Goal: Information Seeking & Learning: Check status

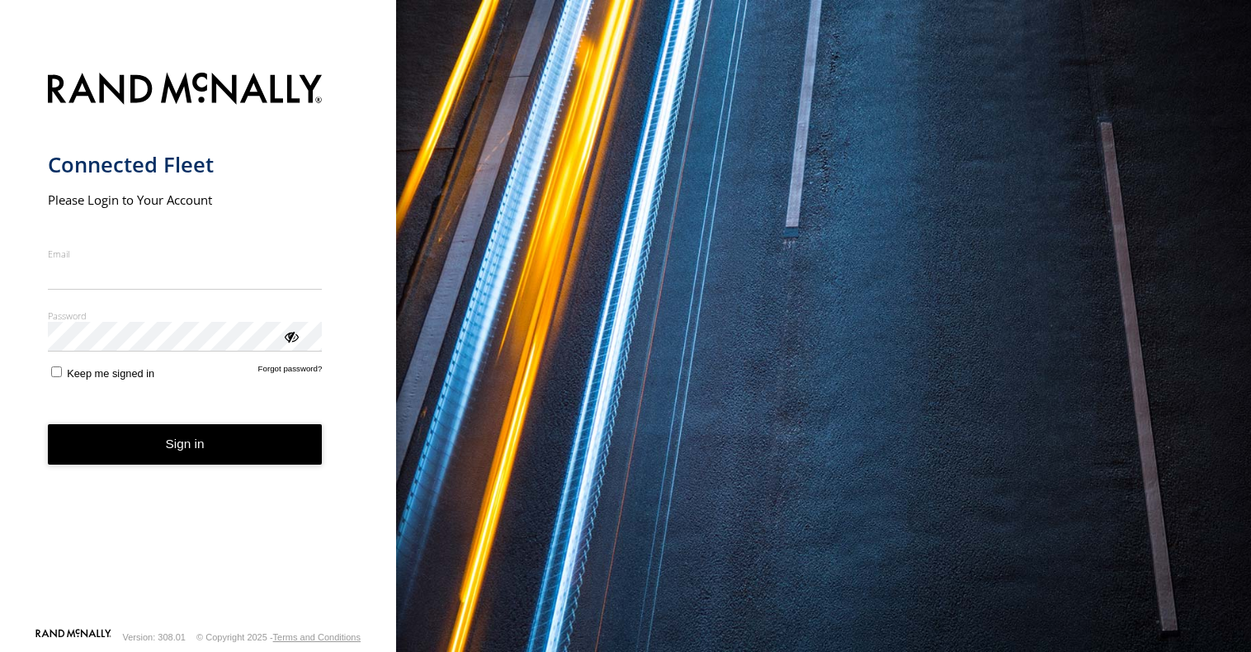
click at [142, 275] on input "Email" at bounding box center [185, 275] width 275 height 30
type input "**********"
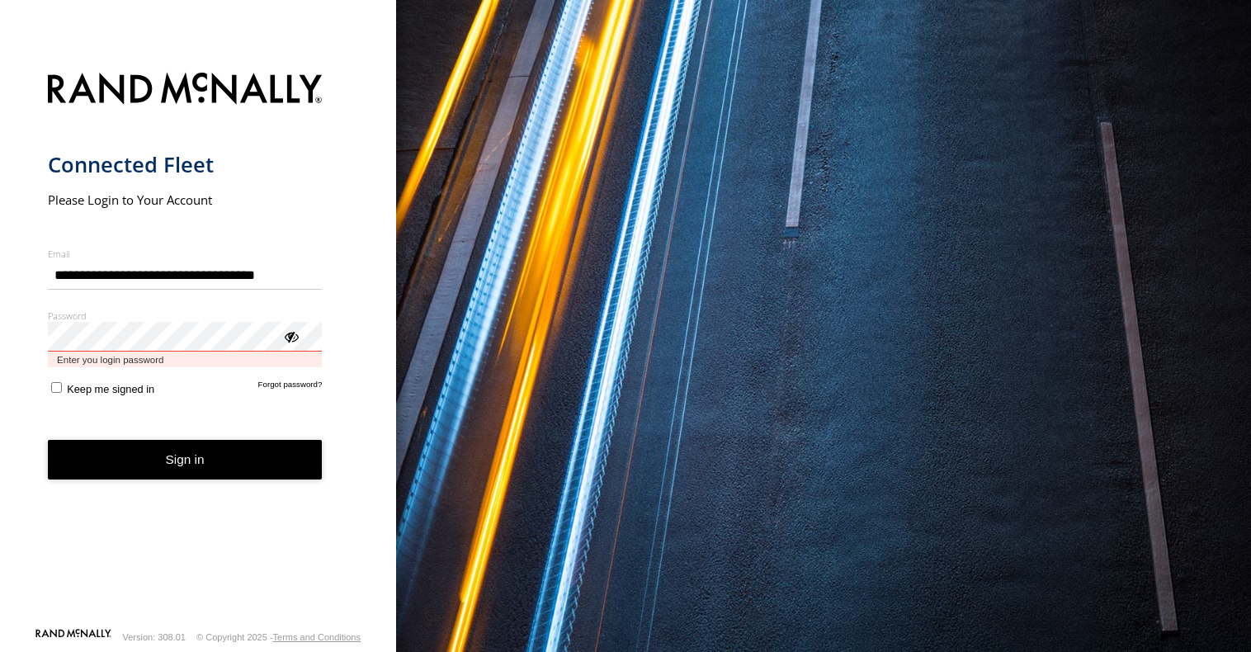
click at [48, 440] on button "Sign in" at bounding box center [185, 460] width 275 height 40
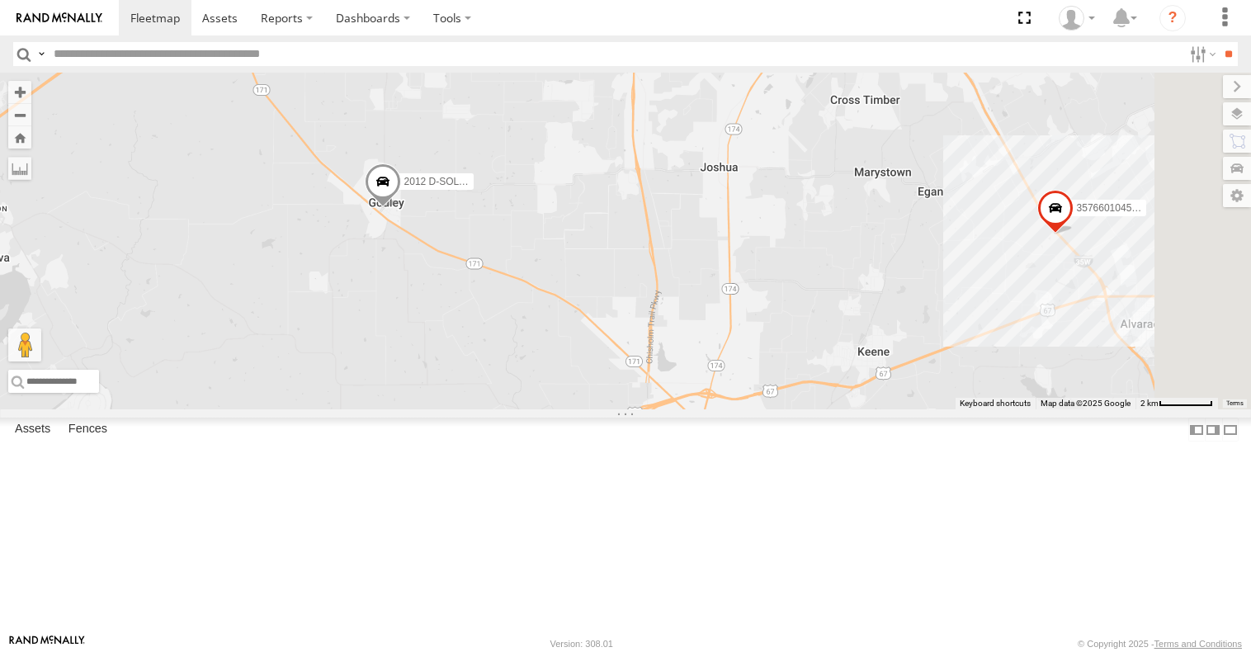
drag, startPoint x: 789, startPoint y: 552, endPoint x: 640, endPoint y: 432, distance: 190.8
click at [647, 409] on div "2012 D-SOL Welding Truck #3 357660104512553" at bounding box center [625, 241] width 1251 height 337
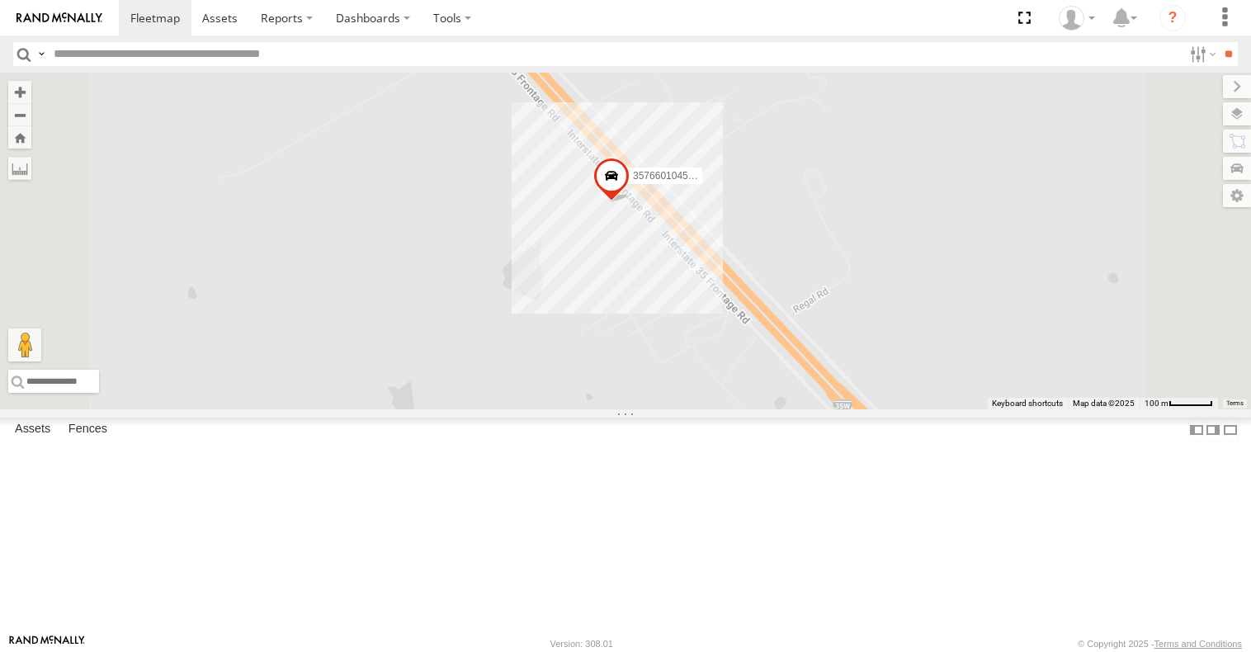
click at [0, 0] on div "All Assets" at bounding box center [0, 0] width 0 height 0
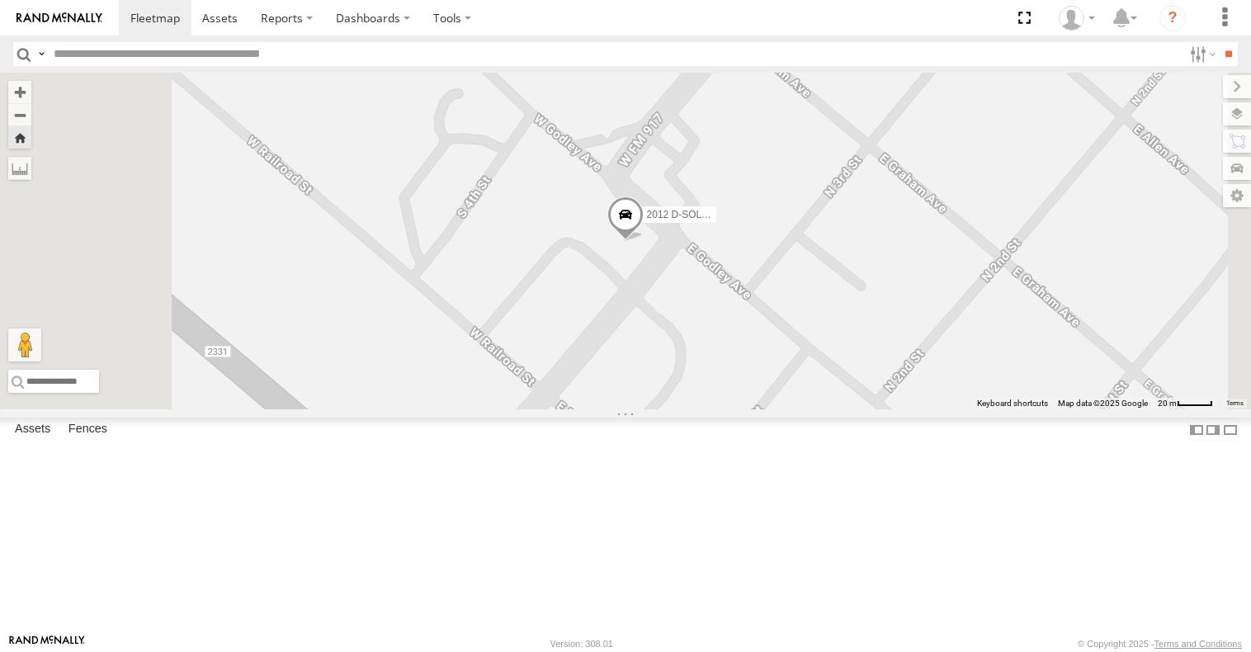
click at [0, 0] on strong "Video" at bounding box center [0, 0] width 0 height 0
click at [0, 0] on link at bounding box center [0, 0] width 0 height 0
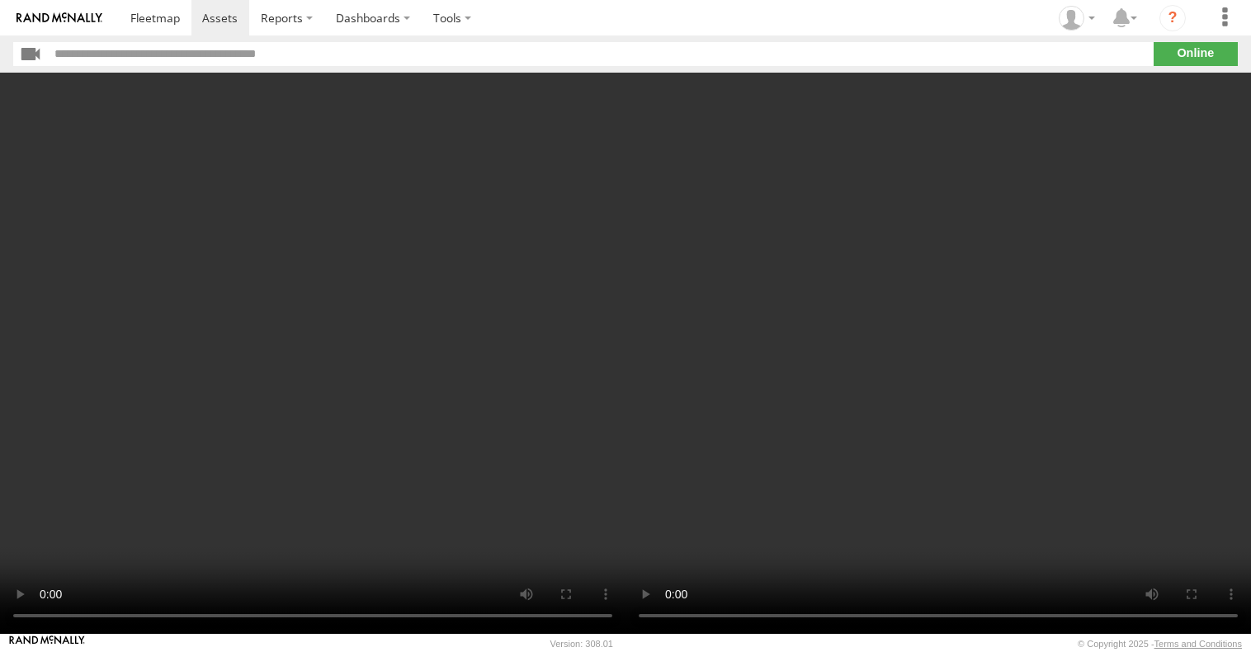
click at [385, 382] on video at bounding box center [313, 353] width 626 height 561
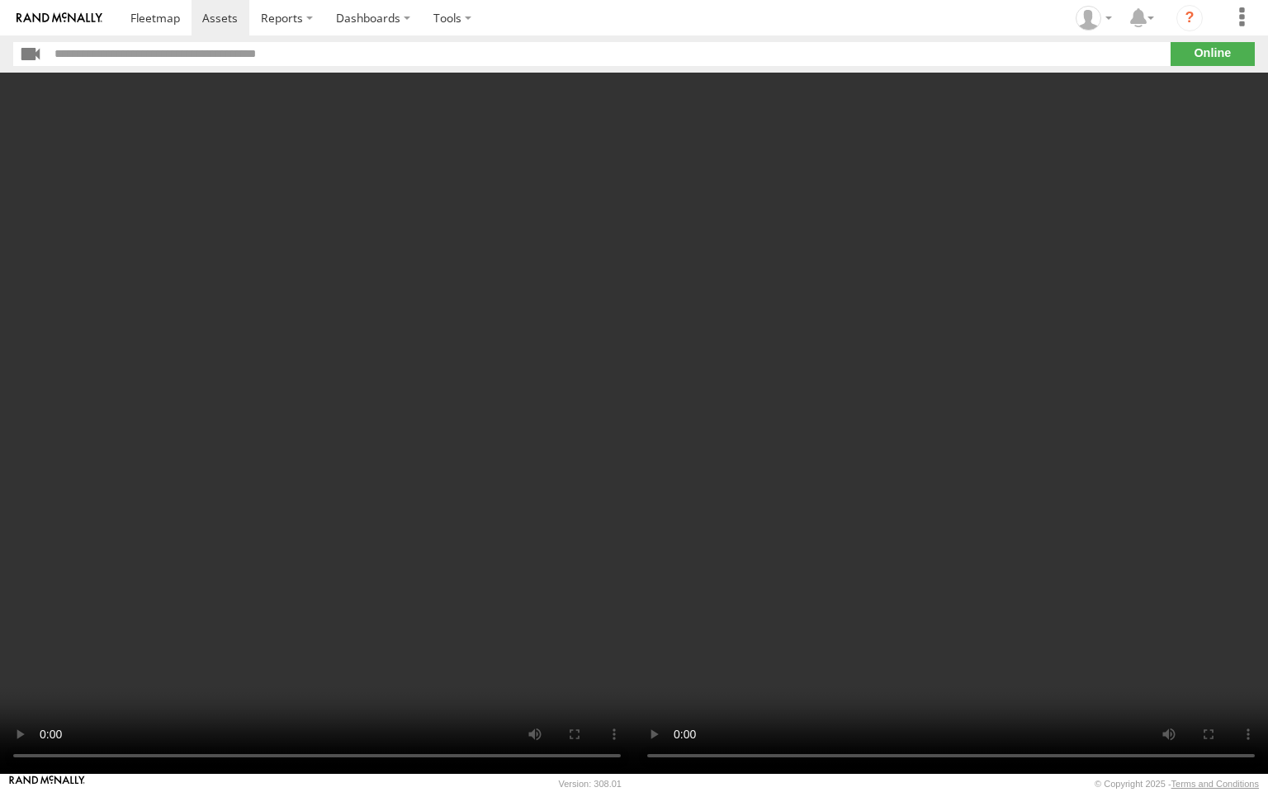
click at [413, 417] on video at bounding box center [317, 424] width 634 height 702
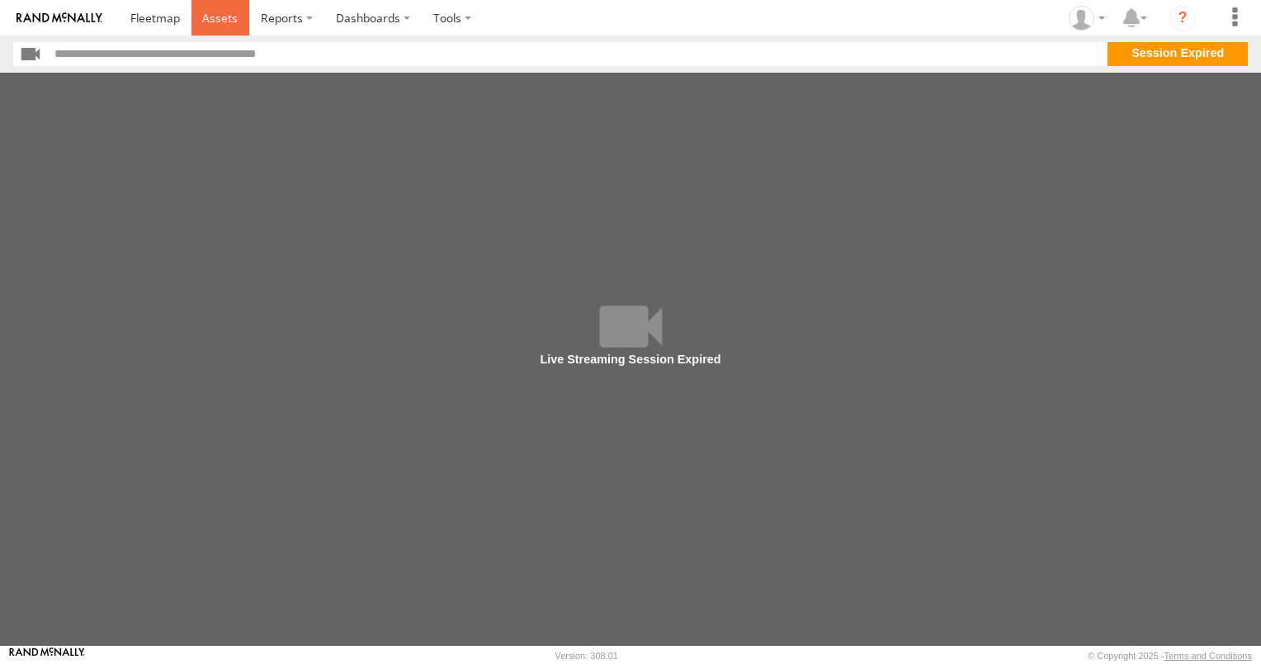
click at [233, 20] on span at bounding box center [219, 18] width 35 height 16
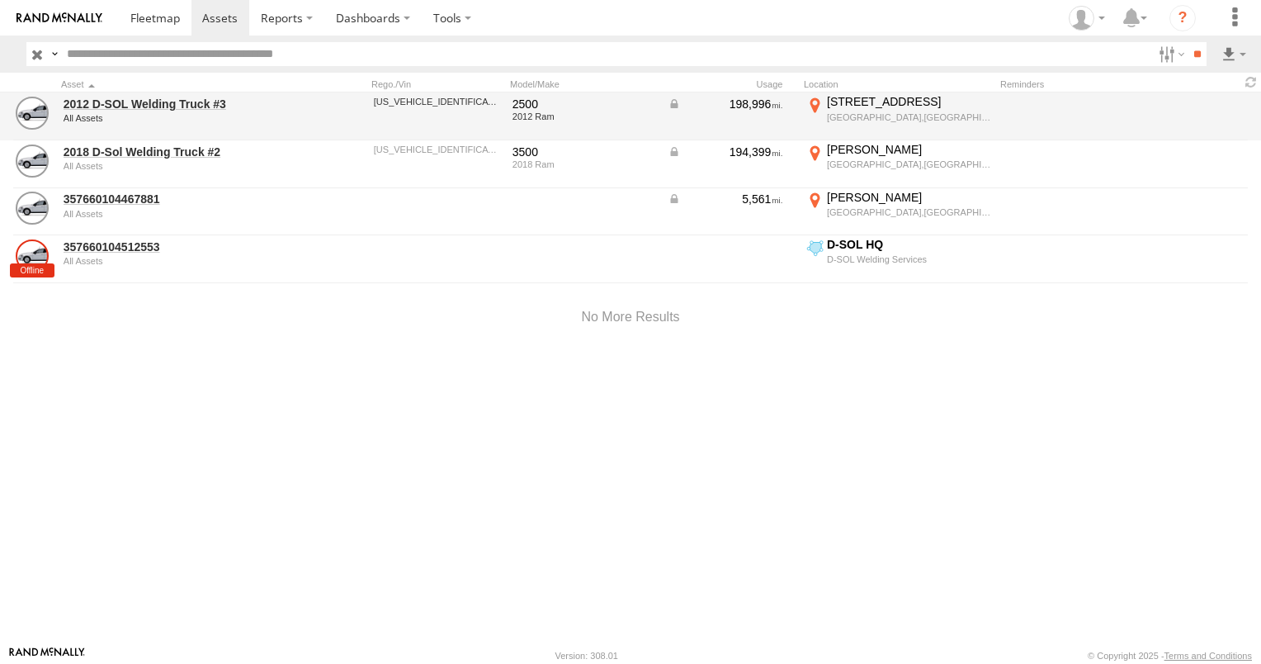
click at [152, 114] on div "All Assets" at bounding box center [177, 118] width 226 height 10
click at [154, 111] on link "2012 D-SOL Welding Truck #3" at bounding box center [177, 104] width 226 height 15
click at [860, 103] on div "102 S Main St" at bounding box center [909, 101] width 164 height 15
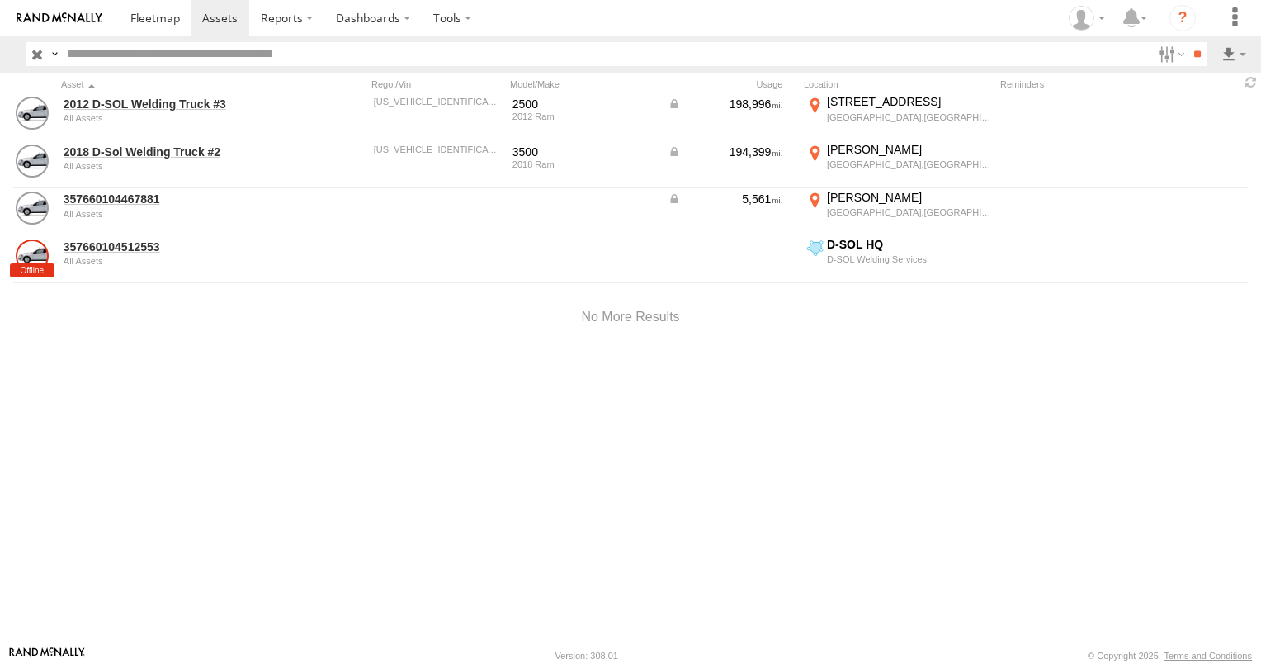
drag, startPoint x: 696, startPoint y: 453, endPoint x: 637, endPoint y: 323, distance: 143.0
click at [0, 0] on div at bounding box center [0, 0] width 0 height 0
click at [0, 0] on label "×" at bounding box center [0, 0] width 0 height 0
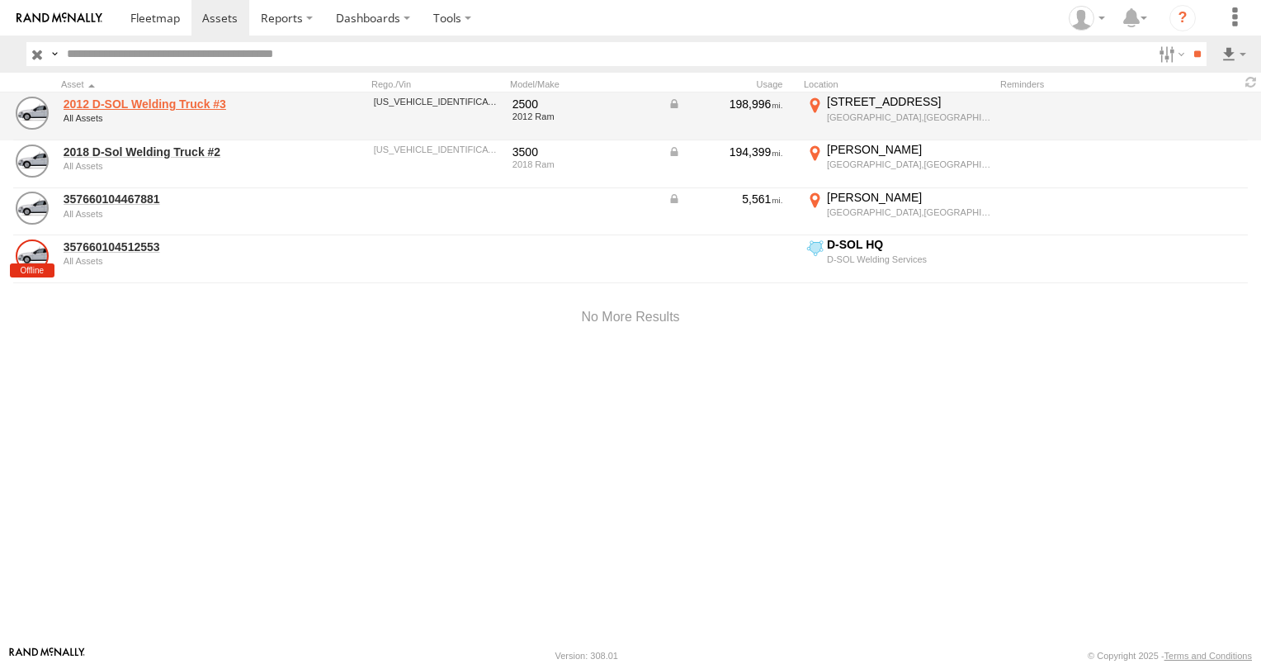
click at [145, 107] on link "2012 D-SOL Welding Truck #3" at bounding box center [177, 104] width 226 height 15
click at [938, 101] on div "102 S Main St" at bounding box center [909, 101] width 164 height 15
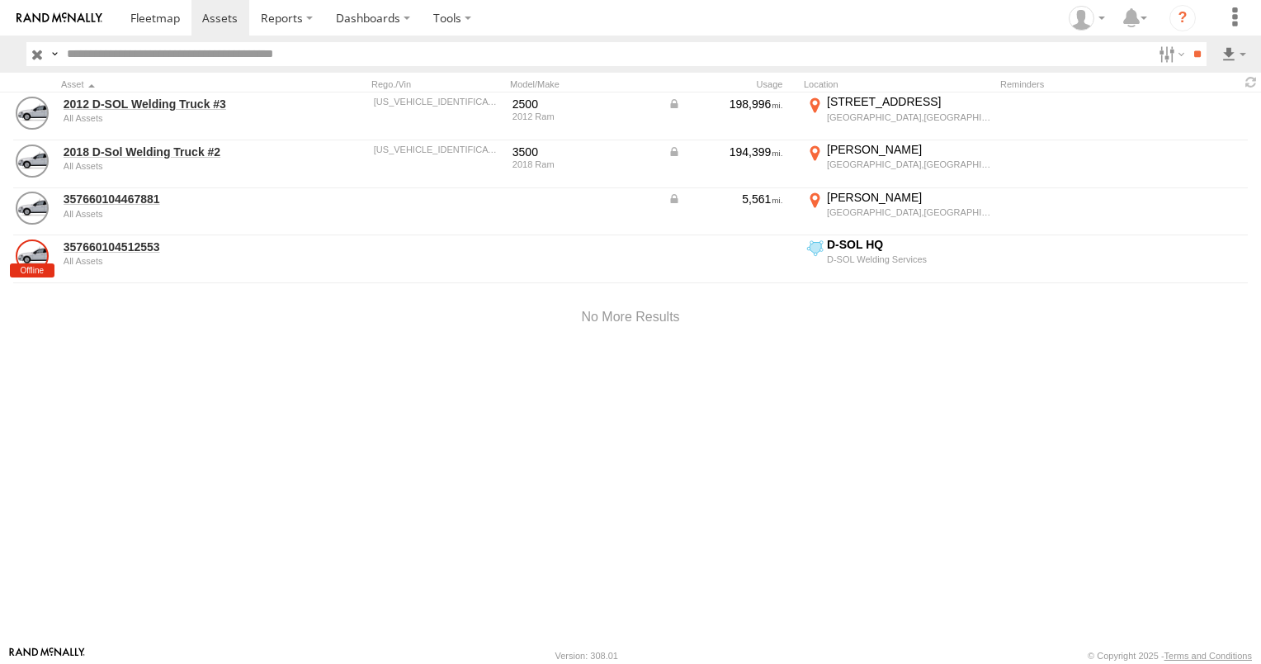
click at [0, 0] on label "×" at bounding box center [0, 0] width 0 height 0
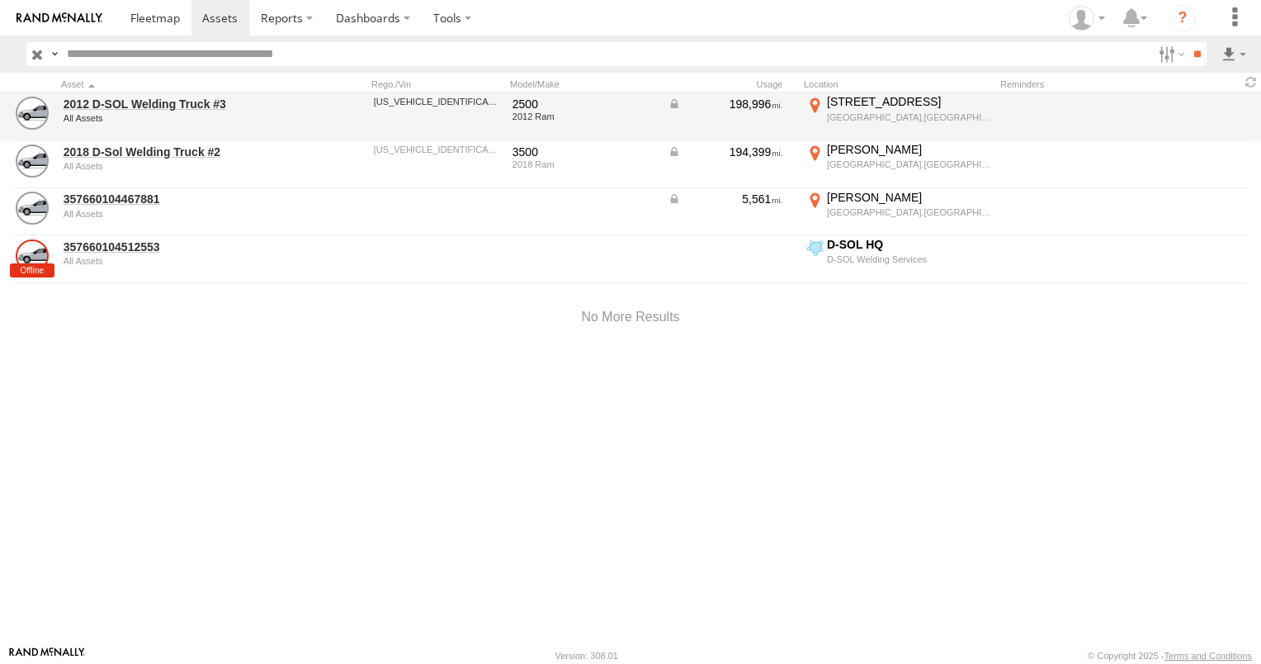
click at [293, 117] on div "2012 D-SOL Welding Truck #3 All Assets 3C6UD5DL2CG308480 2500 2012 Ram 198,996 …" at bounding box center [630, 116] width 1261 height 48
click at [294, 113] on div "2012 D-SOL Welding Truck #3 All Assets 3C6UD5DL2CG308480 2500 2012 Ram 198,996 …" at bounding box center [630, 116] width 1261 height 48
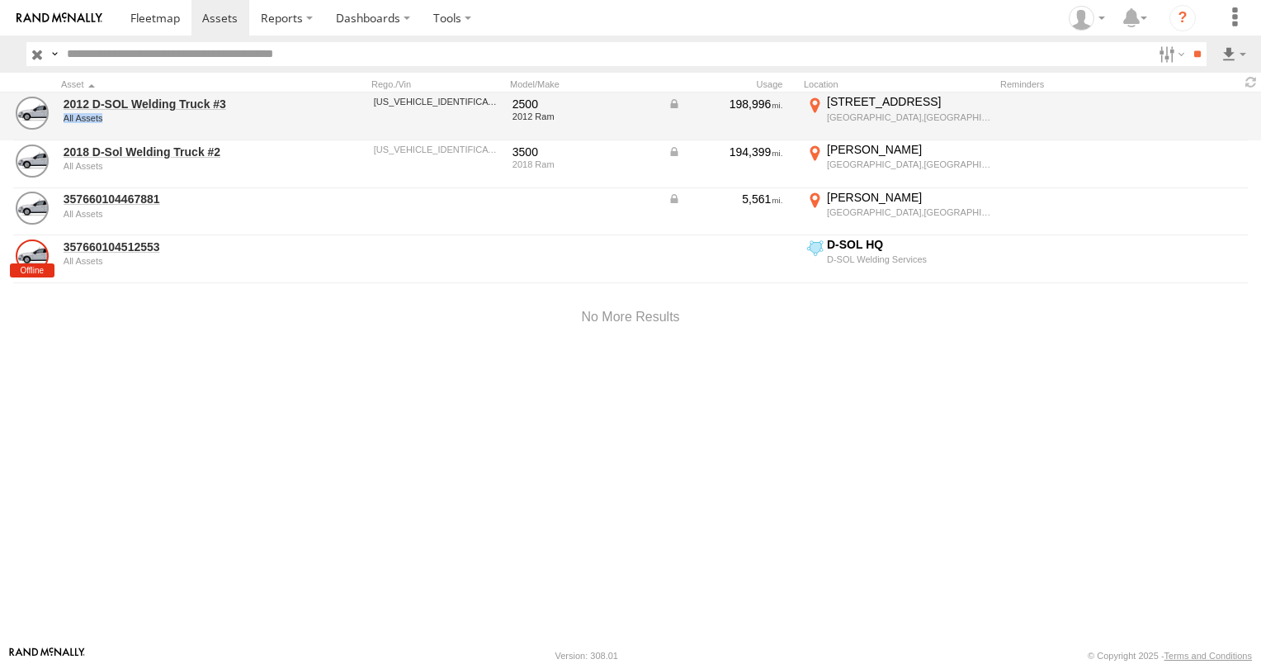
click at [294, 113] on div "2012 D-SOL Welding Truck #3 All Assets 3C6UD5DL2CG308480 2500 2012 Ram 198,996 …" at bounding box center [630, 116] width 1261 height 48
drag, startPoint x: 294, startPoint y: 113, endPoint x: 253, endPoint y: 121, distance: 42.1
click at [268, 116] on div "All Assets" at bounding box center [177, 118] width 226 height 10
click at [80, 116] on div "All Assets" at bounding box center [177, 118] width 226 height 10
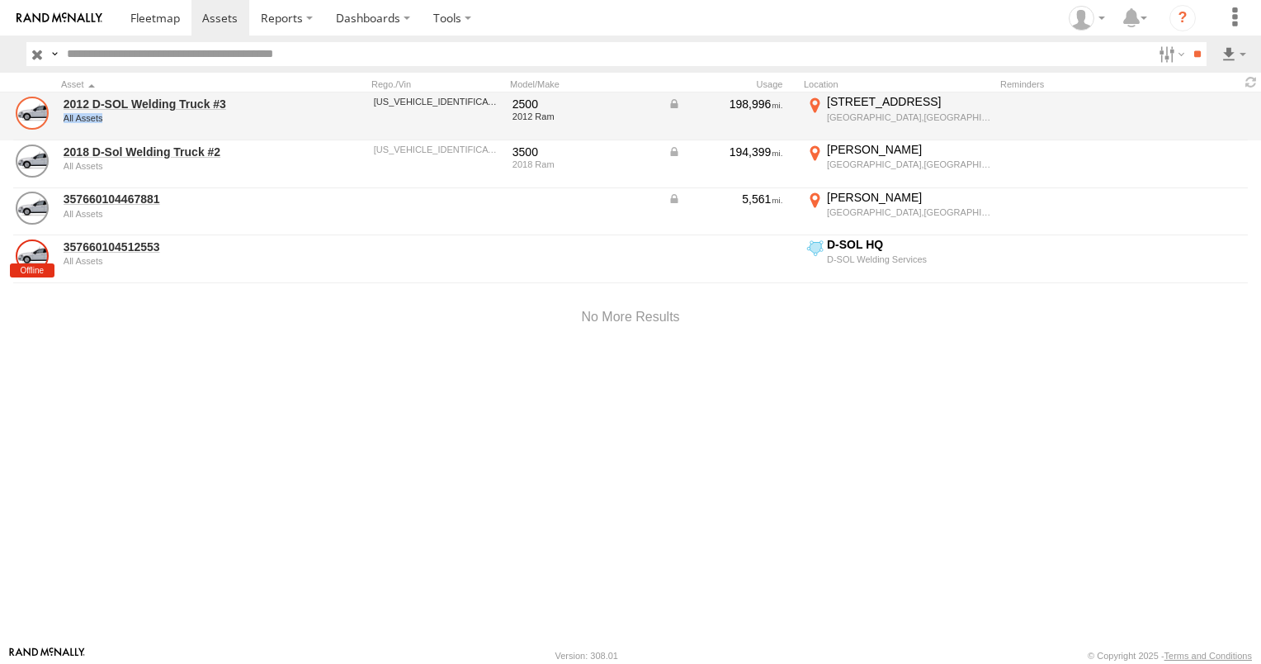
click at [29, 116] on link at bounding box center [32, 113] width 33 height 33
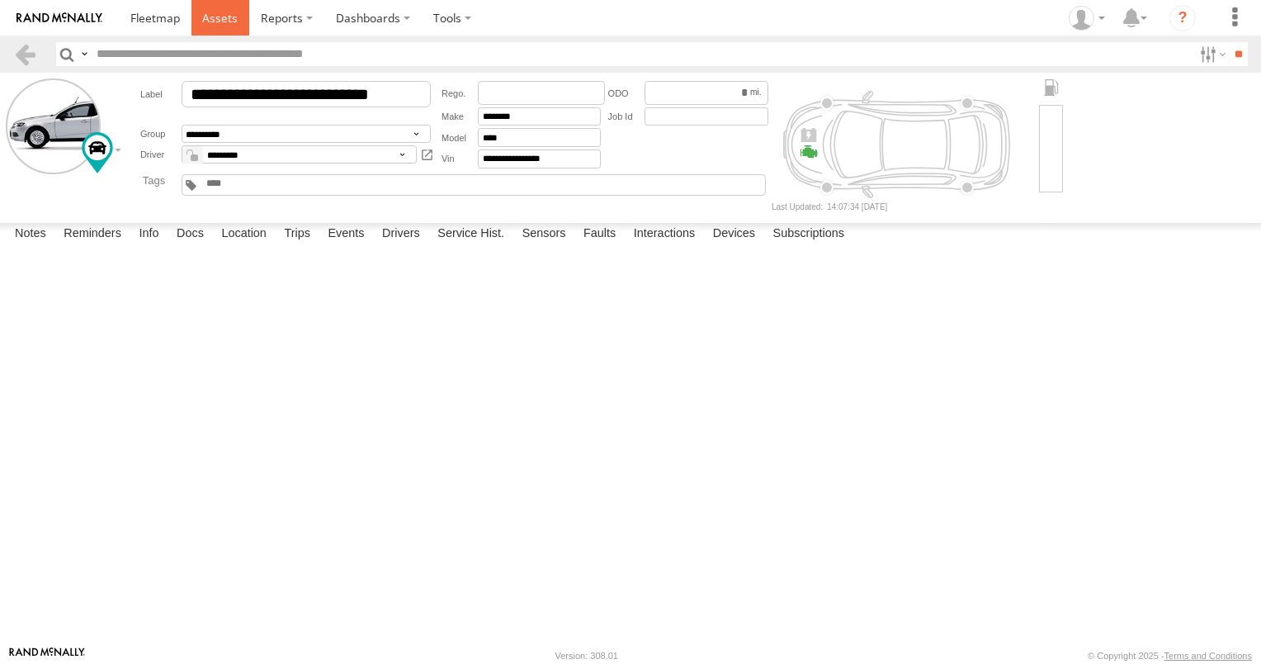
click at [227, 20] on span at bounding box center [219, 18] width 35 height 16
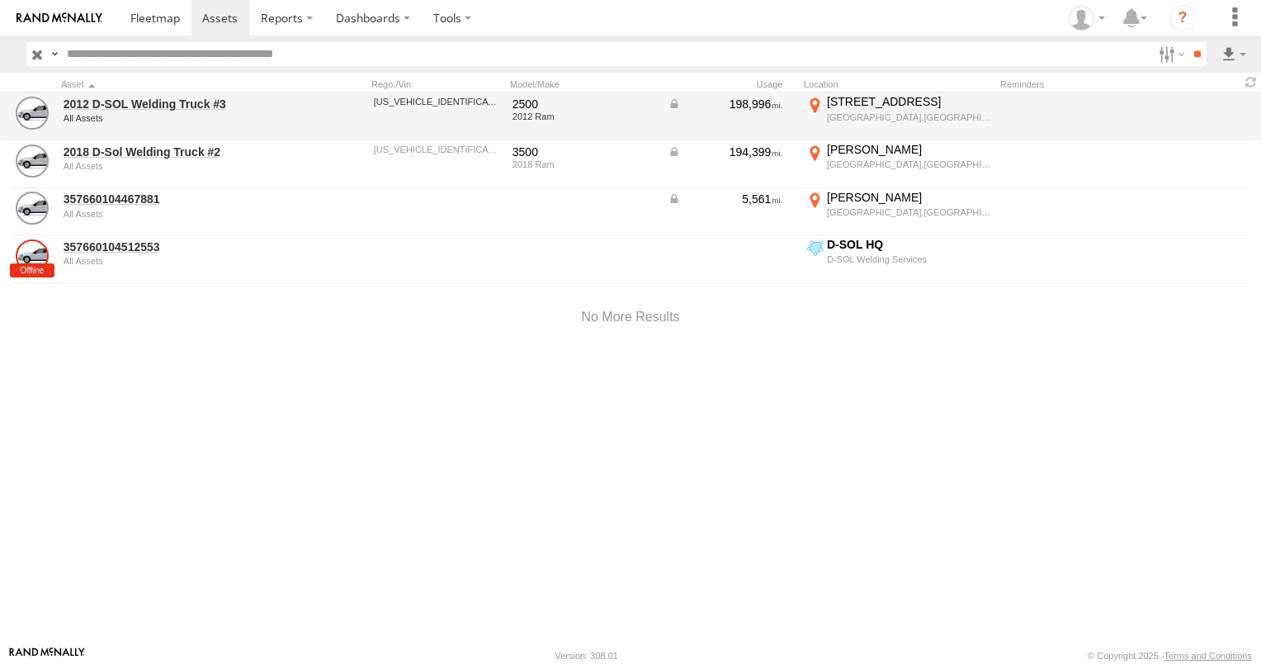
click at [555, 115] on div "2012 Ram" at bounding box center [585, 116] width 144 height 10
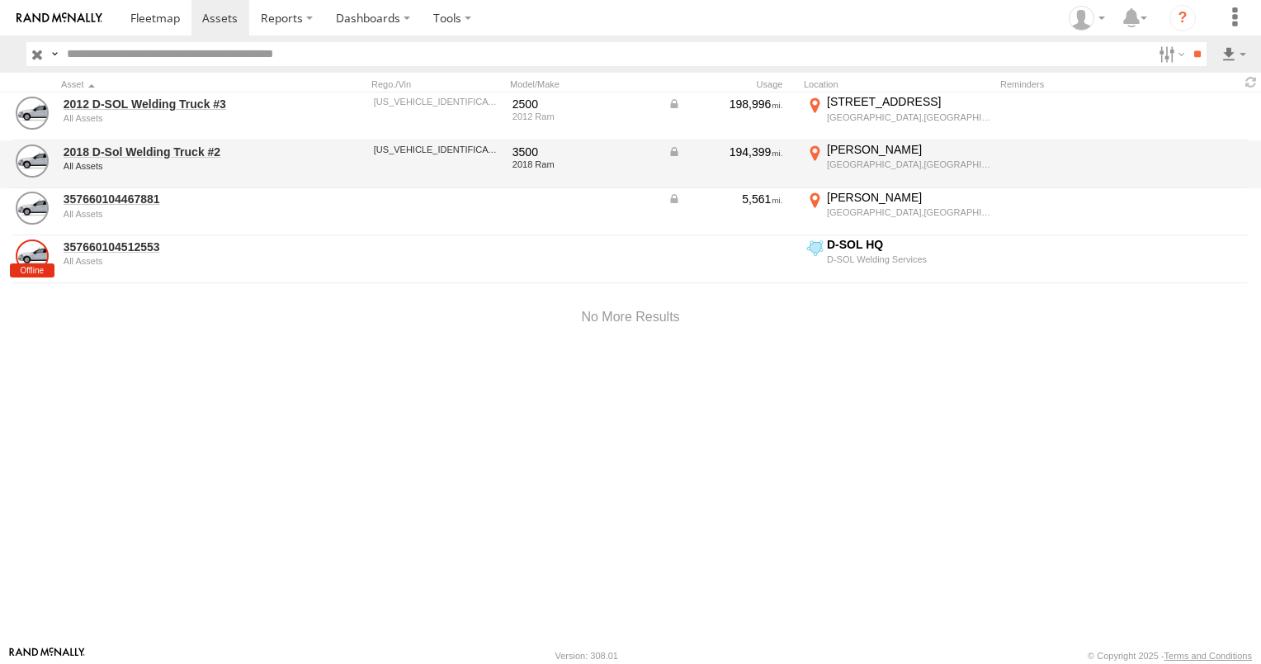
click at [424, 162] on div "[US_VEHICLE_IDENTIFICATION_NUMBER]" at bounding box center [437, 164] width 132 height 45
drag, startPoint x: 424, startPoint y: 162, endPoint x: 475, endPoint y: 178, distance: 53.8
click at [475, 178] on div "[US_VEHICLE_IDENTIFICATION_NUMBER]" at bounding box center [437, 164] width 132 height 45
click at [855, 151] on div "[PERSON_NAME]" at bounding box center [909, 149] width 164 height 15
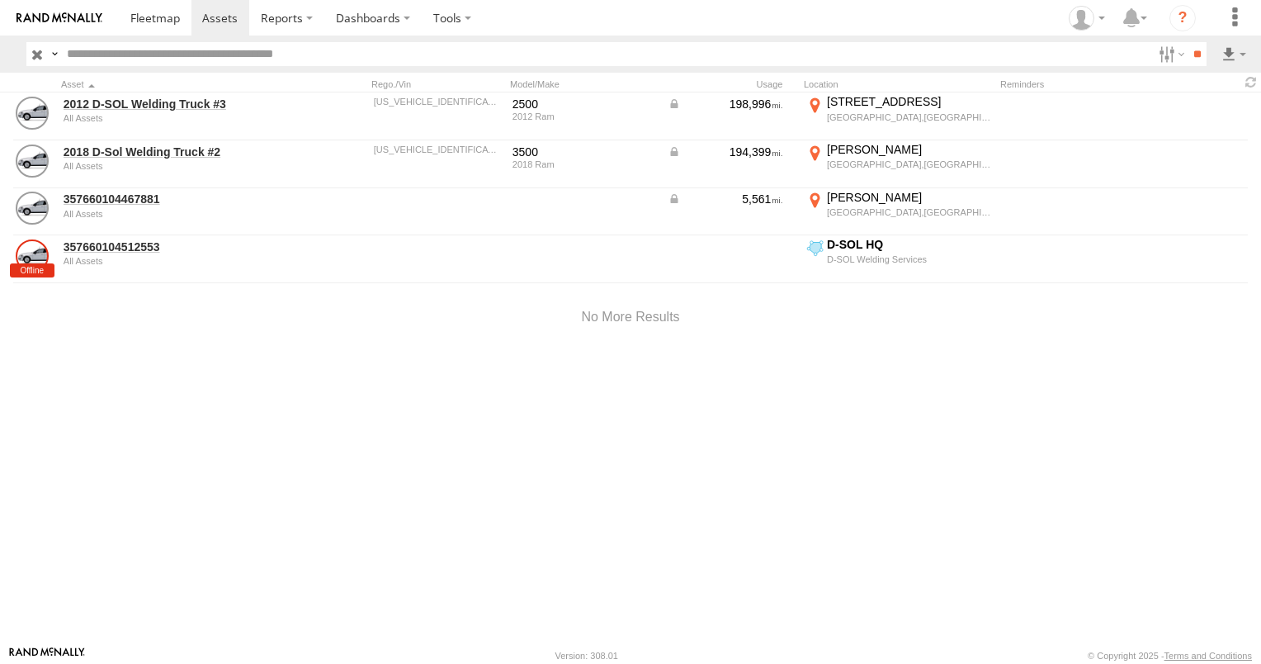
click at [0, 0] on div "Location Details ×" at bounding box center [0, 0] width 0 height 0
click at [0, 0] on label "×" at bounding box center [0, 0] width 0 height 0
click at [1232, 19] on label at bounding box center [1235, 17] width 36 height 35
click at [1232, 20] on label at bounding box center [1235, 17] width 36 height 35
click at [944, 294] on div at bounding box center [630, 317] width 1261 height 70
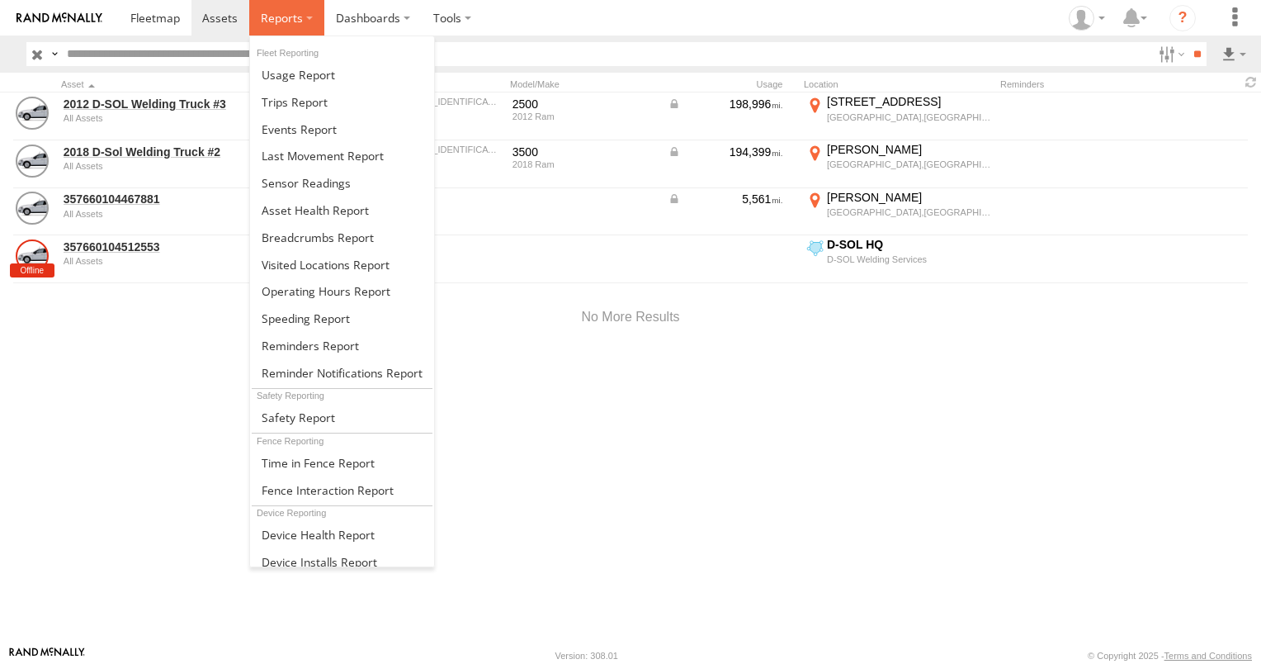
click at [308, 17] on label at bounding box center [286, 17] width 75 height 35
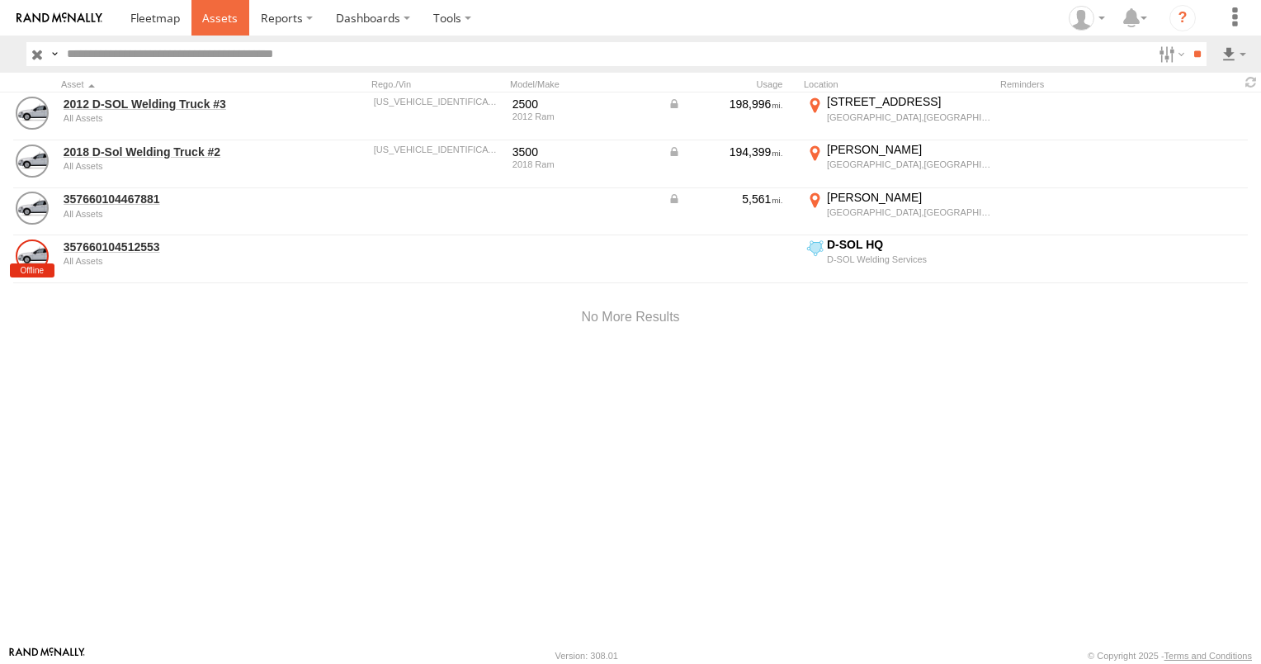
click at [229, 15] on span at bounding box center [219, 18] width 35 height 16
click at [61, 54] on input "text" at bounding box center [606, 54] width 1092 height 24
click at [55, 50] on label at bounding box center [54, 54] width 13 height 24
click at [456, 443] on div "2012 D-SOL Welding Truck #3 All Assets [US_VEHICLE_IDENTIFICATION_NUMBER] 2500 …" at bounding box center [630, 368] width 1261 height 553
click at [429, 441] on div "2012 D-SOL Welding Truck #3 All Assets [US_VEHICLE_IDENTIFICATION_NUMBER] 2500 …" at bounding box center [630, 368] width 1261 height 553
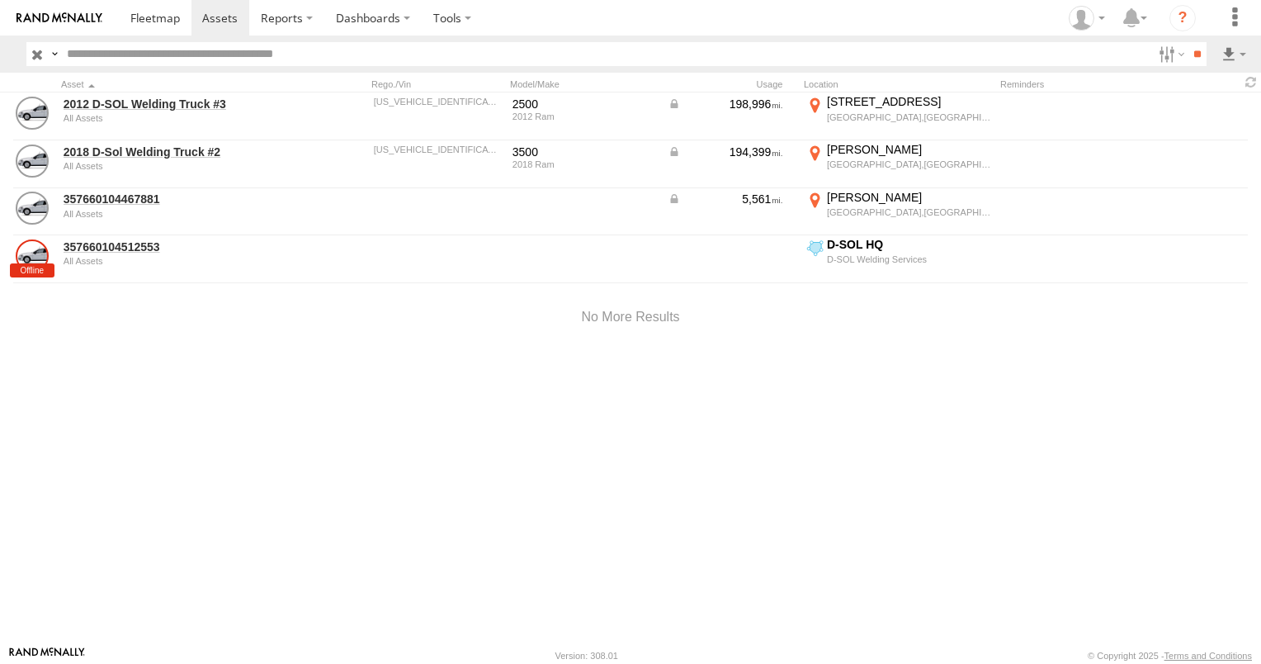
click at [429, 441] on div "2012 D-SOL Welding Truck #3 All Assets [US_VEHICLE_IDENTIFICATION_NUMBER] 2500 …" at bounding box center [630, 368] width 1261 height 553
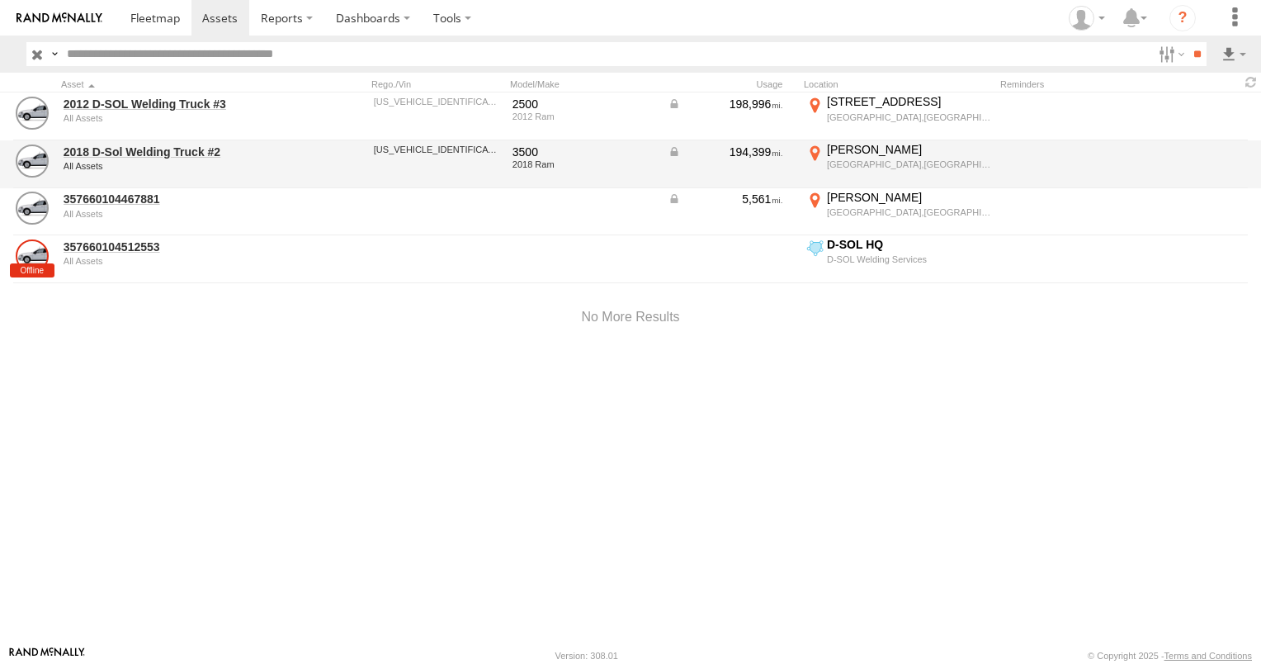
click at [430, 142] on div "[US_VEHICLE_IDENTIFICATION_NUMBER]" at bounding box center [437, 164] width 132 height 45
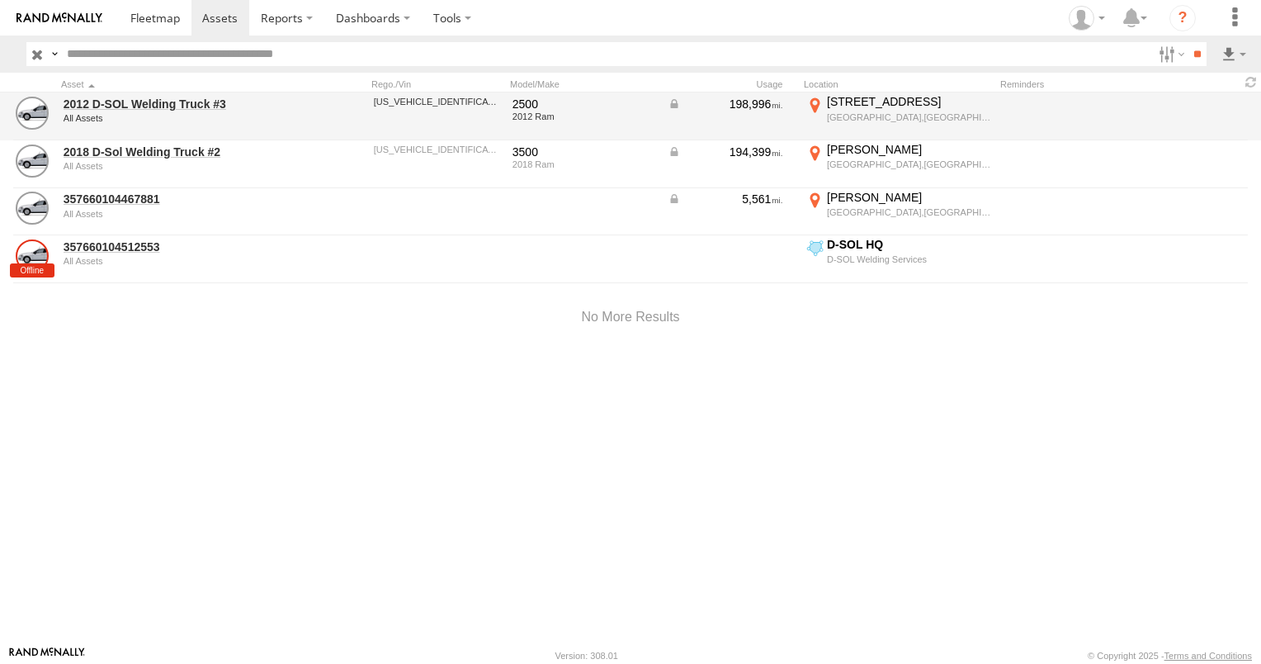
click at [426, 102] on div "[US_VEHICLE_IDENTIFICATION_NUMBER]" at bounding box center [437, 102] width 127 height 10
click at [426, 97] on div "[US_VEHICLE_IDENTIFICATION_NUMBER]" at bounding box center [437, 102] width 127 height 10
drag, startPoint x: 426, startPoint y: 97, endPoint x: 404, endPoint y: 106, distance: 24.1
click at [404, 106] on div "3C6UD5DL2CG308480" at bounding box center [437, 116] width 132 height 45
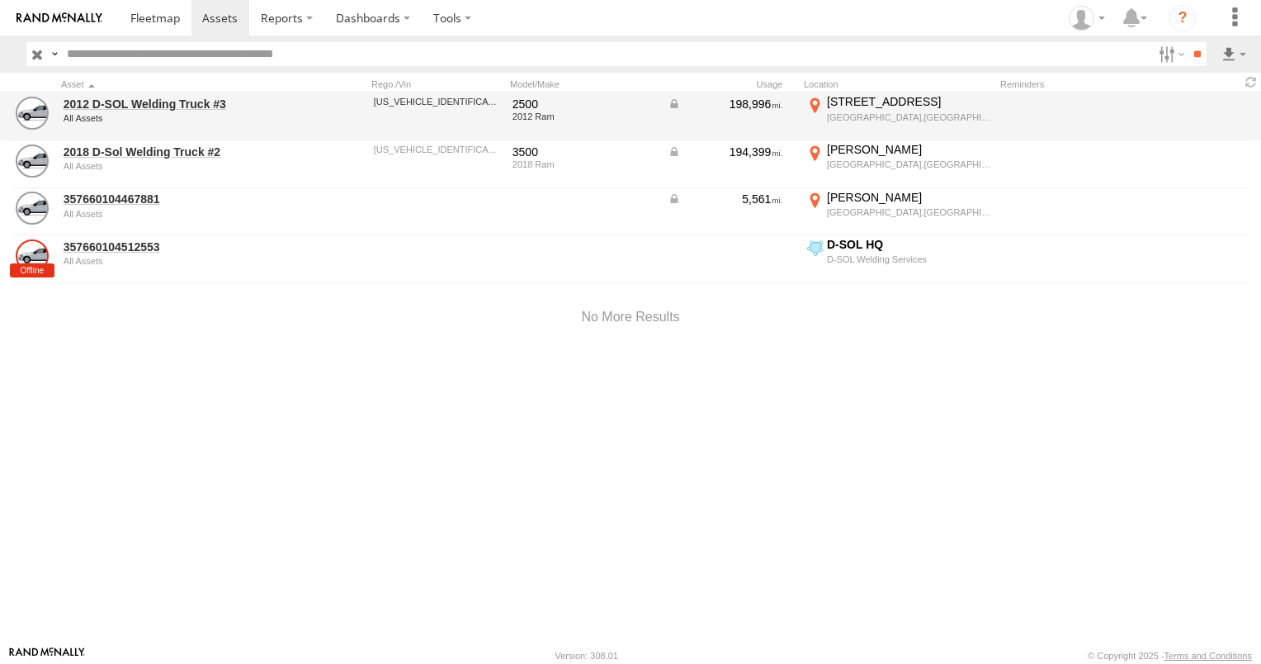
click at [543, 108] on div "2500" at bounding box center [585, 104] width 144 height 15
click at [526, 97] on div "2500" at bounding box center [585, 104] width 144 height 15
click at [753, 106] on div "198,996" at bounding box center [726, 104] width 116 height 15
click at [219, 104] on link "2012 D-SOL Welding Truck #3" at bounding box center [177, 104] width 226 height 15
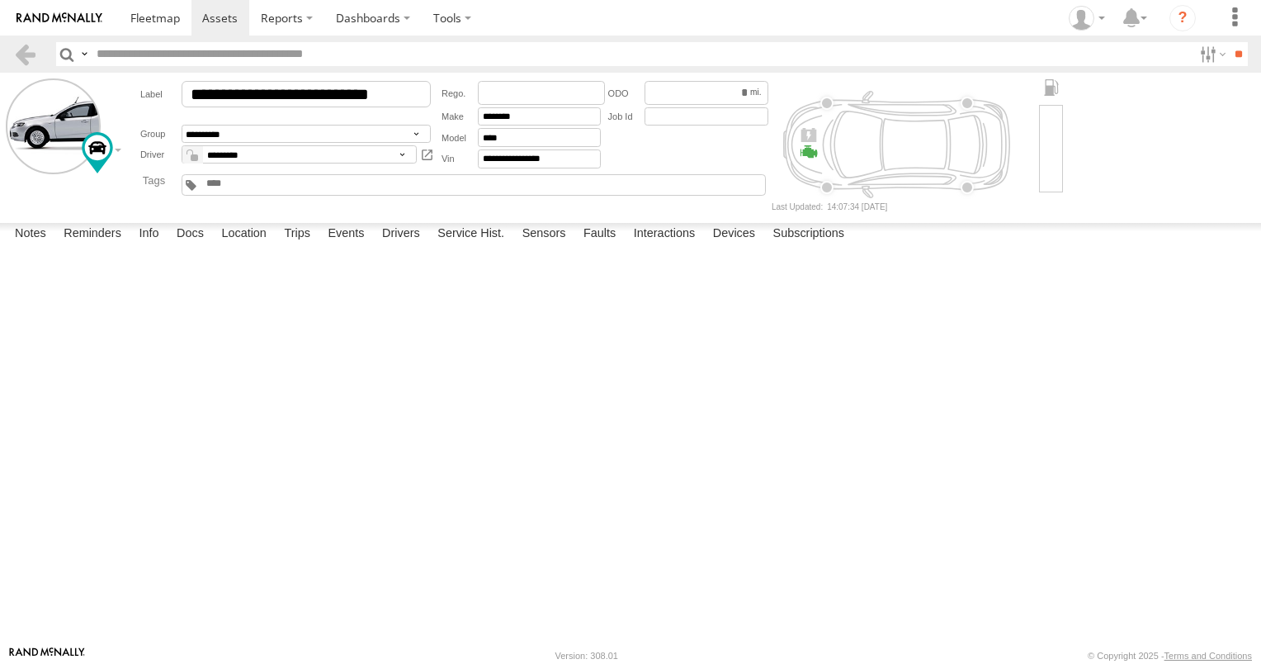
click at [75, 23] on link at bounding box center [59, 17] width 119 height 35
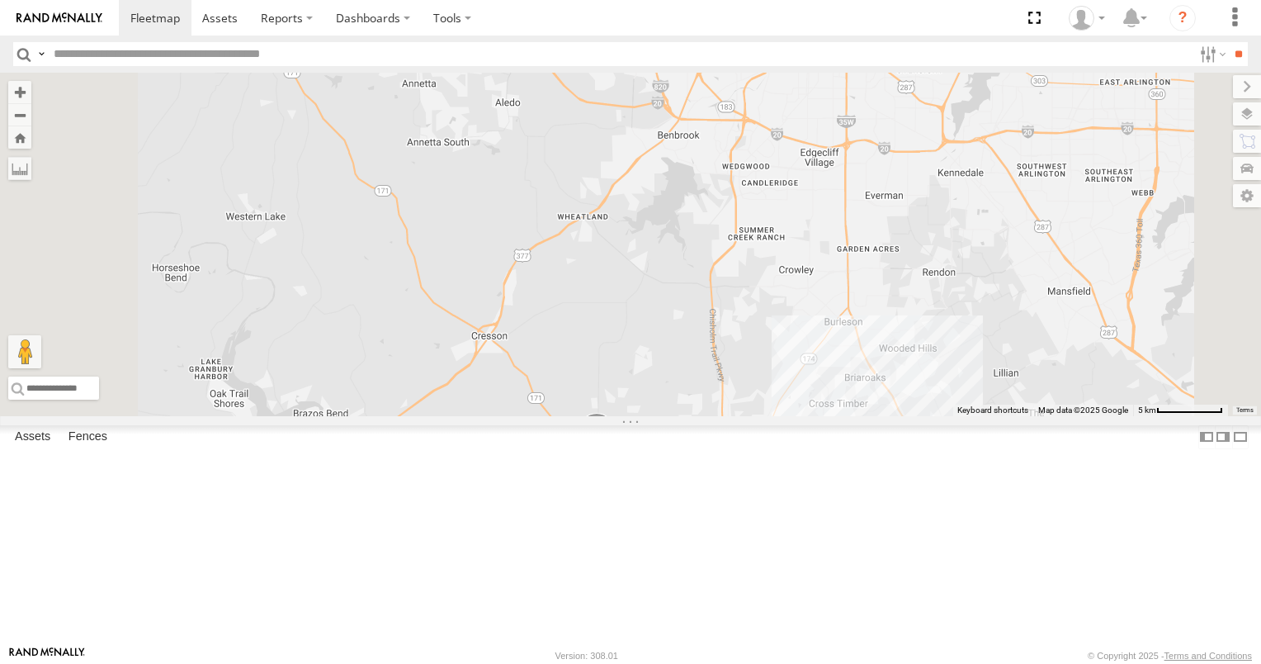
click at [0, 0] on link at bounding box center [0, 0] width 0 height 0
click at [0, 0] on span at bounding box center [0, 0] width 0 height 0
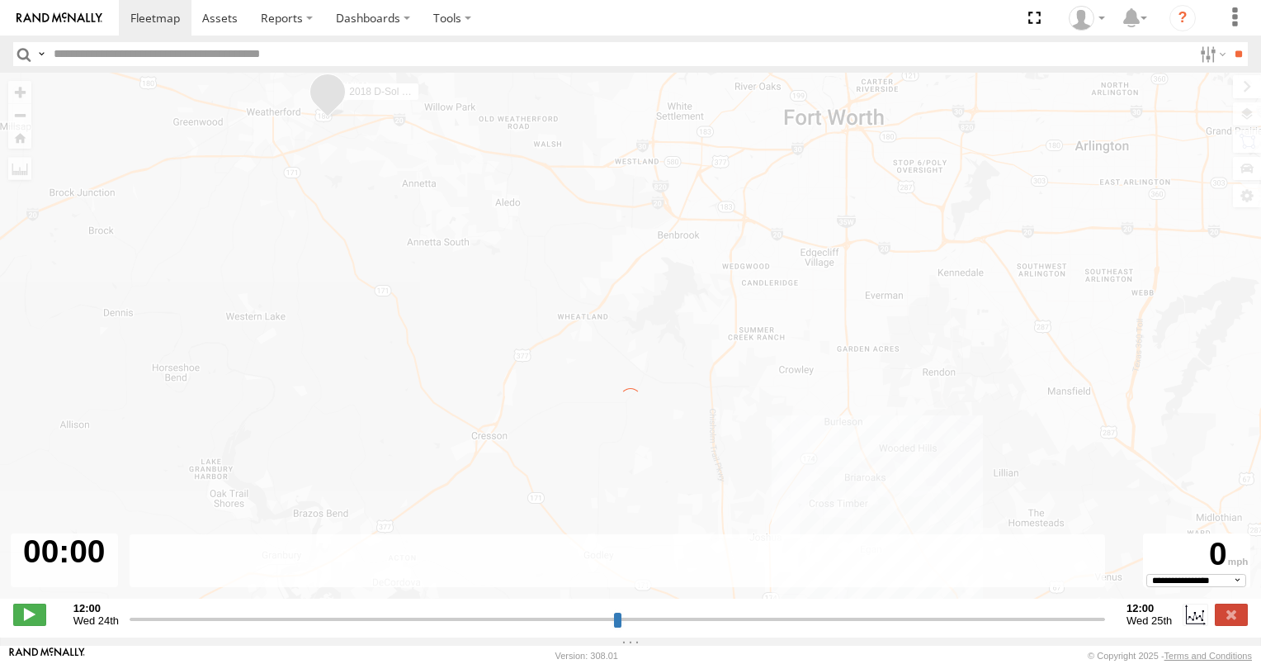
type input "**********"
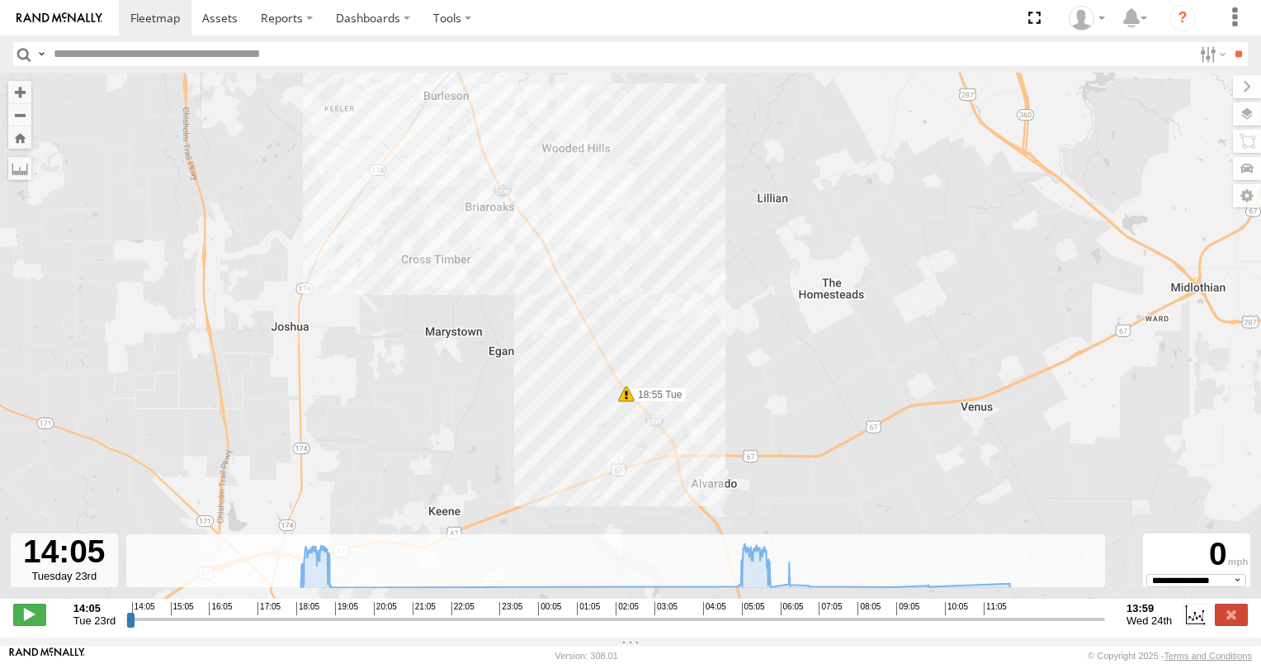
click at [626, 396] on span at bounding box center [626, 393] width 17 height 17
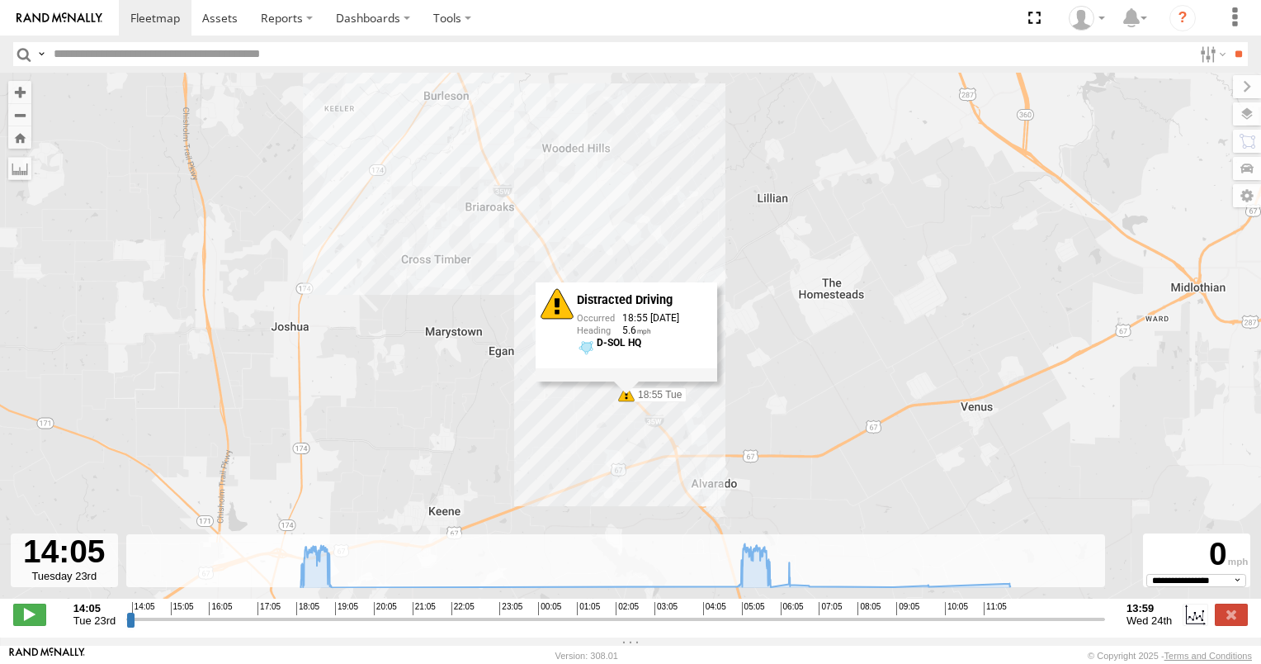
click at [634, 307] on div "Distracted Driving" at bounding box center [642, 300] width 130 height 13
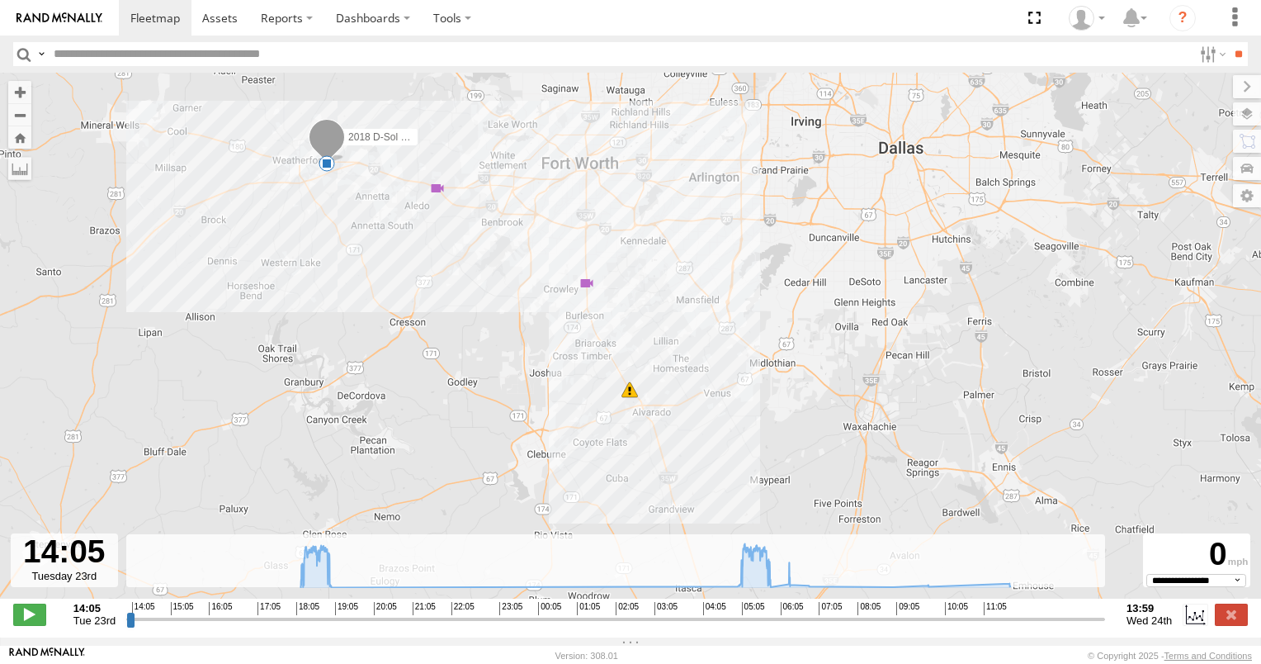
drag, startPoint x: 585, startPoint y: 267, endPoint x: 614, endPoint y: 300, distance: 44.5
click at [614, 300] on div "2018 D-Sol Welding Truck #2 18:55 Tue 05:21 Wed 05:40 Wed 06:22 Wed" at bounding box center [630, 344] width 1261 height 543
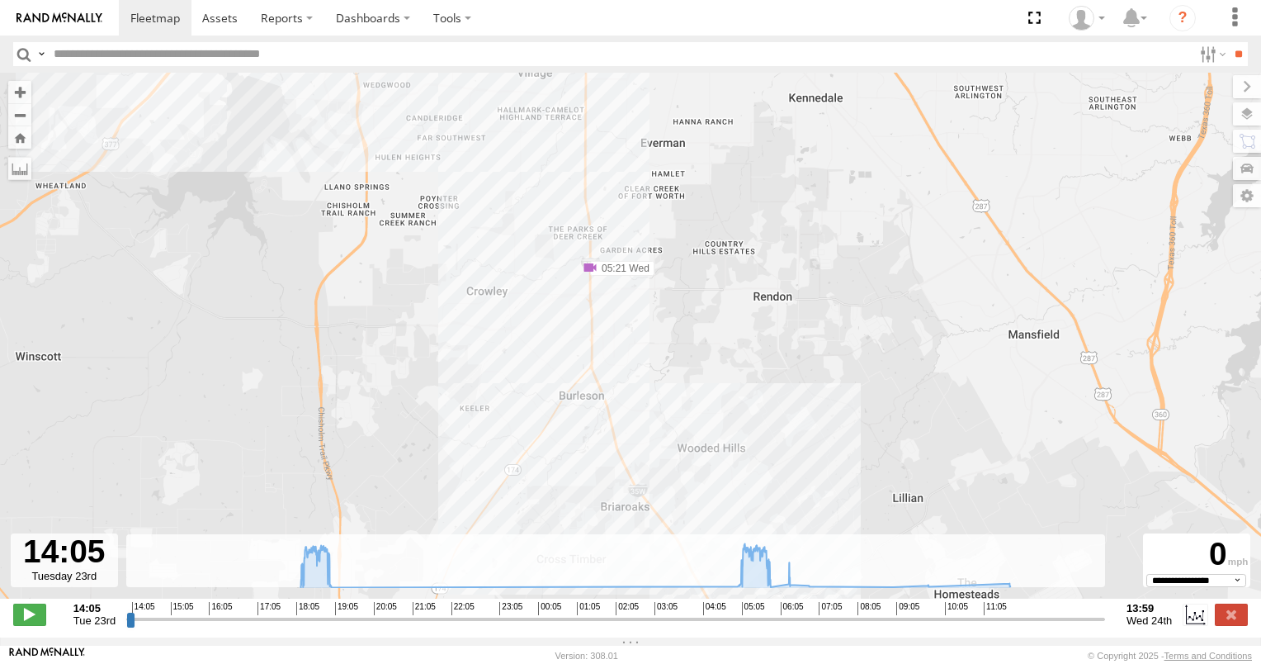
click at [591, 271] on span at bounding box center [590, 267] width 17 height 17
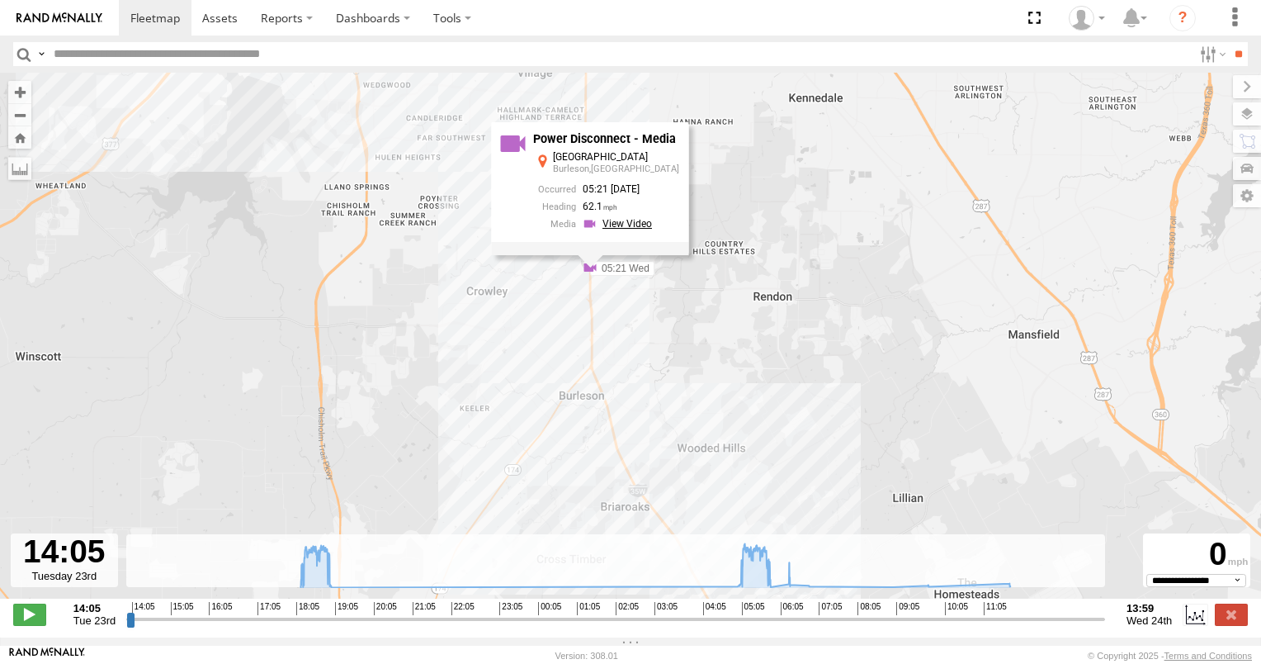
click at [621, 231] on link at bounding box center [620, 224] width 74 height 16
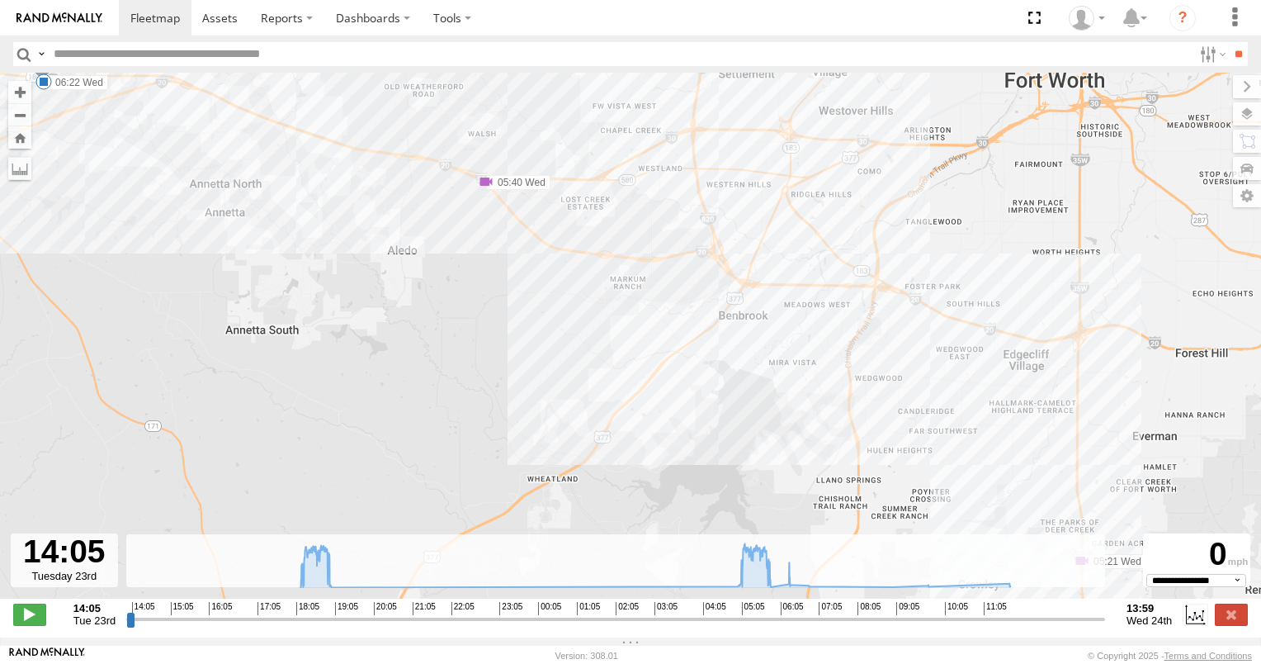
click at [486, 187] on span at bounding box center [486, 181] width 17 height 17
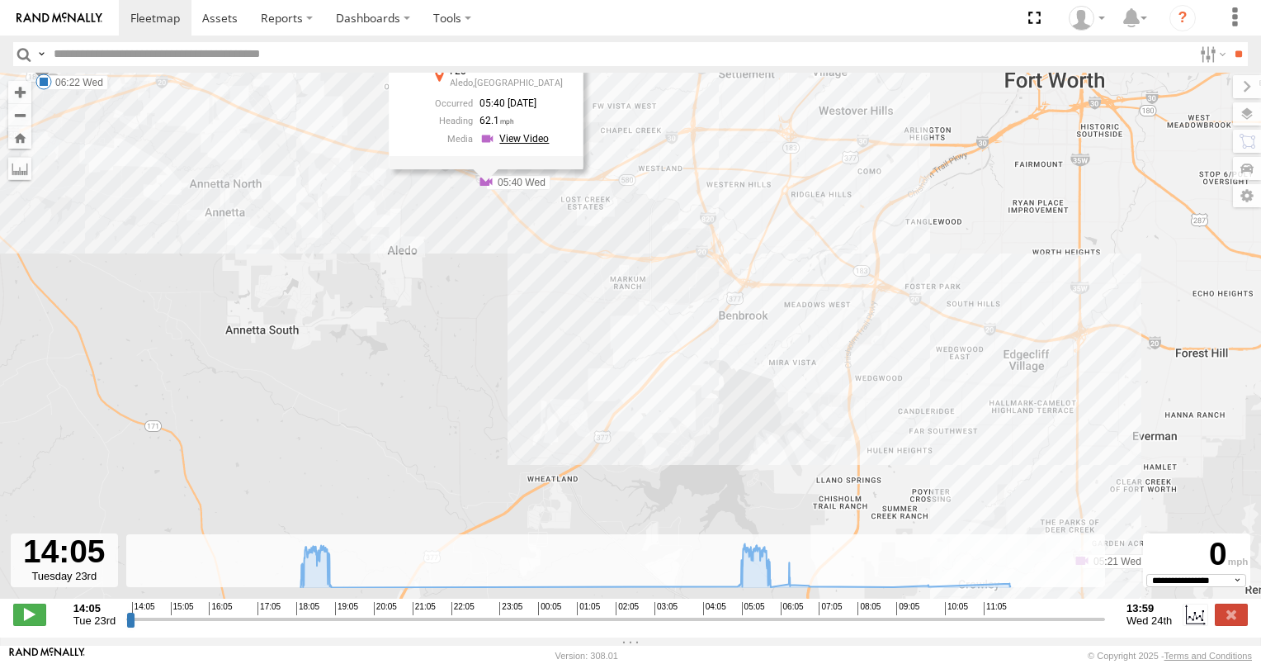
click at [528, 146] on link at bounding box center [517, 138] width 74 height 16
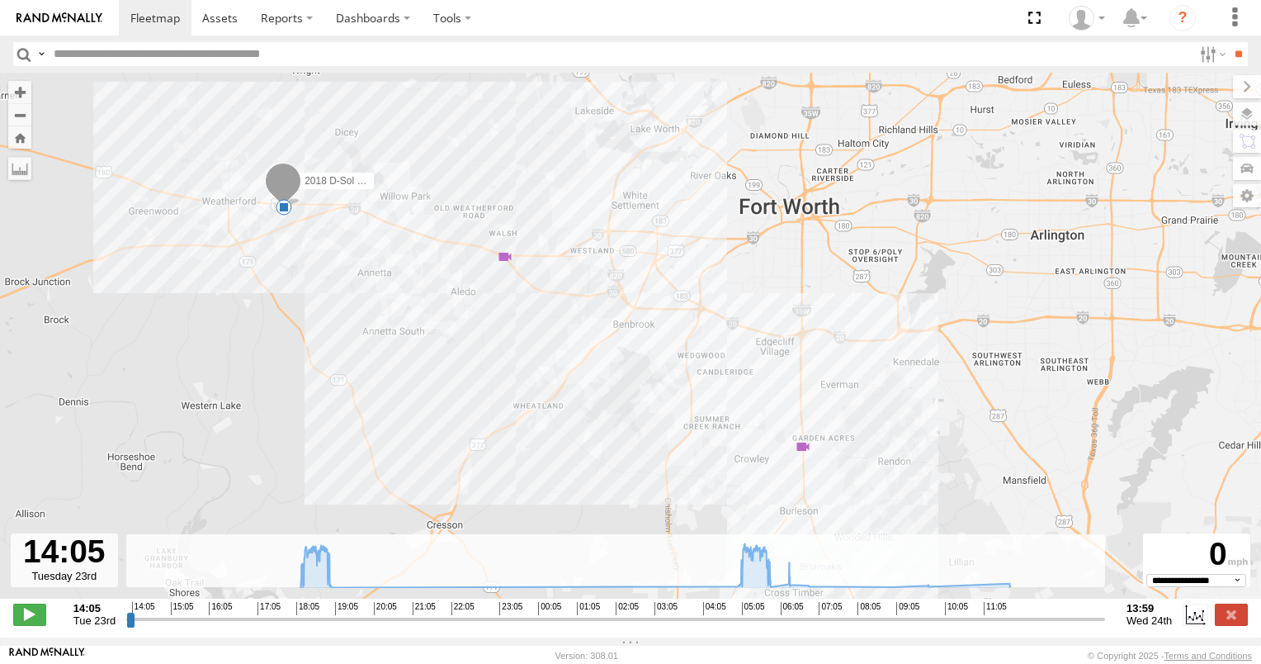
drag, startPoint x: 294, startPoint y: 234, endPoint x: 422, endPoint y: 295, distance: 141.8
click at [422, 295] on div "2018 D-Sol Welding Truck #2 18:55 Tue 05:21 Wed 05:40 Wed 06:22 Wed" at bounding box center [630, 344] width 1261 height 543
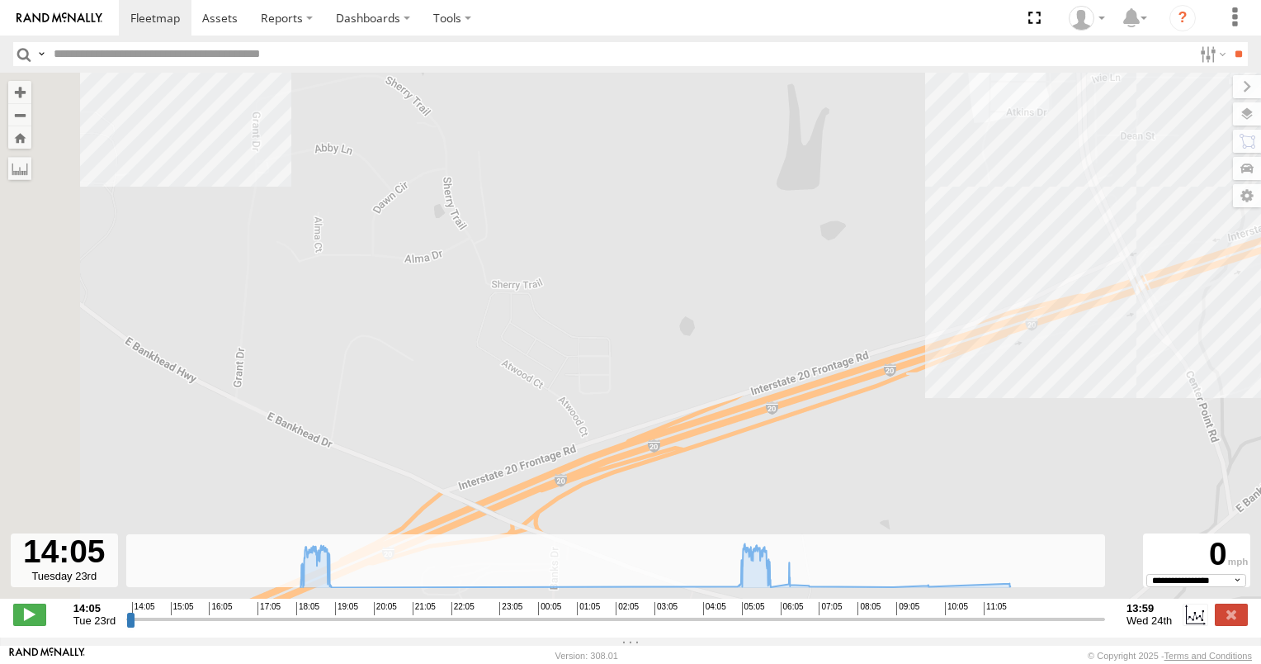
drag, startPoint x: 286, startPoint y: 249, endPoint x: 1047, endPoint y: 359, distance: 768.8
click at [1047, 358] on div "2018 D-Sol Welding Truck #2 18:55 Tue 05:21 Wed 05:40 Wed 06:22 Wed" at bounding box center [630, 344] width 1261 height 543
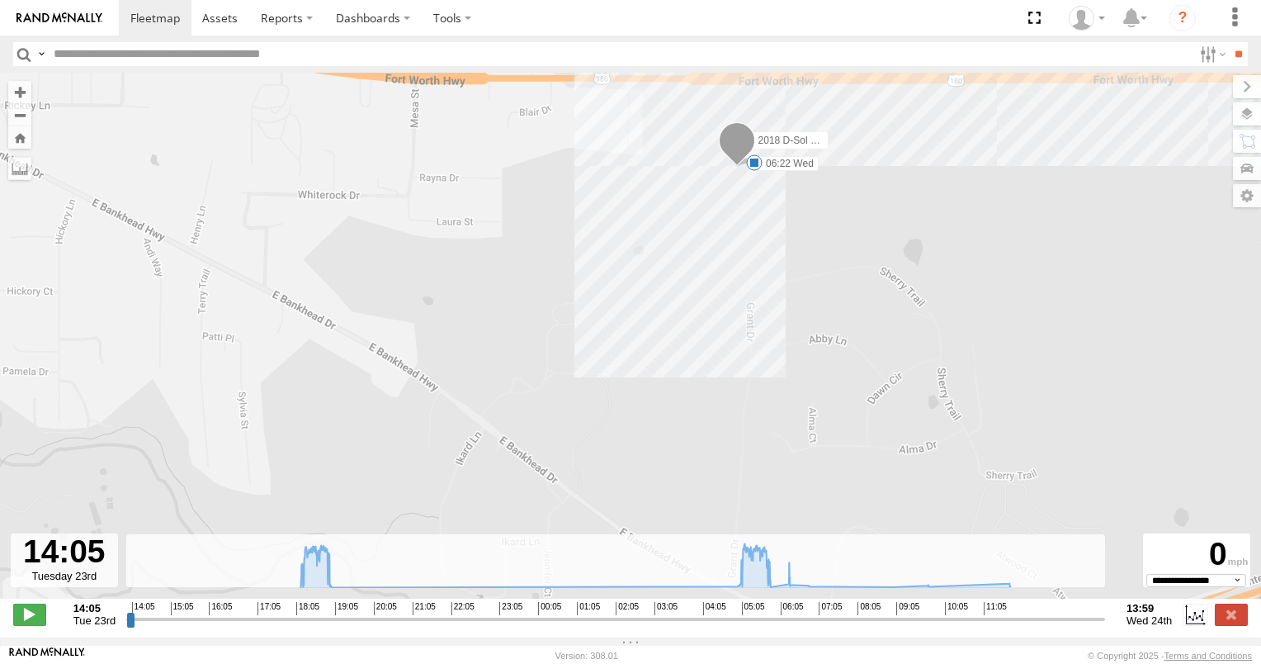
click at [758, 167] on span at bounding box center [754, 162] width 17 height 17
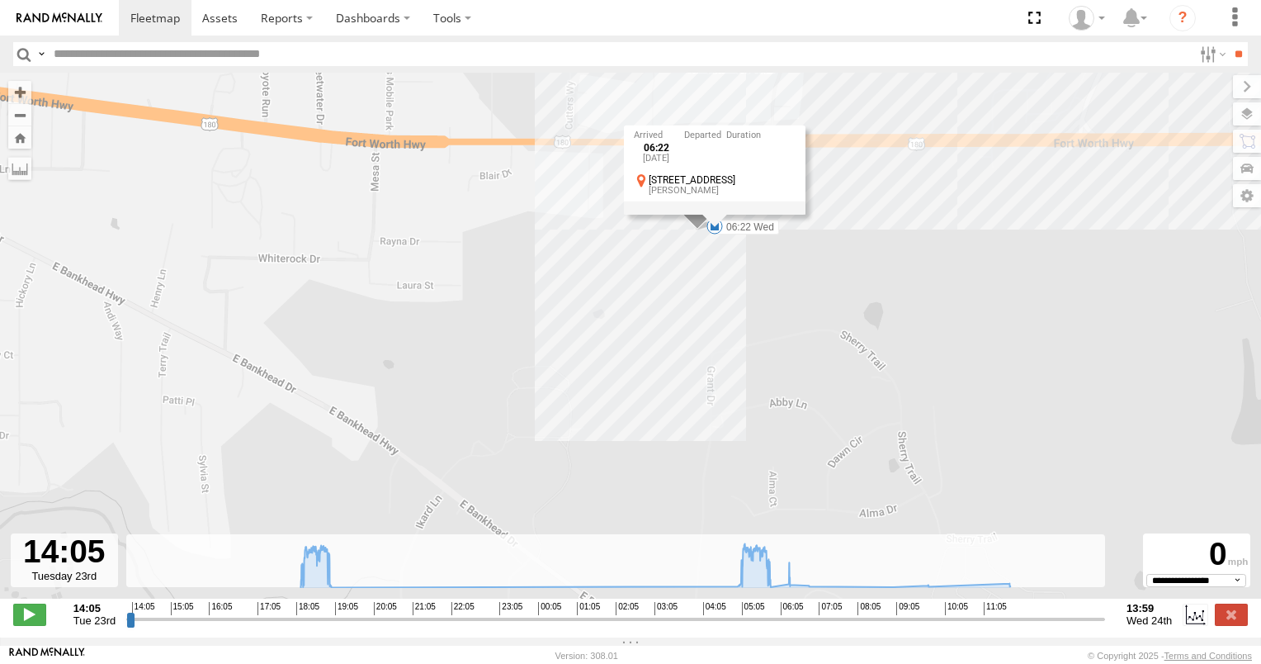
drag, startPoint x: 877, startPoint y: 243, endPoint x: 836, endPoint y: 310, distance: 78.6
click at [836, 310] on div "2018 D-Sol Welding Truck #2 18:55 Tue 05:21 Wed 05:40 Wed 06:22 Wed 06:22 Wed 2…" at bounding box center [630, 344] width 1261 height 543
click at [837, 299] on div "2018 D-Sol Welding Truck #2 18:55 Tue 05:21 Wed 05:40 Wed 06:22 Wed 06:22 Wed 2…" at bounding box center [630, 344] width 1261 height 543
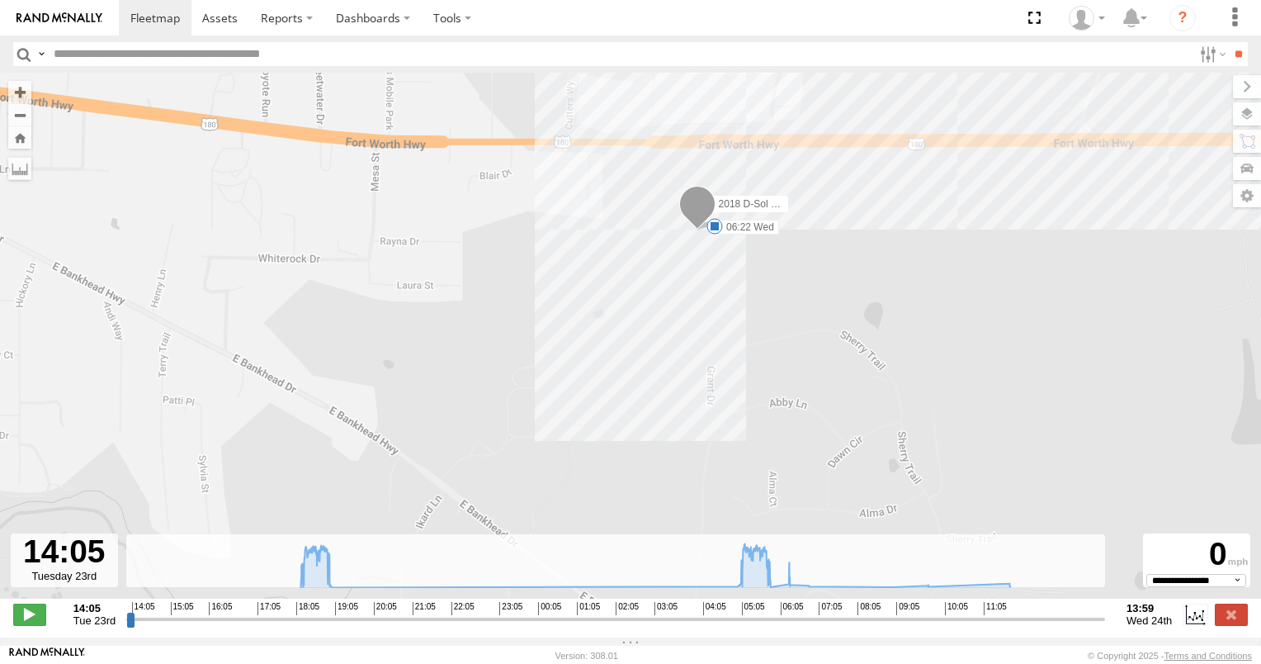
click at [695, 206] on span at bounding box center [697, 208] width 36 height 45
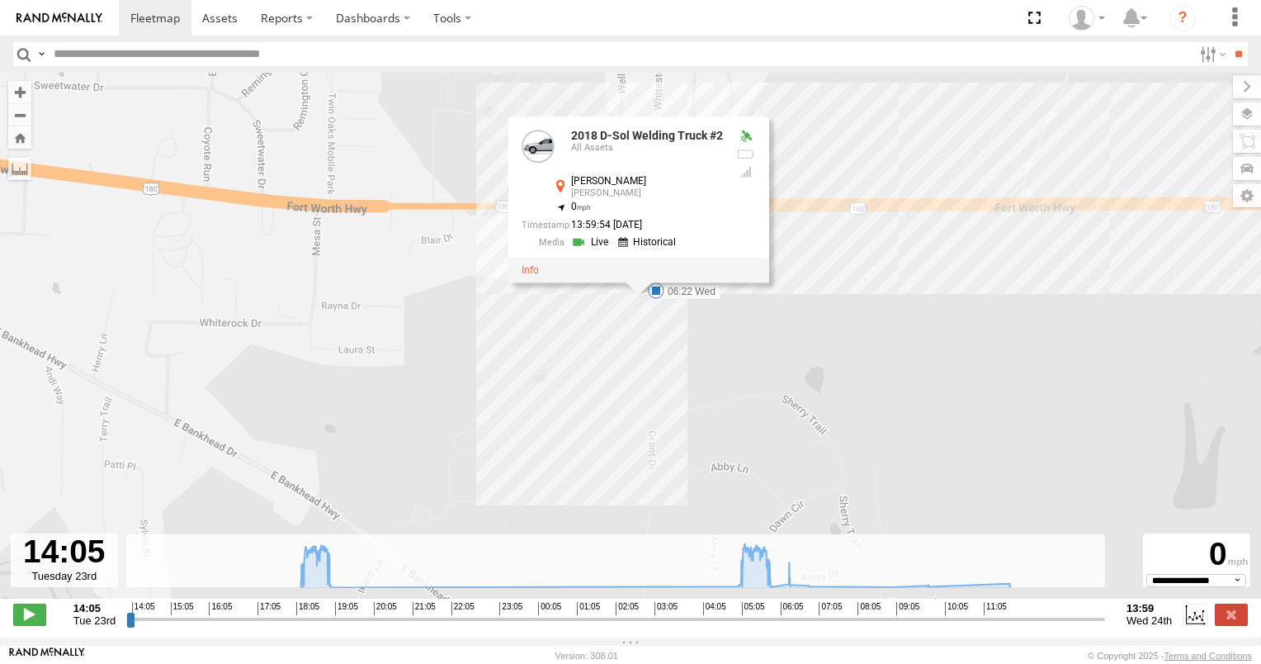
drag, startPoint x: 718, startPoint y: 305, endPoint x: 657, endPoint y: 379, distance: 95.5
click at [657, 377] on div "2018 D-Sol Welding Truck #2 18:55 Tue 05:21 Wed 05:40 Wed 06:22 Wed 2018 D-Sol …" at bounding box center [630, 344] width 1261 height 543
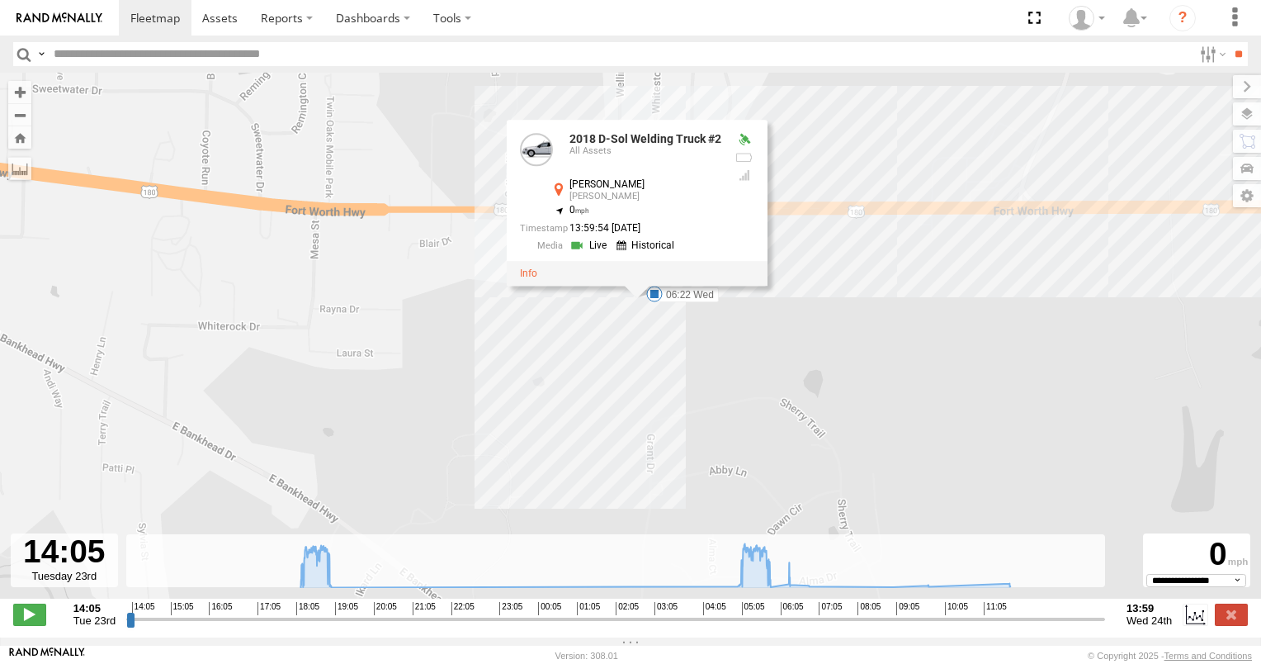
click at [678, 377] on div "2018 D-Sol Welding Truck #2 18:55 Tue 05:21 Wed 05:40 Wed 06:22 Wed 2018 D-Sol …" at bounding box center [630, 344] width 1261 height 543
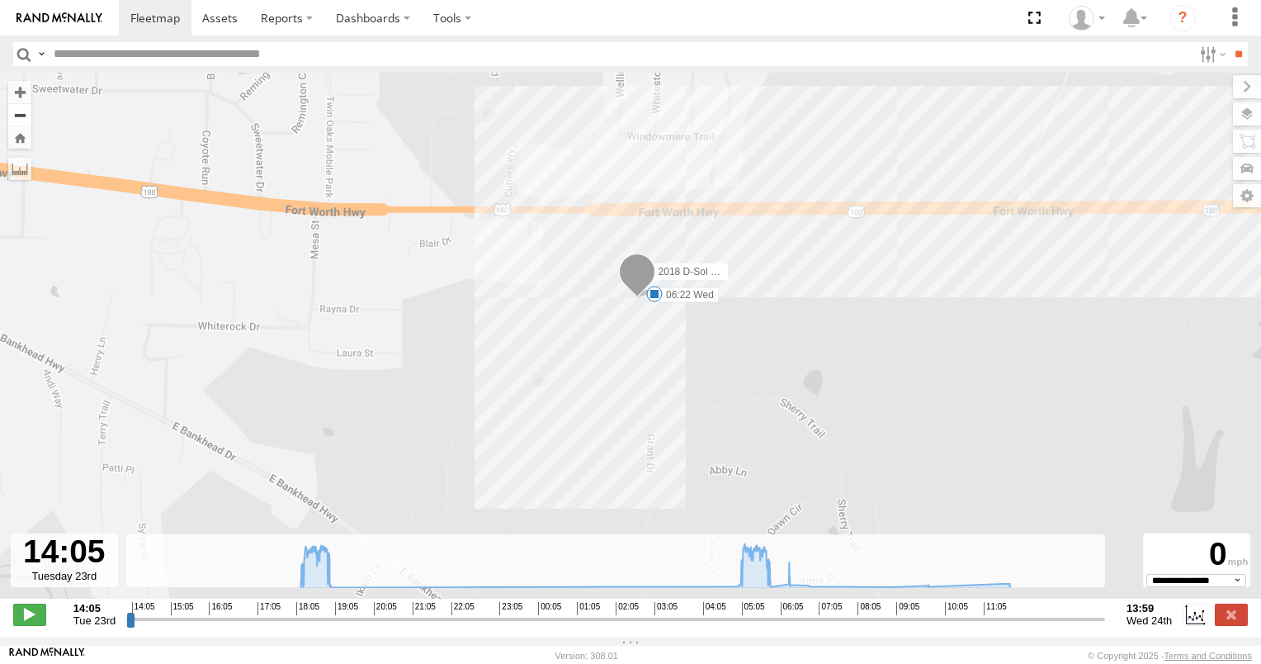
click at [27, 123] on button "Zoom out" at bounding box center [19, 114] width 23 height 23
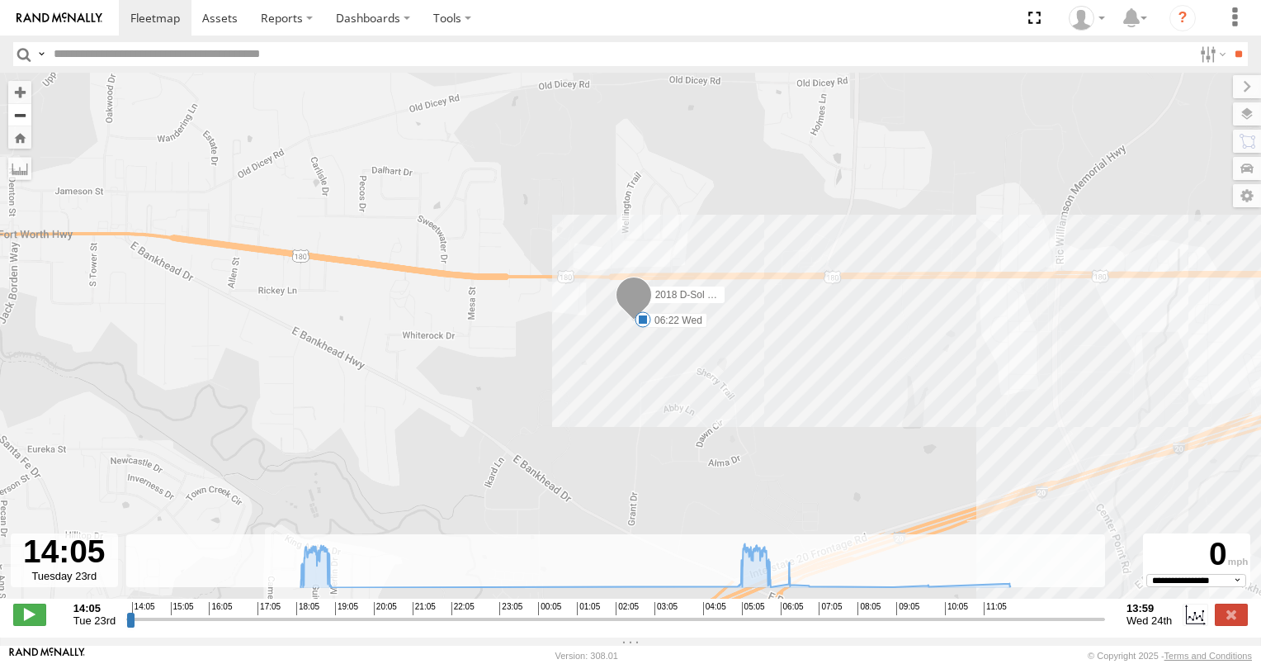
click at [26, 122] on button "Zoom out" at bounding box center [19, 114] width 23 height 23
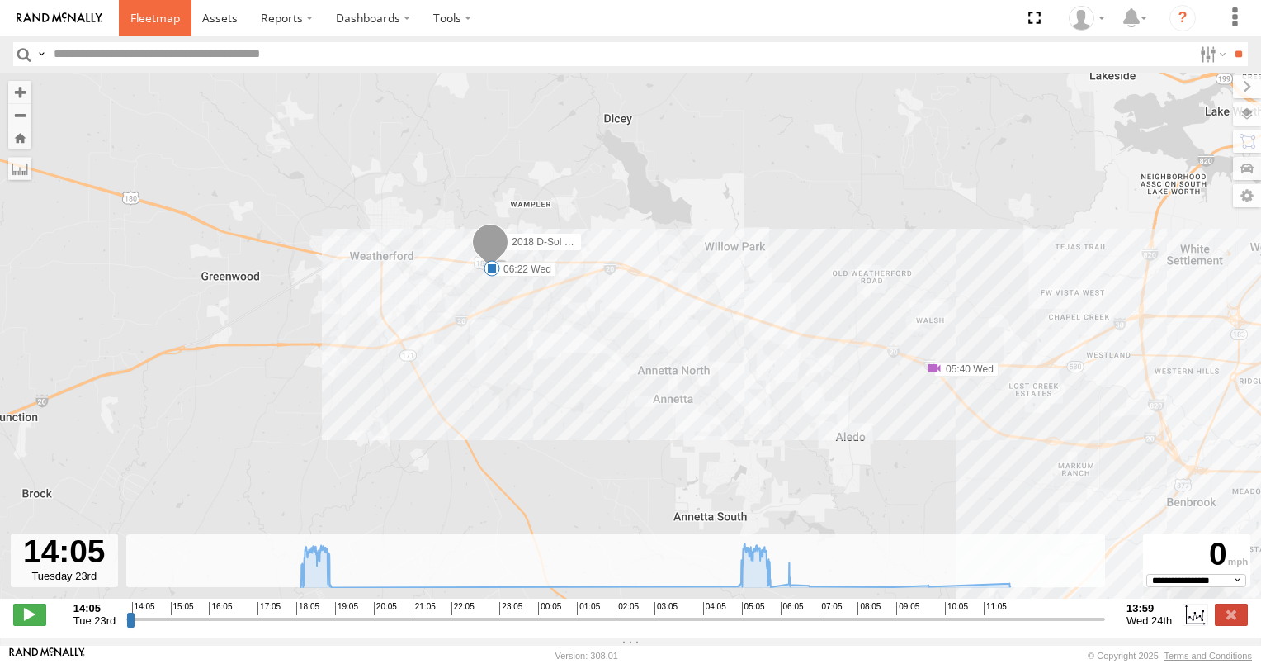
click at [154, 22] on span at bounding box center [155, 18] width 50 height 16
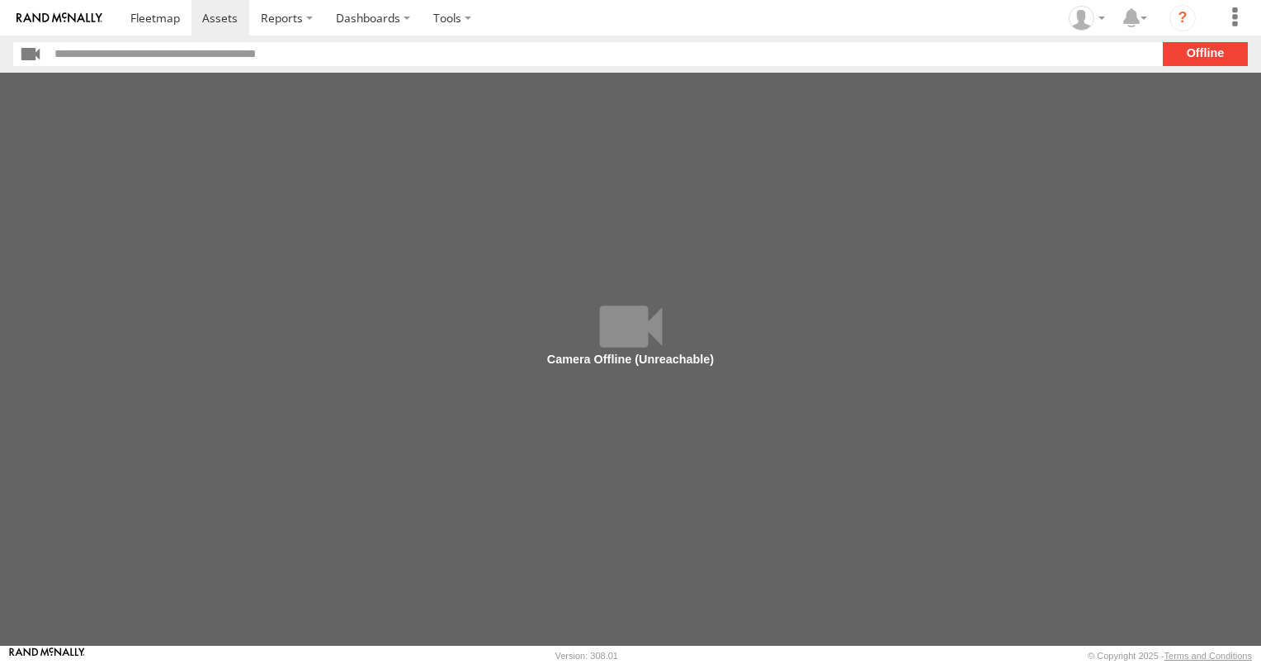
click at [677, 360] on main at bounding box center [630, 359] width 1261 height 573
click at [224, 20] on span at bounding box center [219, 18] width 35 height 16
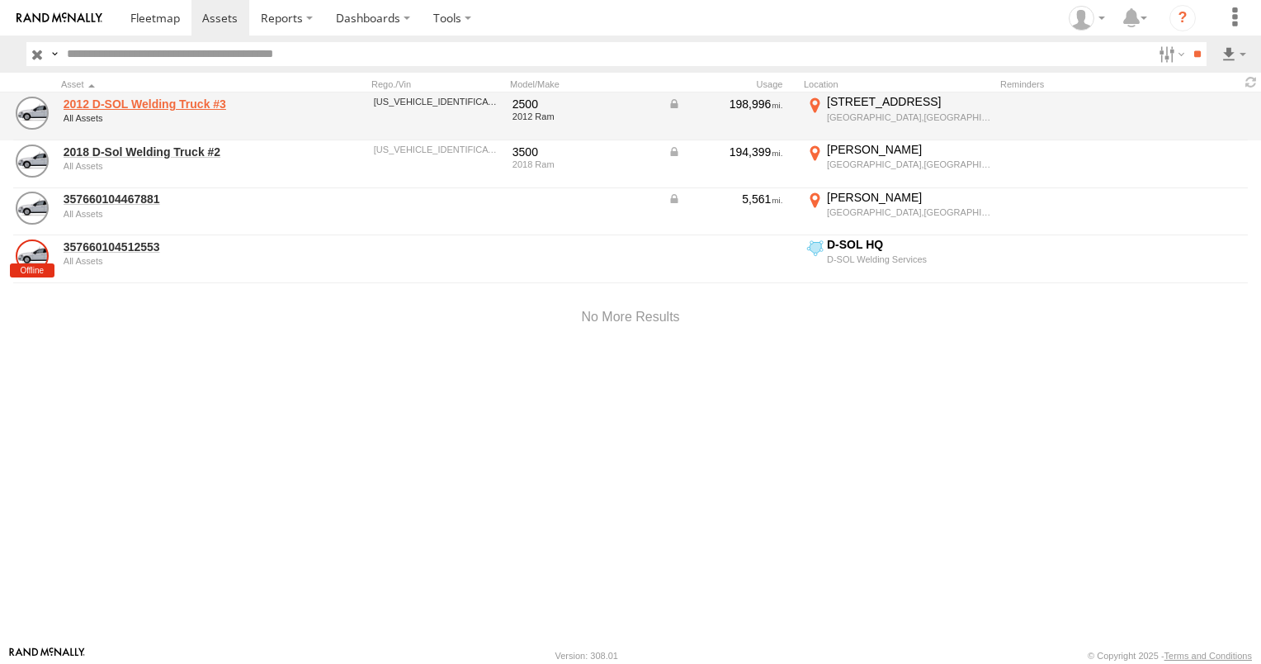
click at [209, 106] on link "2012 D-SOL Welding Truck #3" at bounding box center [177, 104] width 226 height 15
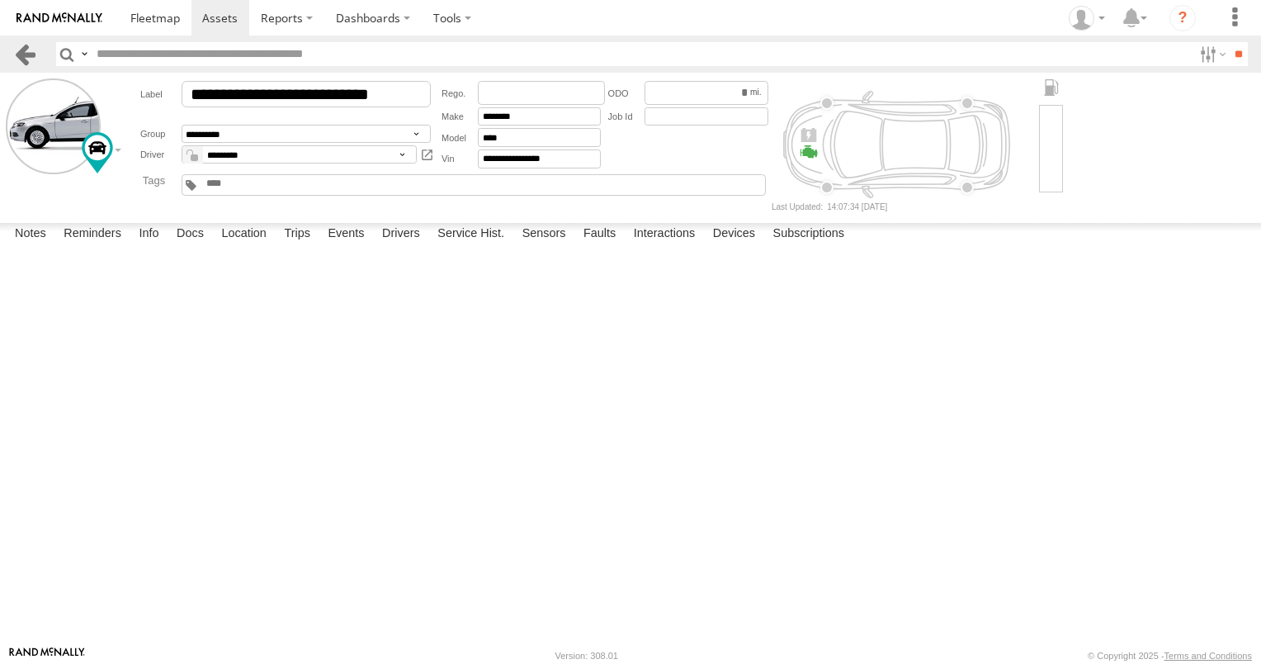
click at [25, 62] on link at bounding box center [25, 54] width 24 height 24
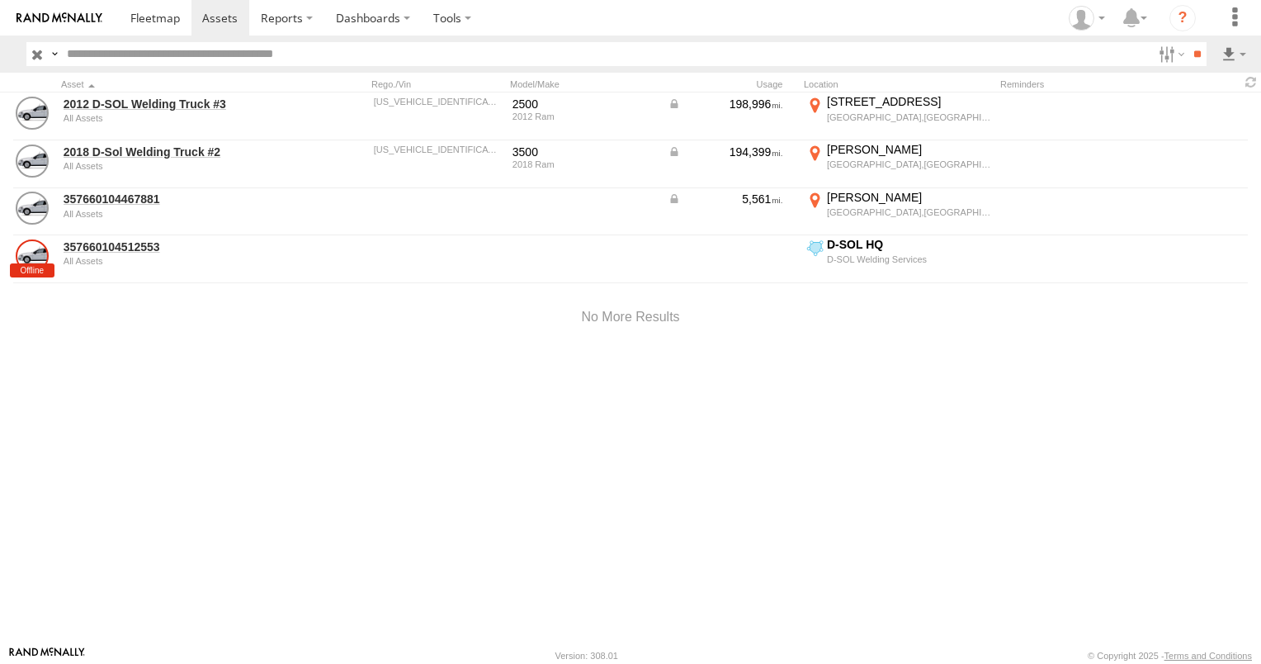
click at [50, 15] on img at bounding box center [60, 18] width 86 height 12
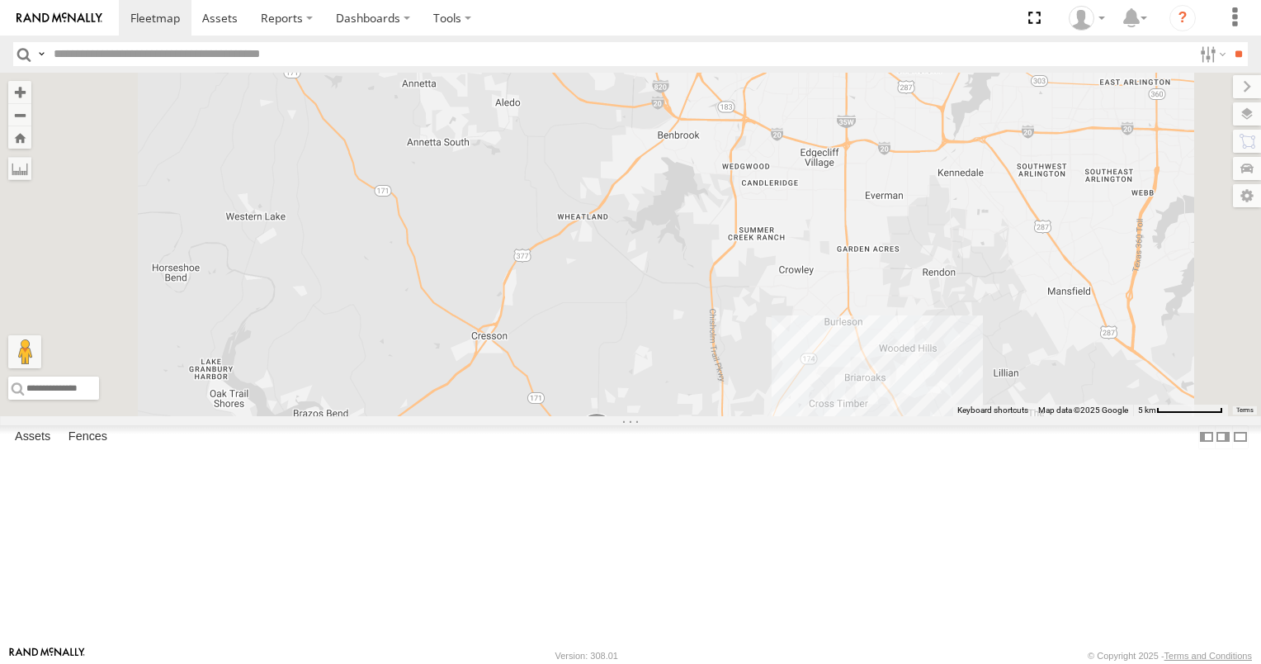
click at [0, 0] on link at bounding box center [0, 0] width 0 height 0
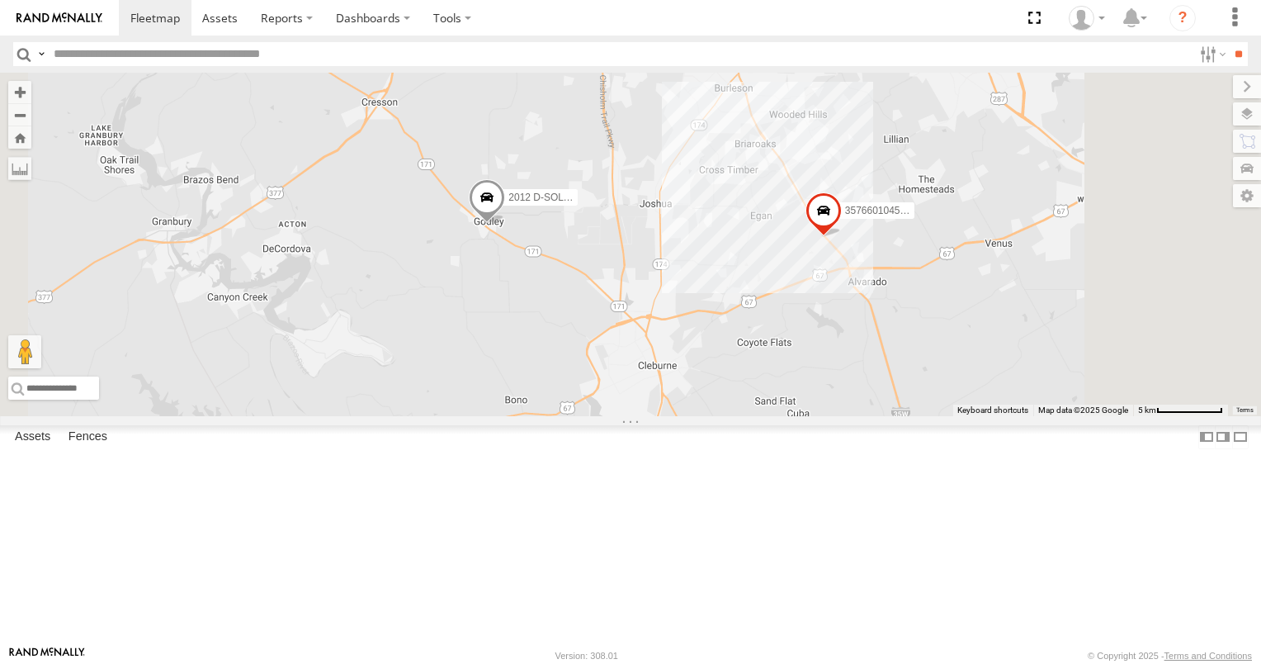
drag, startPoint x: 791, startPoint y: 494, endPoint x: 679, endPoint y: 255, distance: 264.0
click at [679, 255] on div "2012 D-SOL Welding Truck #3 2 357660104512553" at bounding box center [630, 244] width 1261 height 343
click at [840, 232] on span at bounding box center [822, 209] width 36 height 45
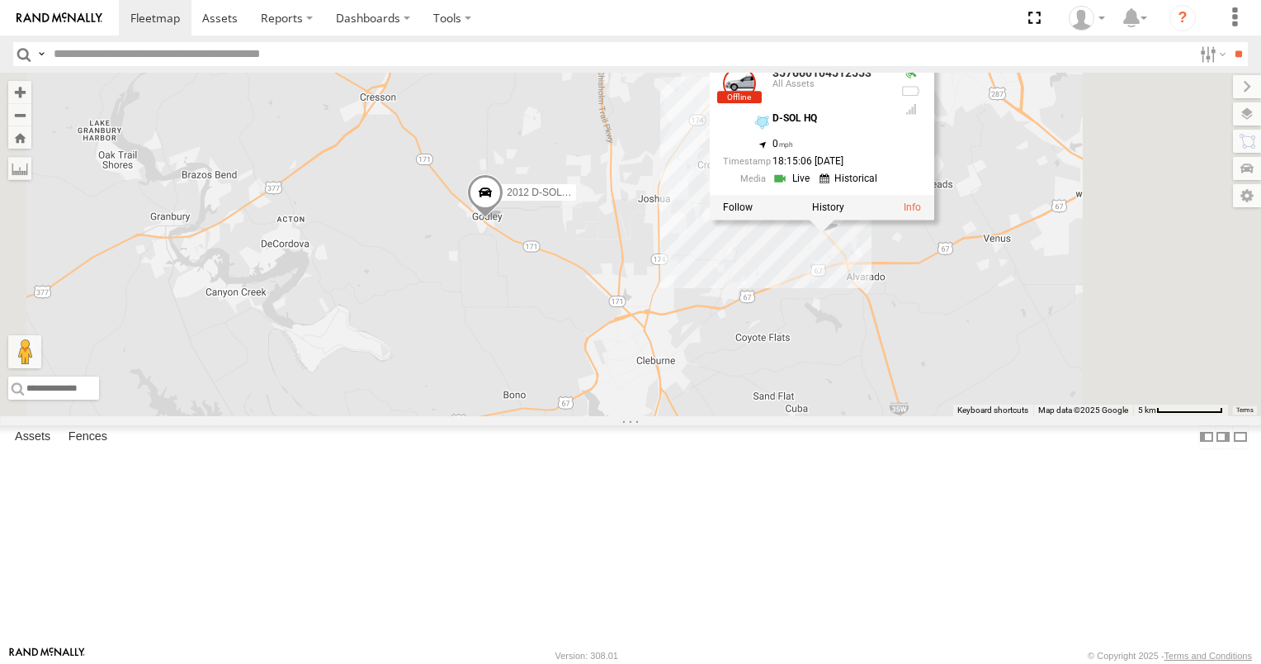
click at [815, 187] on link at bounding box center [794, 180] width 42 height 16
click at [0, 0] on link at bounding box center [0, 0] width 0 height 0
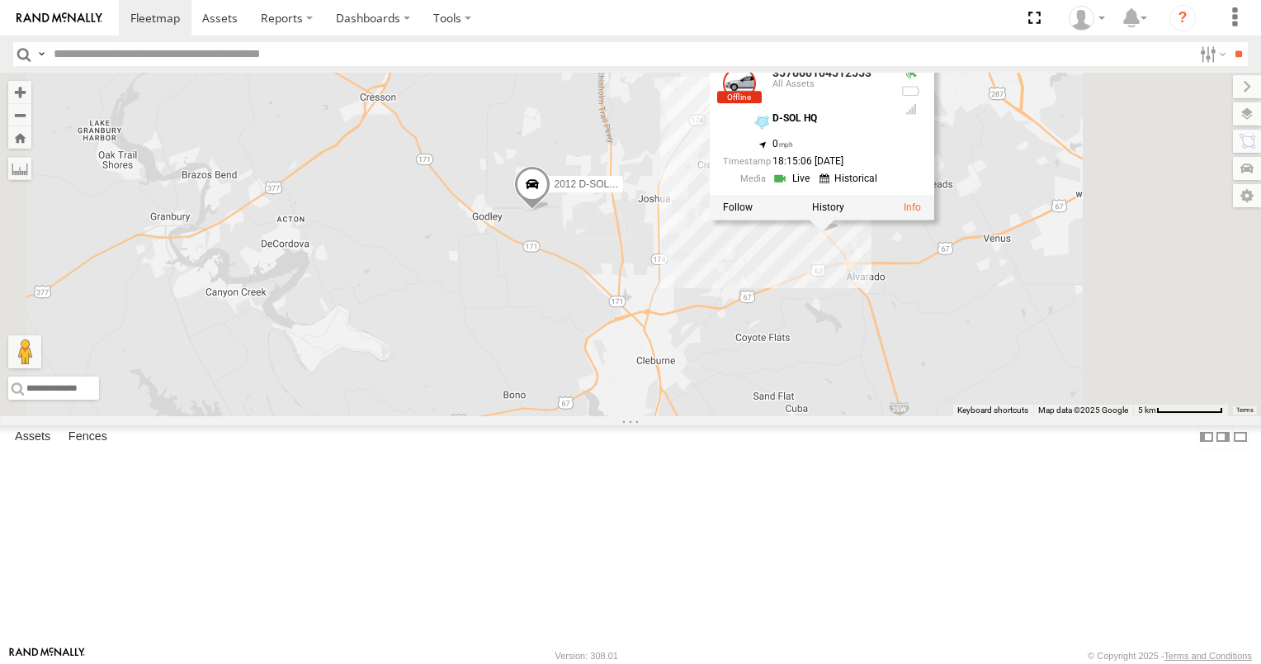
click at [0, 0] on span at bounding box center [0, 0] width 0 height 0
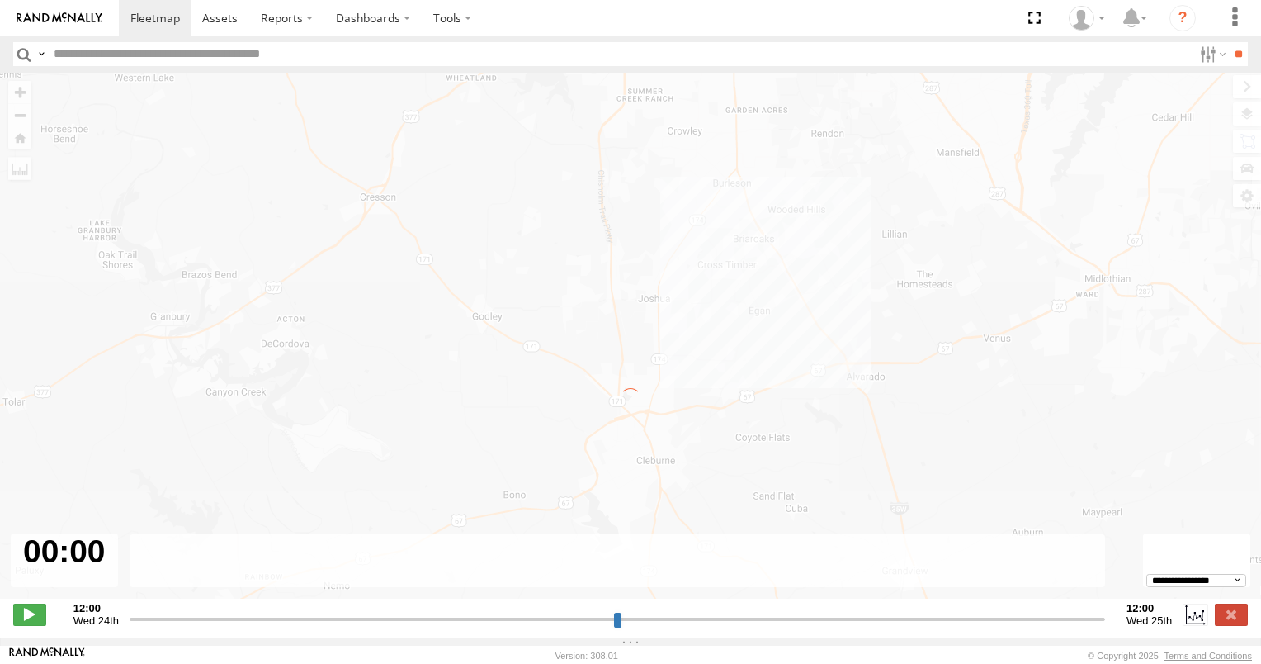
type input "**********"
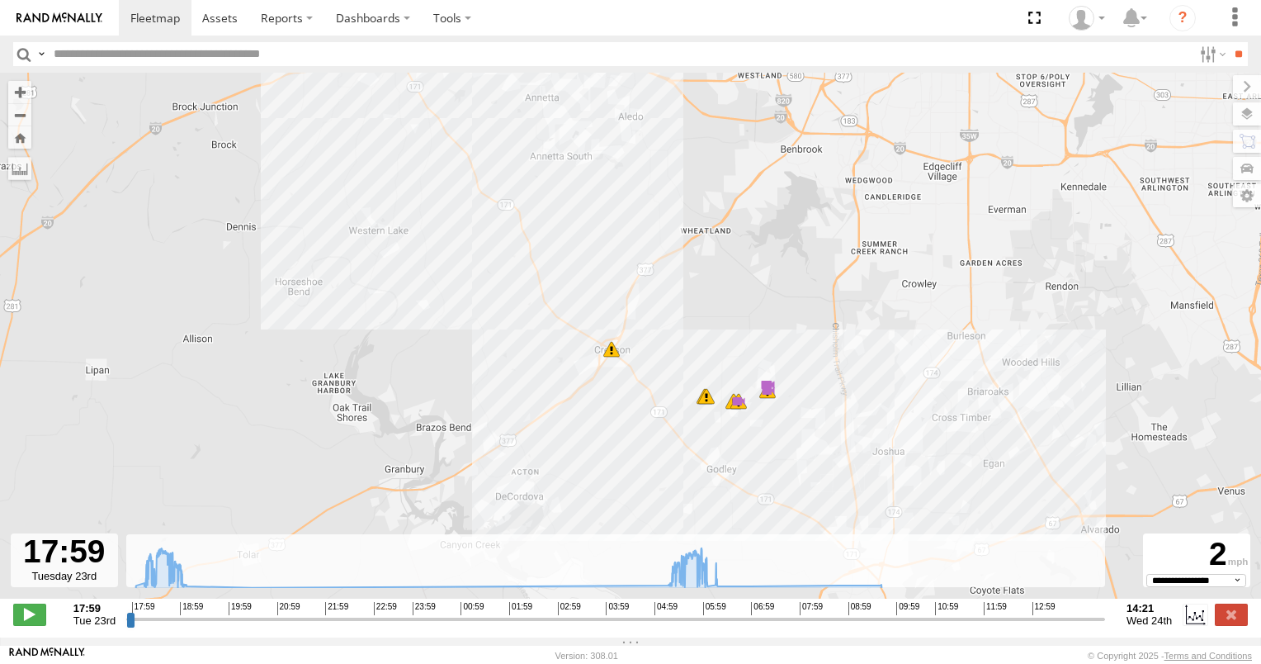
drag, startPoint x: 482, startPoint y: 433, endPoint x: 437, endPoint y: 301, distance: 139.4
click at [437, 301] on div "357660104467881 18:11 Tue 18:41 Tue 18:51 Tue 18:51 Tue 18:54 Tue 18:54 Tue 18:…" at bounding box center [630, 344] width 1261 height 543
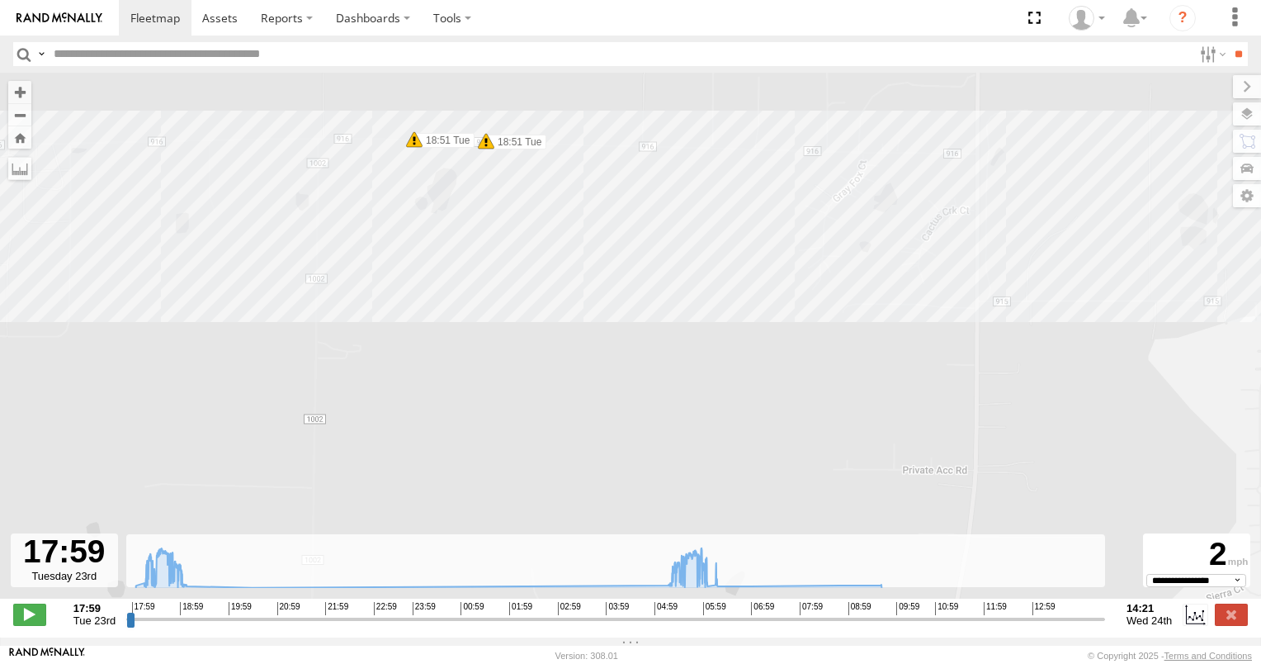
click at [484, 149] on span at bounding box center [486, 141] width 17 height 17
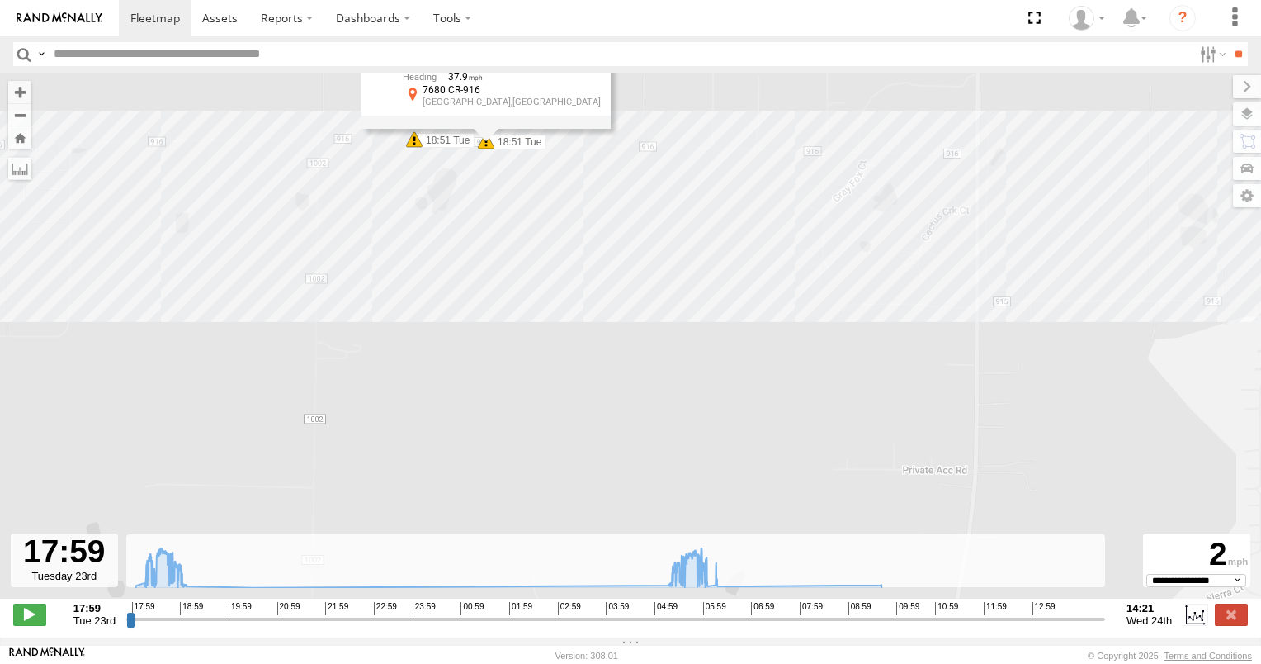
click at [414, 148] on span at bounding box center [414, 139] width 17 height 17
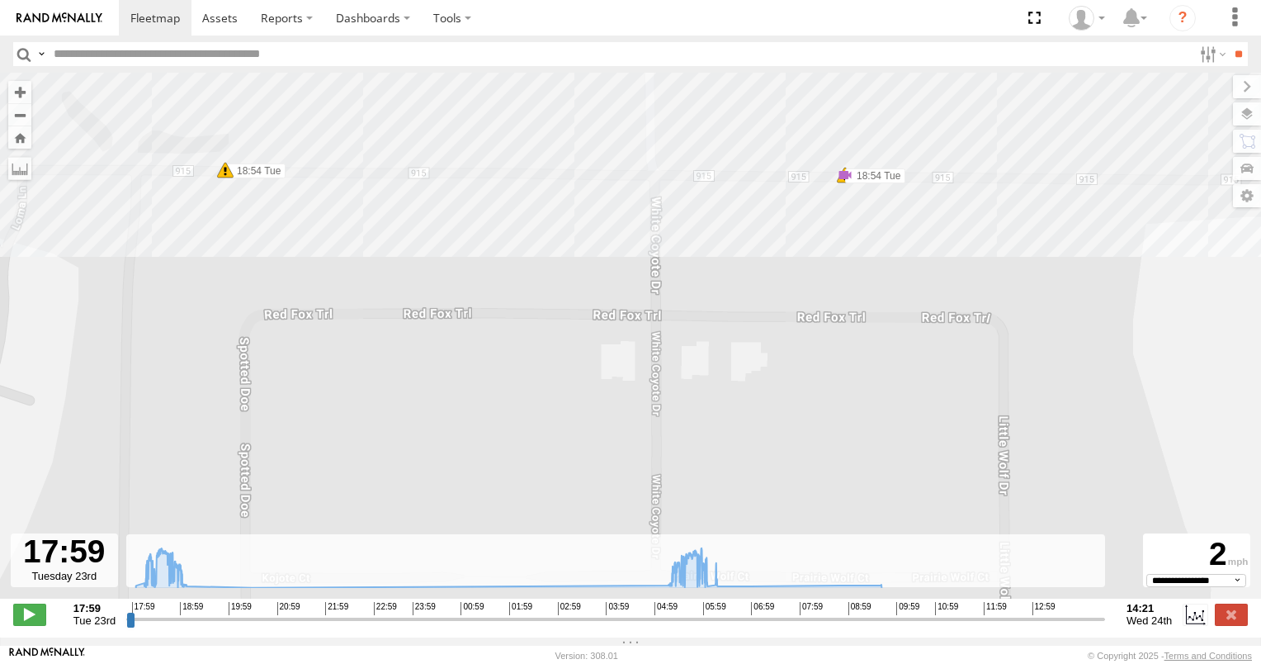
click at [845, 181] on span at bounding box center [845, 175] width 17 height 17
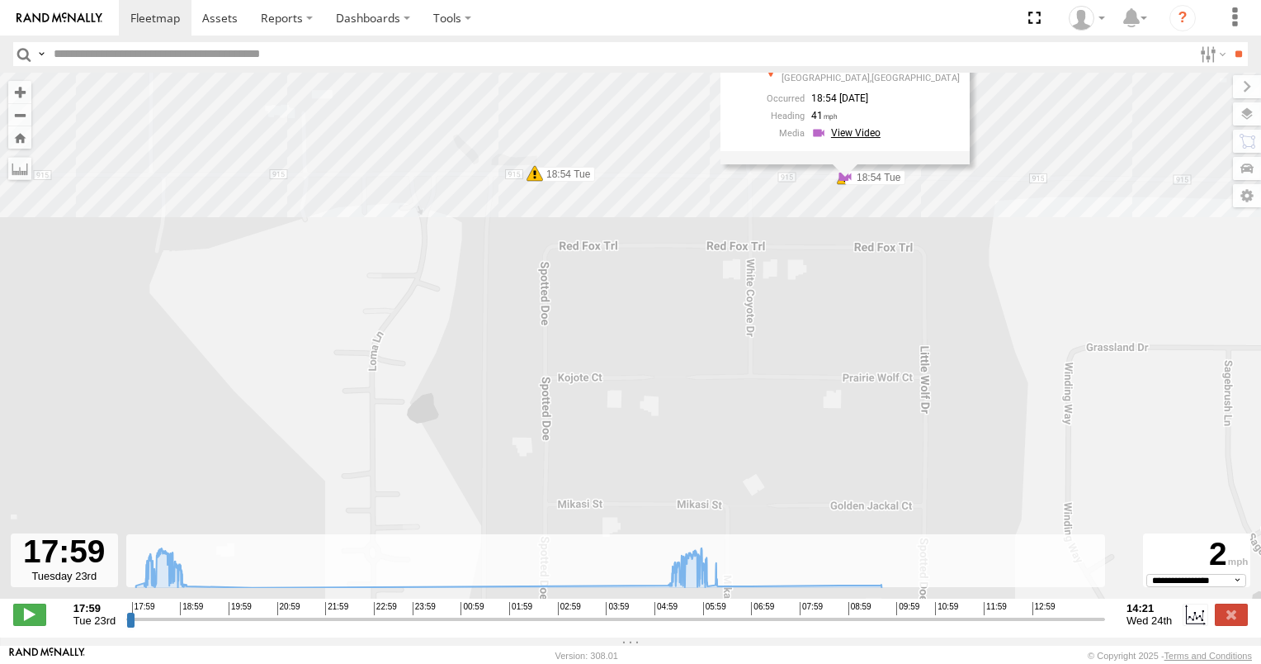
click at [858, 139] on link at bounding box center [848, 133] width 74 height 16
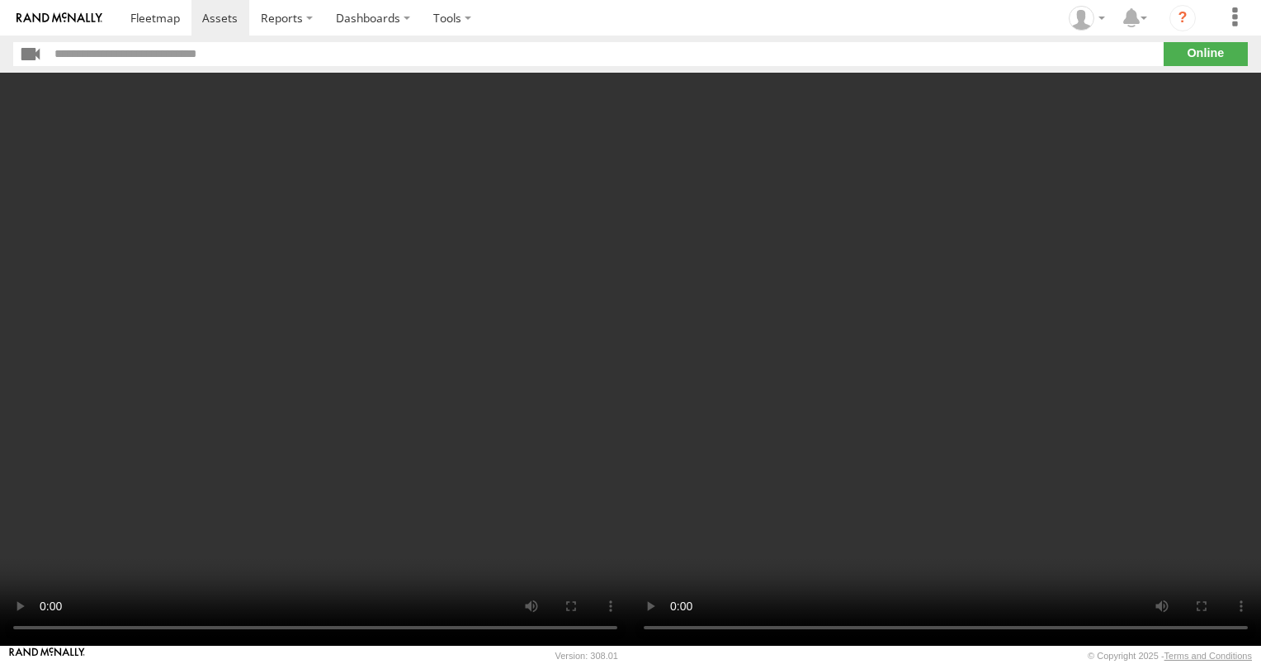
click at [258, 343] on video at bounding box center [315, 359] width 631 height 573
click at [300, 413] on video at bounding box center [315, 359] width 631 height 573
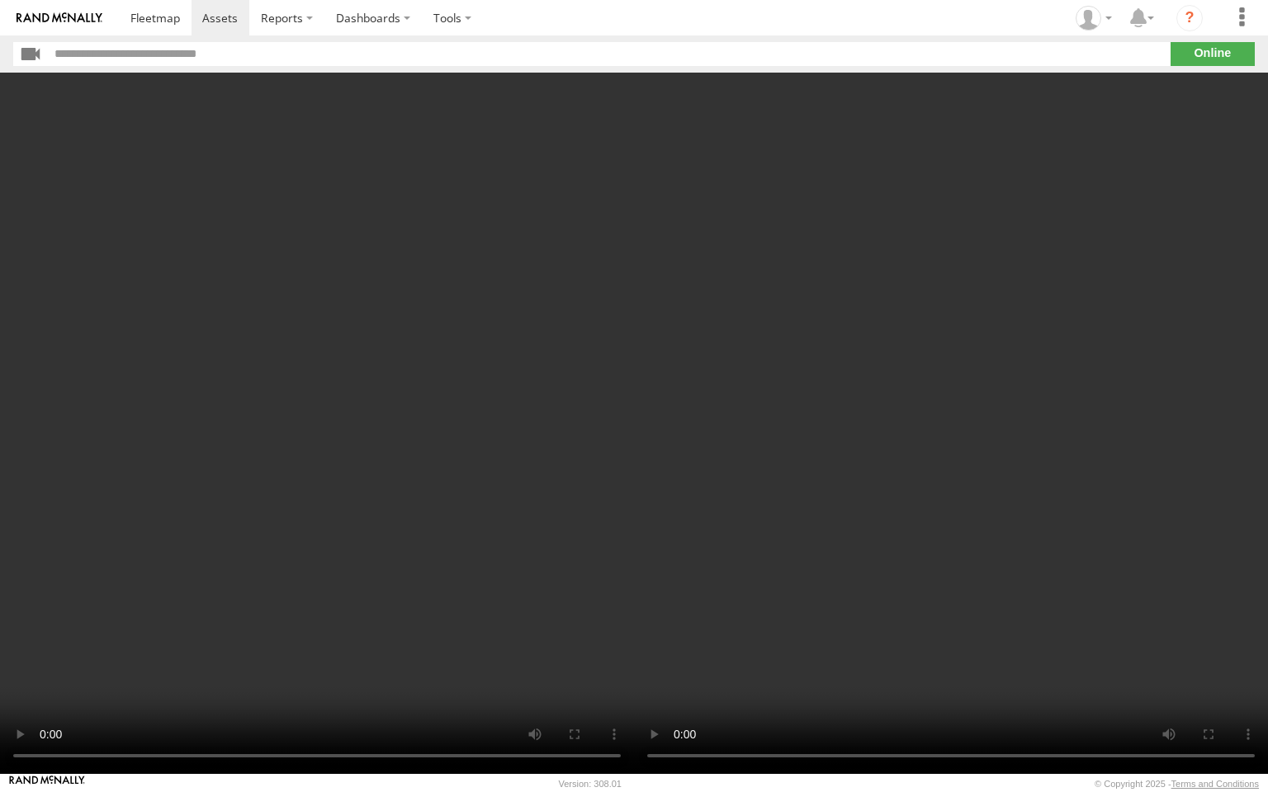
click at [384, 474] on video at bounding box center [317, 424] width 634 height 702
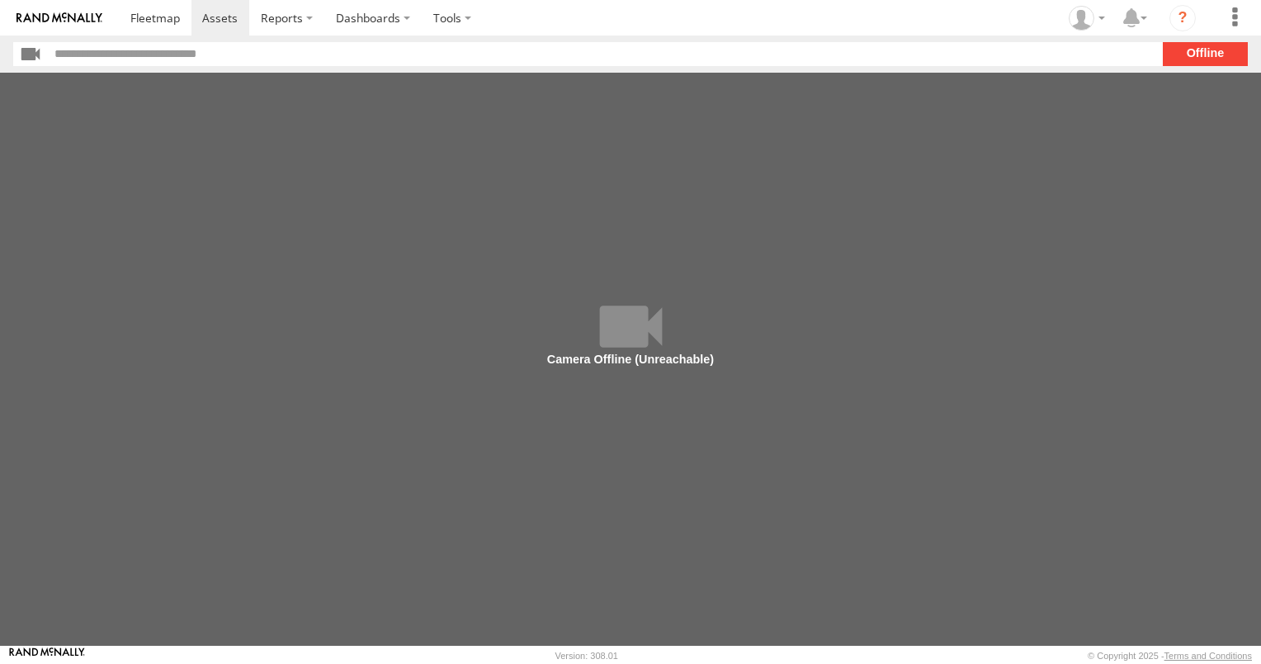
click at [649, 334] on main at bounding box center [630, 359] width 1261 height 573
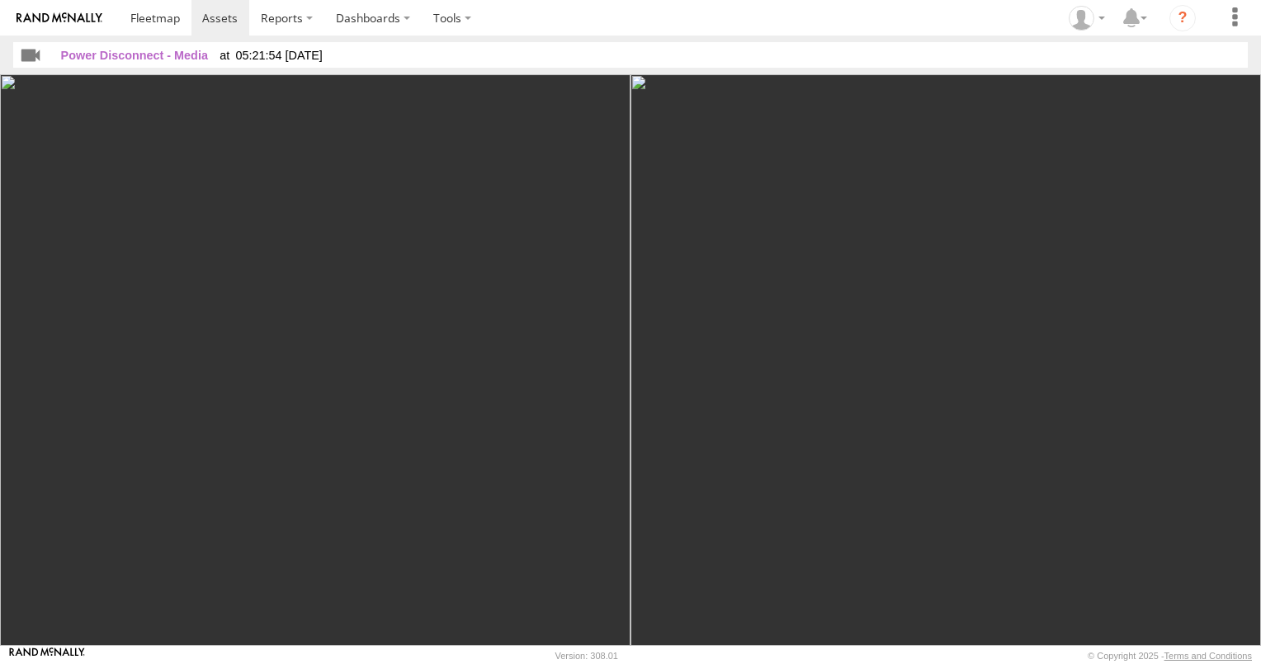
click at [307, 329] on img at bounding box center [315, 359] width 631 height 571
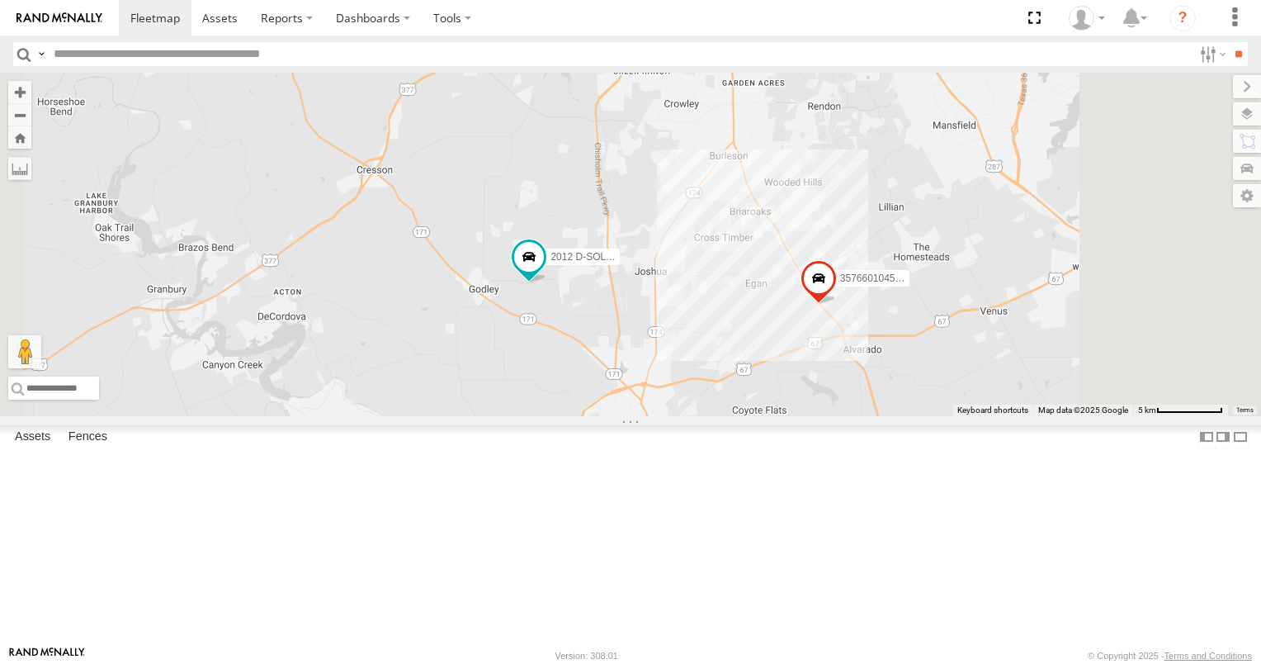
drag, startPoint x: 837, startPoint y: 472, endPoint x: 722, endPoint y: 300, distance: 206.5
click at [722, 300] on div "2012 D-SOL Welding Truck #3 2 357660104512553" at bounding box center [630, 244] width 1261 height 343
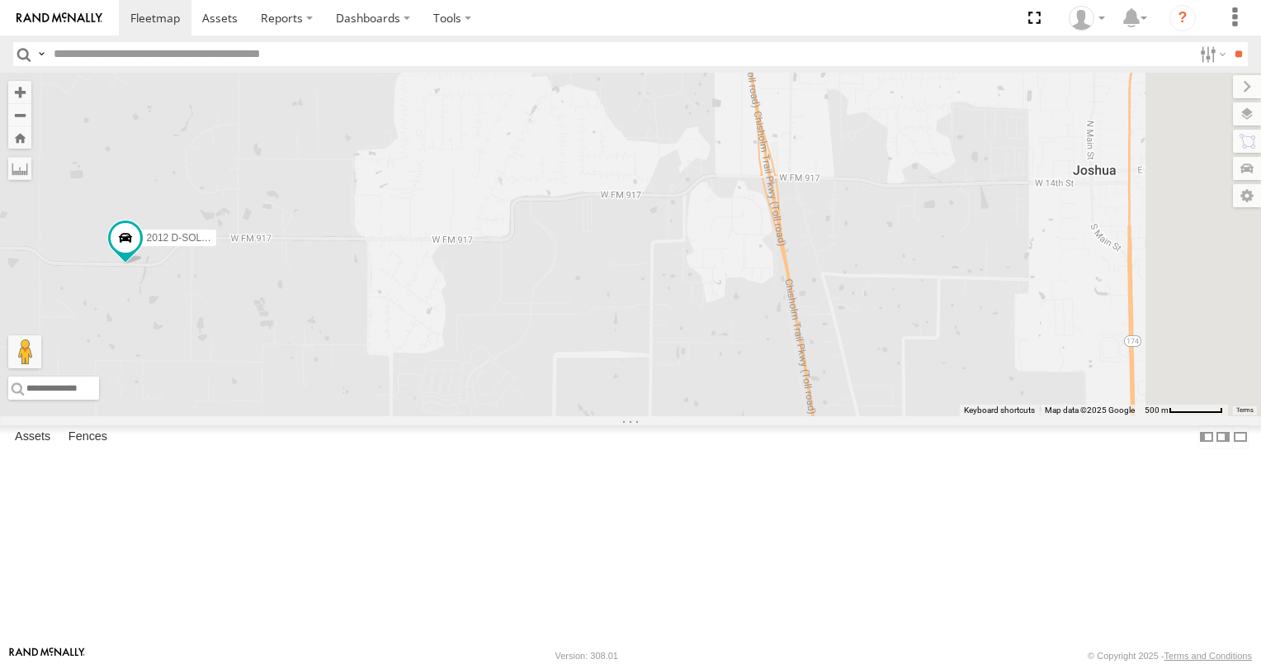
drag, startPoint x: 1009, startPoint y: 416, endPoint x: 653, endPoint y: 437, distance: 357.1
click at [657, 416] on div "2012 D-SOL Welding Truck #3 357660104512553" at bounding box center [630, 244] width 1261 height 343
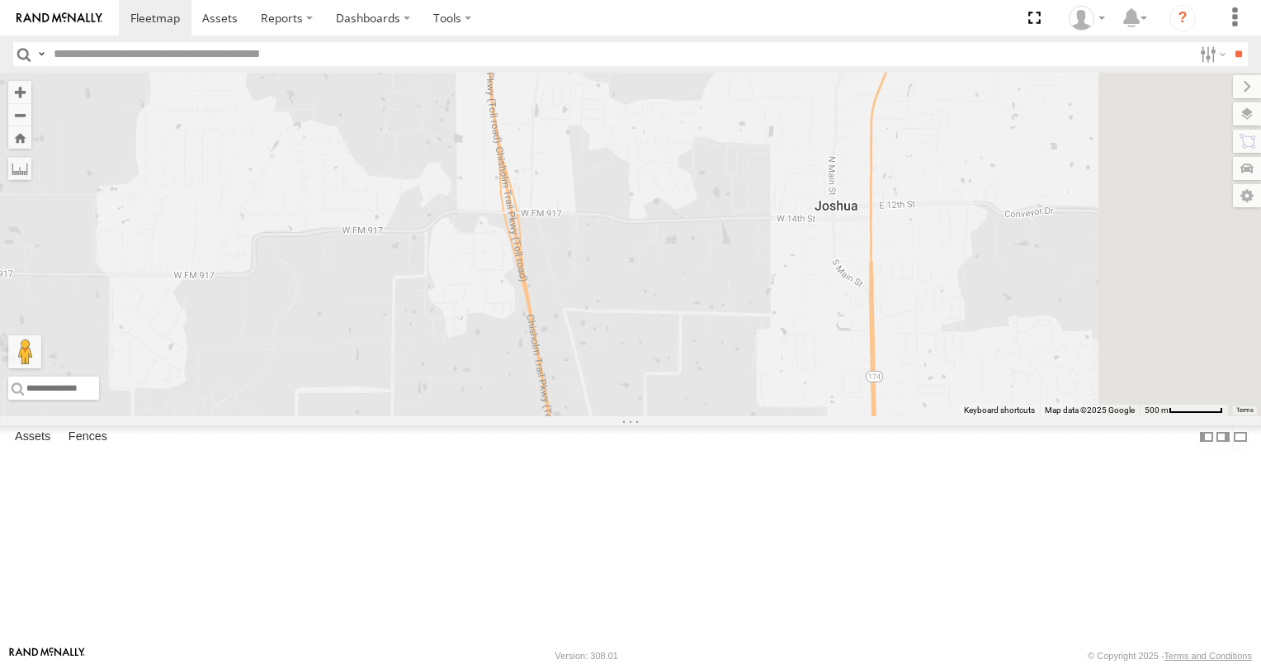
drag, startPoint x: 845, startPoint y: 406, endPoint x: 673, endPoint y: 420, distance: 172.2
click at [673, 416] on div "2012 D-SOL Welding Truck #3 357660104512553" at bounding box center [630, 244] width 1261 height 343
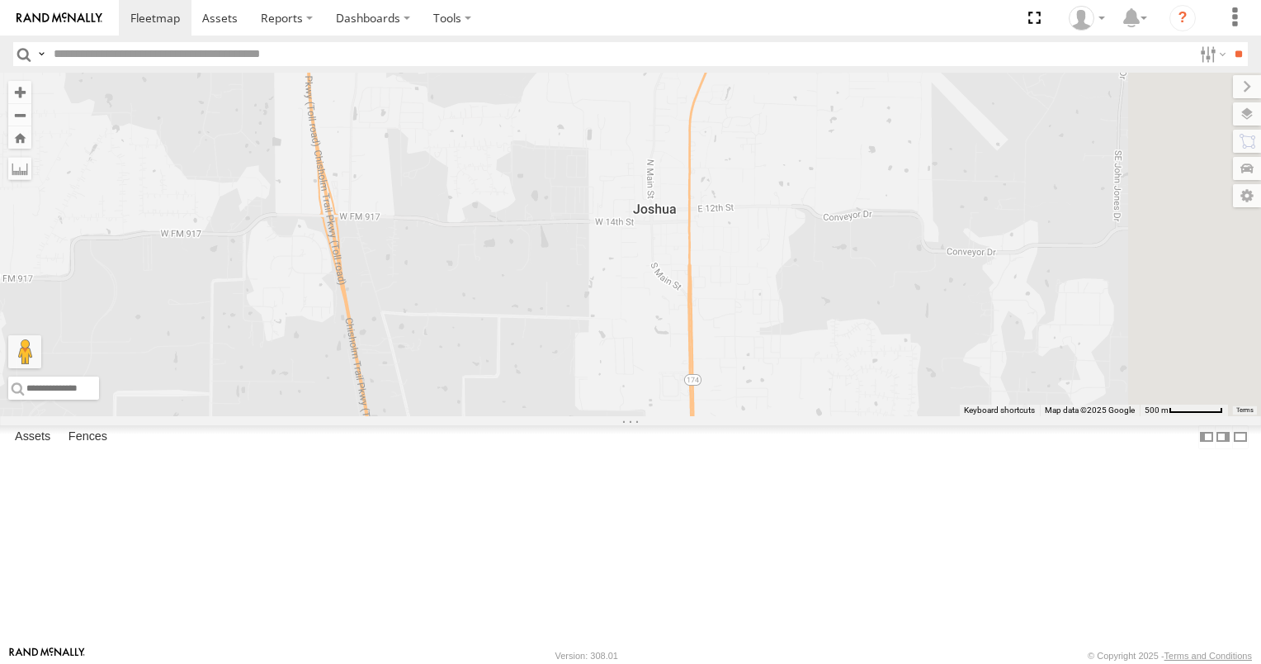
drag, startPoint x: 1027, startPoint y: 439, endPoint x: 903, endPoint y: 437, distance: 123.8
click at [924, 416] on div "2012 D-SOL Welding Truck #3 357660104512553" at bounding box center [630, 244] width 1261 height 343
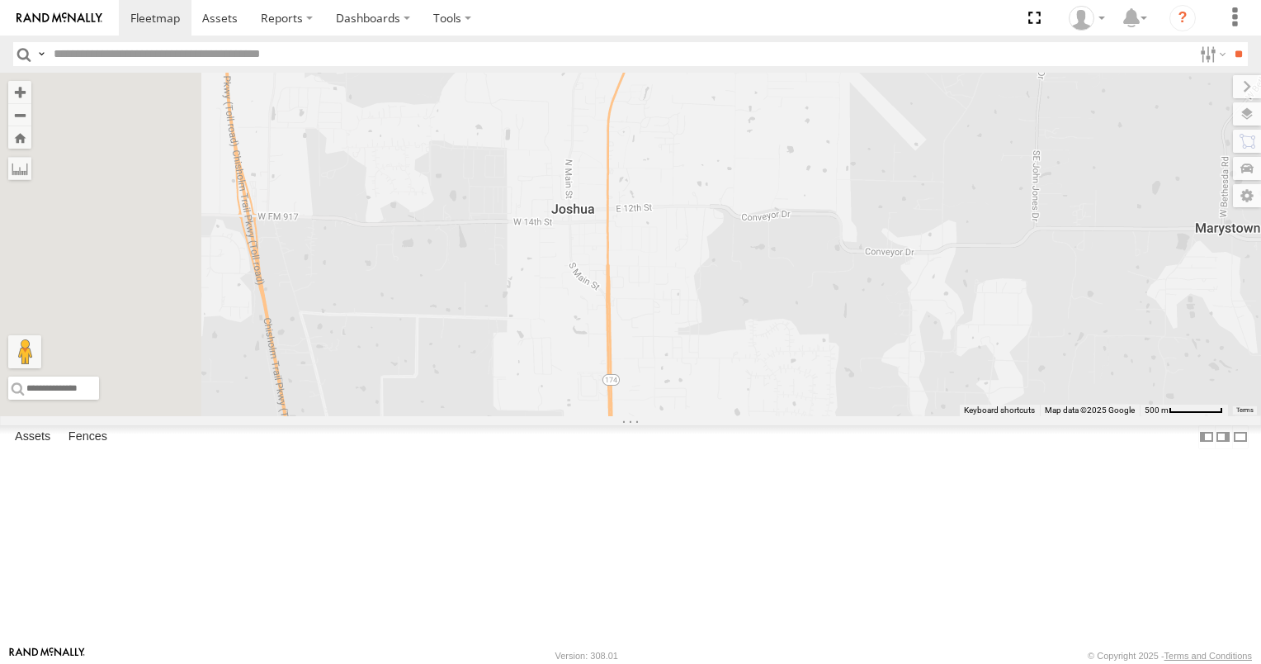
drag, startPoint x: 589, startPoint y: 405, endPoint x: 930, endPoint y: 387, distance: 341.4
click at [930, 387] on div "2012 D-SOL Welding Truck #3 357660104512553" at bounding box center [630, 244] width 1261 height 343
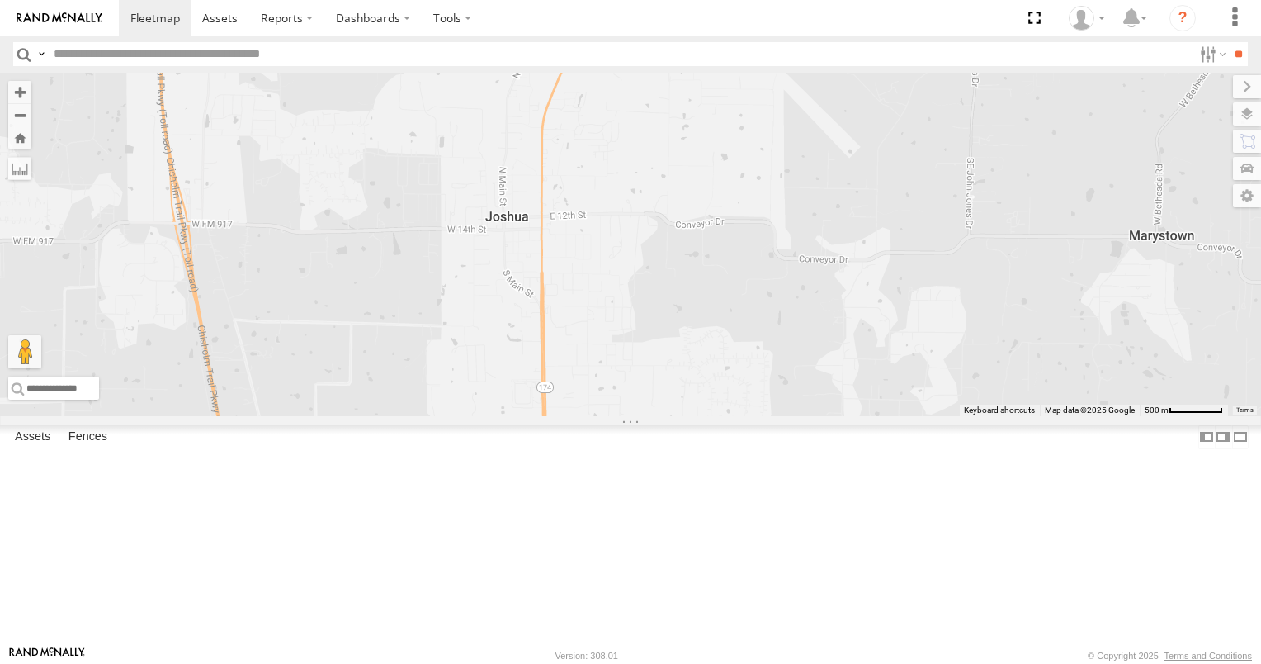
drag, startPoint x: 933, startPoint y: 382, endPoint x: 699, endPoint y: 406, distance: 235.6
click at [699, 406] on div "2012 D-SOL Welding Truck #3 357660104512553" at bounding box center [630, 244] width 1261 height 343
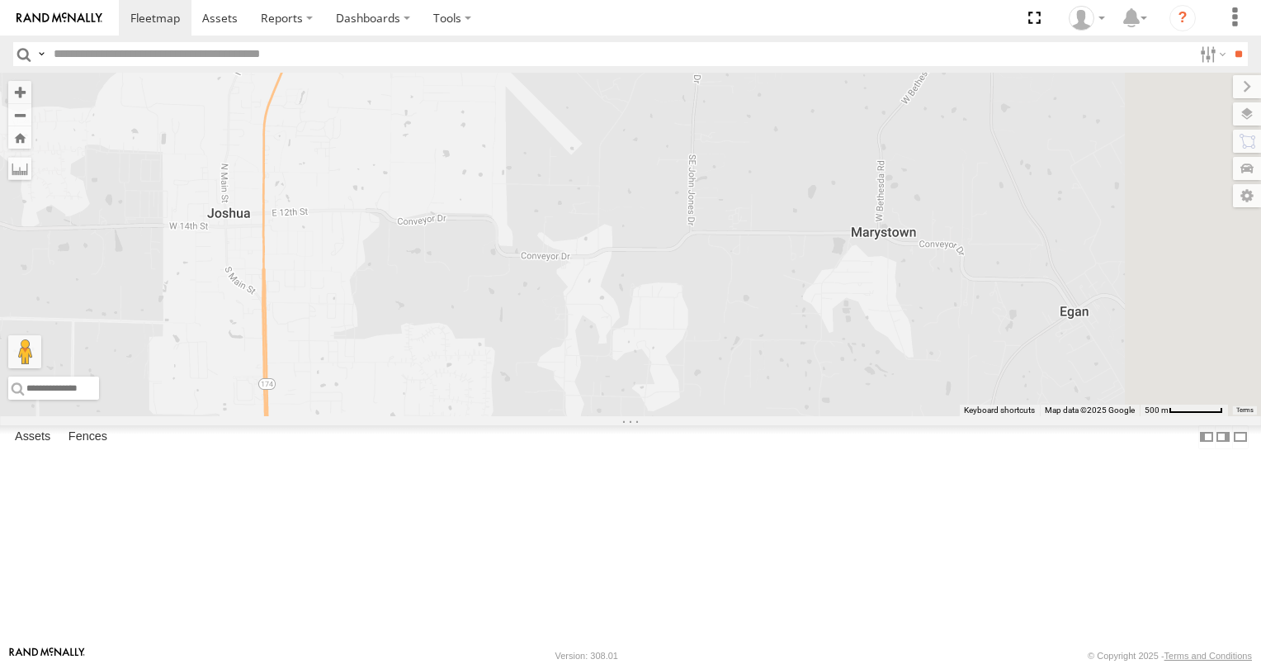
drag, startPoint x: 917, startPoint y: 425, endPoint x: 780, endPoint y: 421, distance: 137.1
click at [786, 416] on div "2012 D-SOL Welding Truck #3 357660104512553" at bounding box center [630, 244] width 1261 height 343
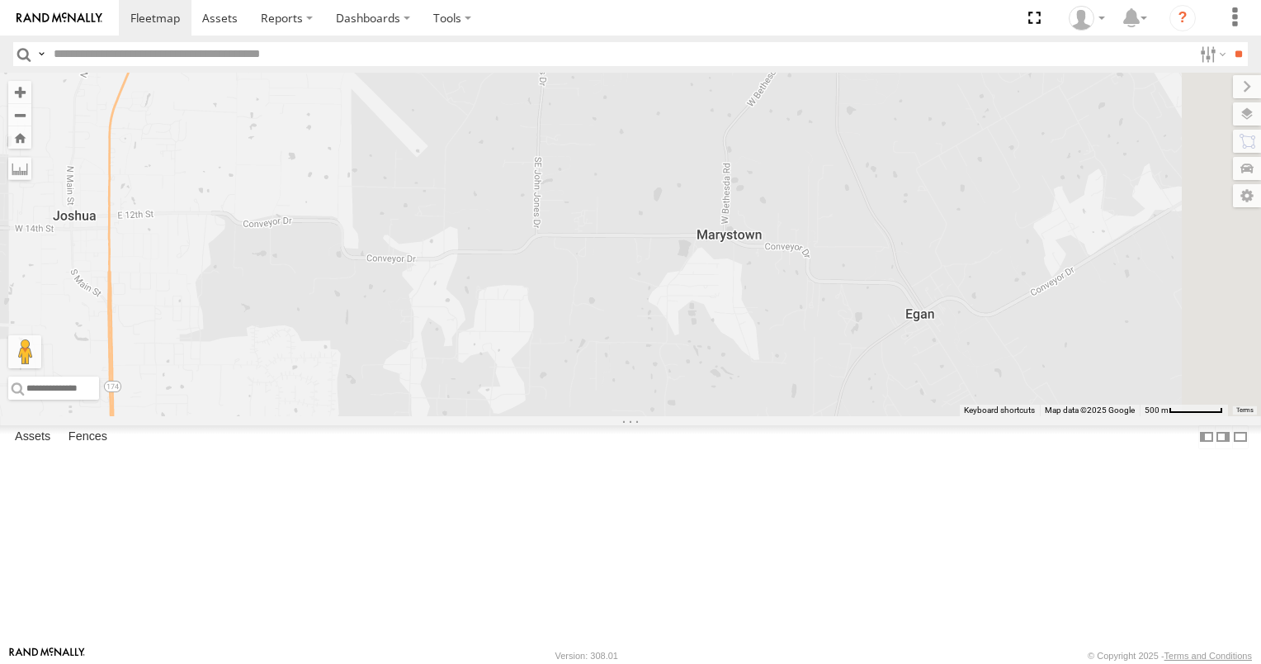
drag, startPoint x: 950, startPoint y: 418, endPoint x: 768, endPoint y: 419, distance: 182.4
click at [766, 416] on div "2012 D-SOL Welding Truck #3 357660104512553" at bounding box center [630, 244] width 1261 height 343
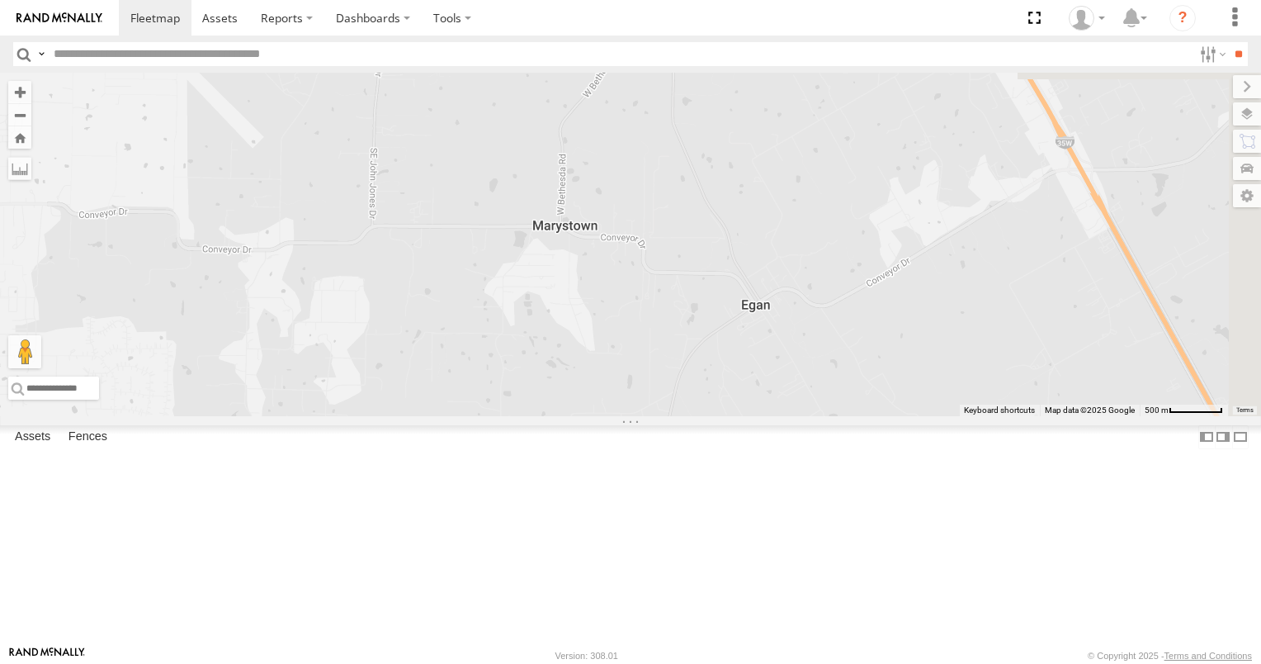
drag, startPoint x: 933, startPoint y: 446, endPoint x: 770, endPoint y: 430, distance: 164.2
click at [772, 416] on div "2012 D-SOL Welding Truck #3 357660104512553" at bounding box center [630, 244] width 1261 height 343
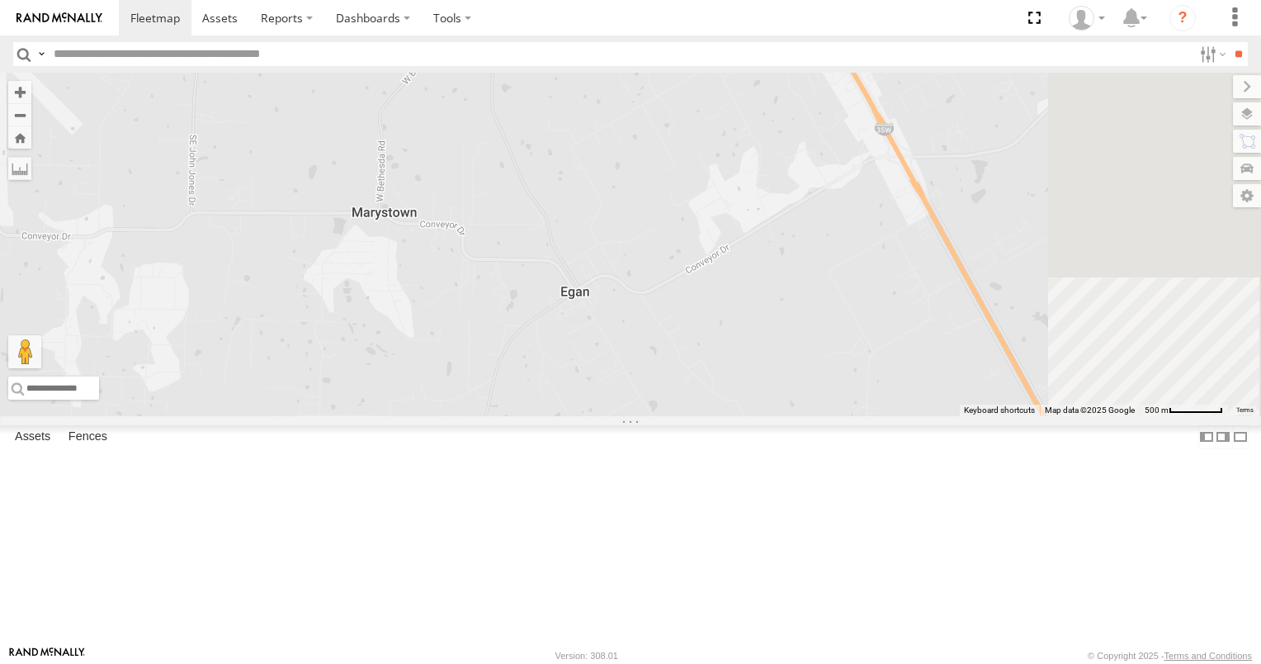
drag, startPoint x: 924, startPoint y: 450, endPoint x: 781, endPoint y: 442, distance: 143.8
click at [782, 416] on div "2012 D-SOL Welding Truck #3 357660104512553" at bounding box center [630, 244] width 1261 height 343
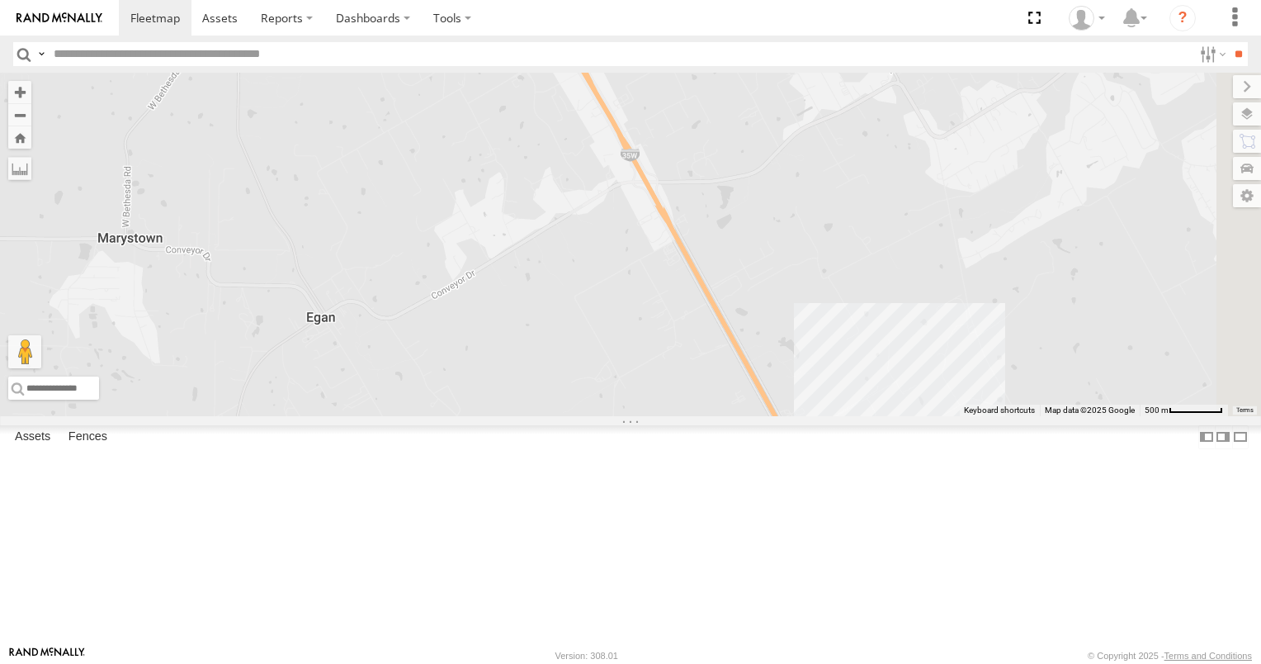
drag, startPoint x: 1040, startPoint y: 409, endPoint x: 805, endPoint y: 433, distance: 236.5
click at [805, 416] on div "2012 D-SOL Welding Truck #3 357660104512553" at bounding box center [630, 244] width 1261 height 343
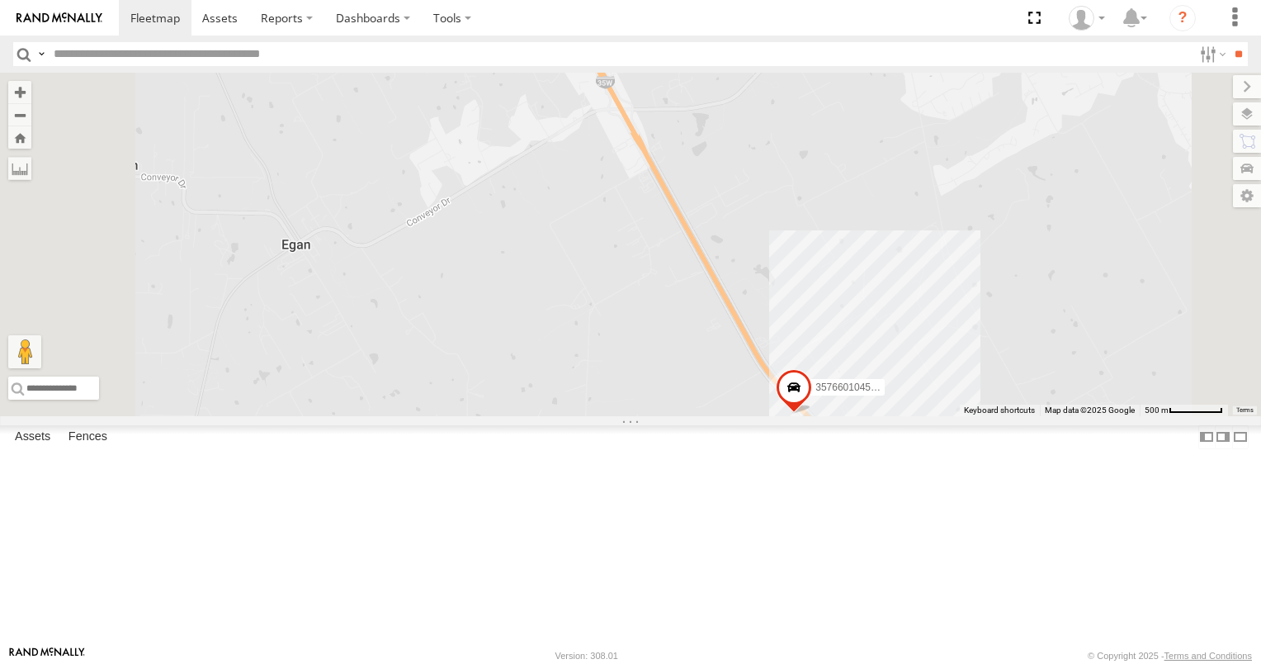
drag, startPoint x: 974, startPoint y: 302, endPoint x: 934, endPoint y: 297, distance: 39.9
click at [936, 297] on div "2012 D-SOL Welding Truck #3 357660104512553" at bounding box center [630, 244] width 1261 height 343
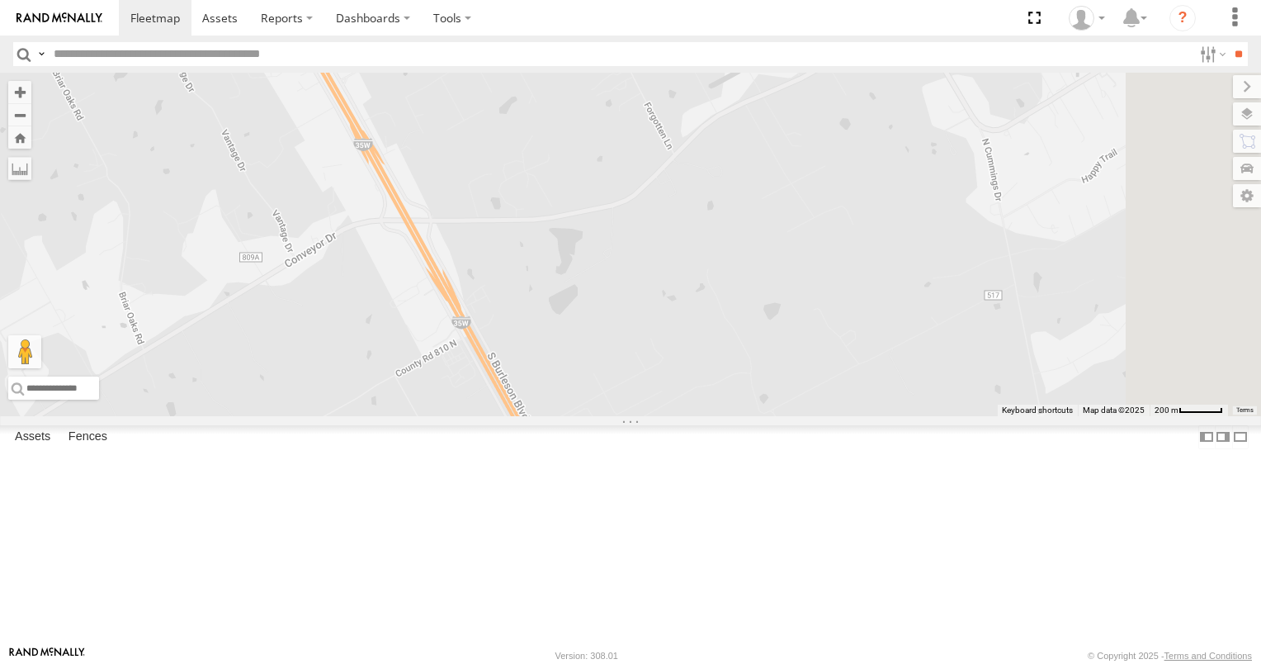
drag, startPoint x: 954, startPoint y: 270, endPoint x: 801, endPoint y: 346, distance: 170.5
click at [802, 349] on div "2012 D-SOL Welding Truck #3 357660104512553" at bounding box center [630, 244] width 1261 height 343
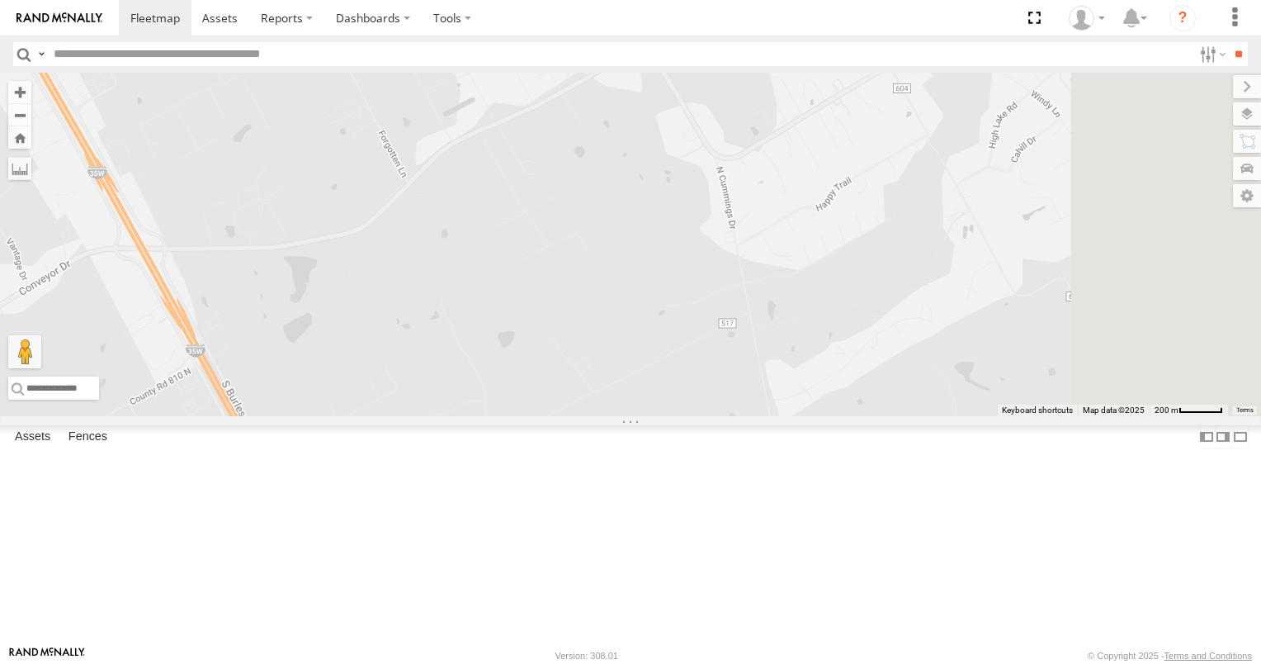
drag, startPoint x: 1028, startPoint y: 238, endPoint x: 796, endPoint y: 266, distance: 234.4
click at [796, 266] on div "2012 D-SOL Welding Truck #3 357660104512553" at bounding box center [630, 244] width 1261 height 343
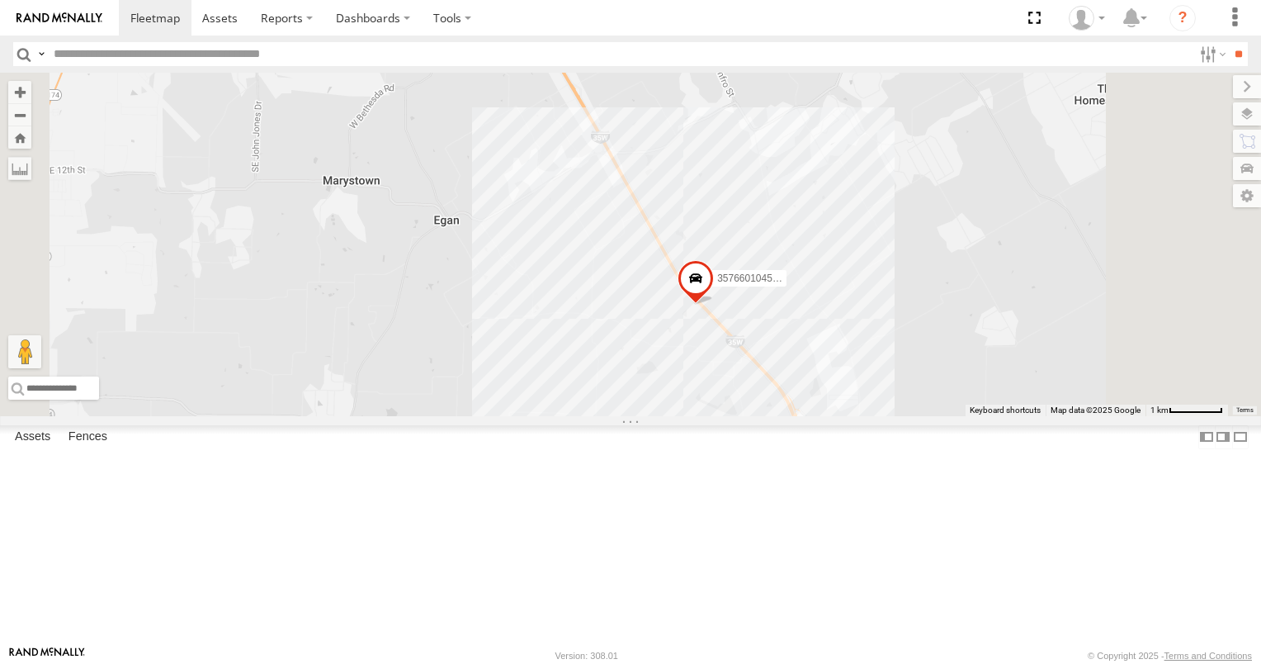
drag, startPoint x: 733, startPoint y: 363, endPoint x: 949, endPoint y: 268, distance: 236.2
click at [947, 268] on div "2012 D-SOL Welding Truck #3 357660104512553" at bounding box center [630, 244] width 1261 height 343
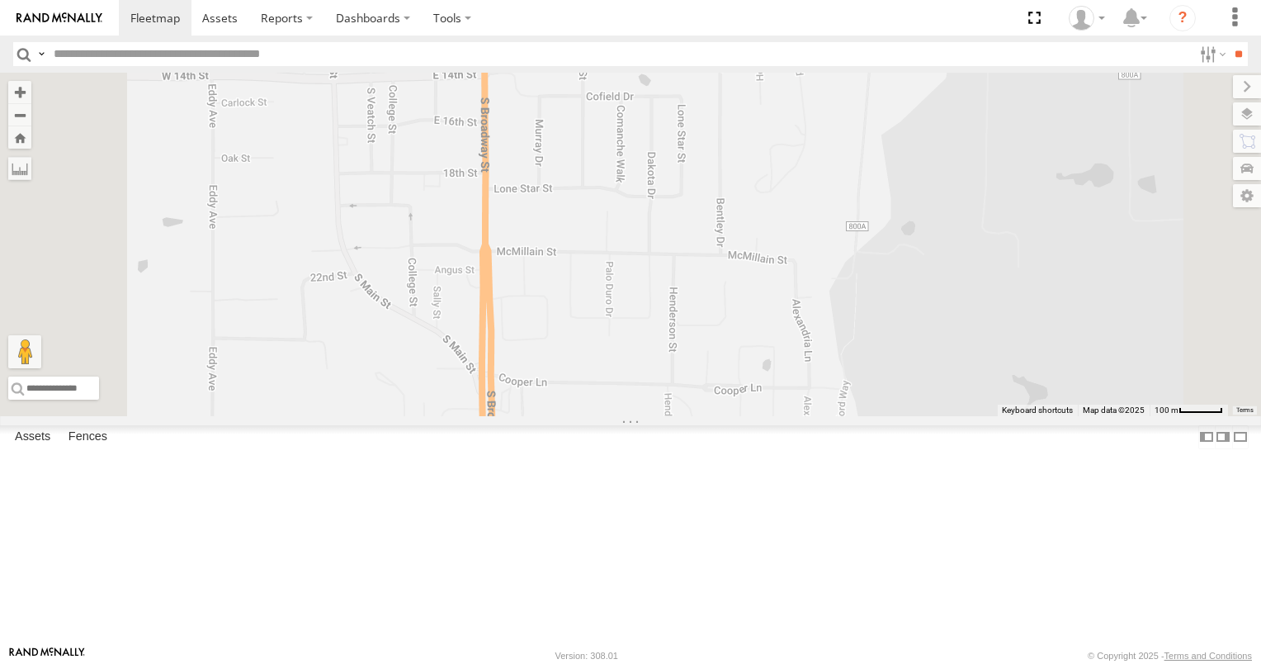
drag, startPoint x: 760, startPoint y: 185, endPoint x: 832, endPoint y: 307, distance: 141.7
click at [832, 307] on div "2012 D-SOL Welding Truck #3 357660104512553" at bounding box center [630, 244] width 1261 height 343
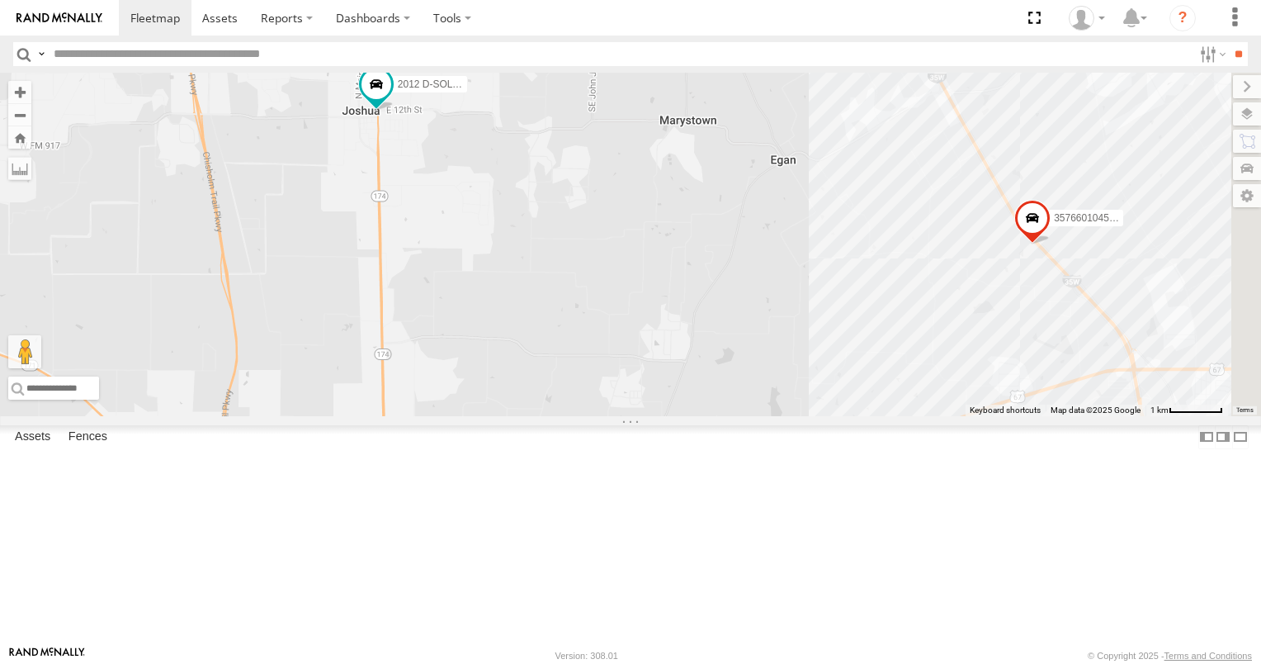
drag, startPoint x: 1047, startPoint y: 404, endPoint x: 773, endPoint y: 327, distance: 284.8
click at [773, 327] on div "2012 D-SOL Welding Truck #3 357660104512553" at bounding box center [630, 244] width 1261 height 343
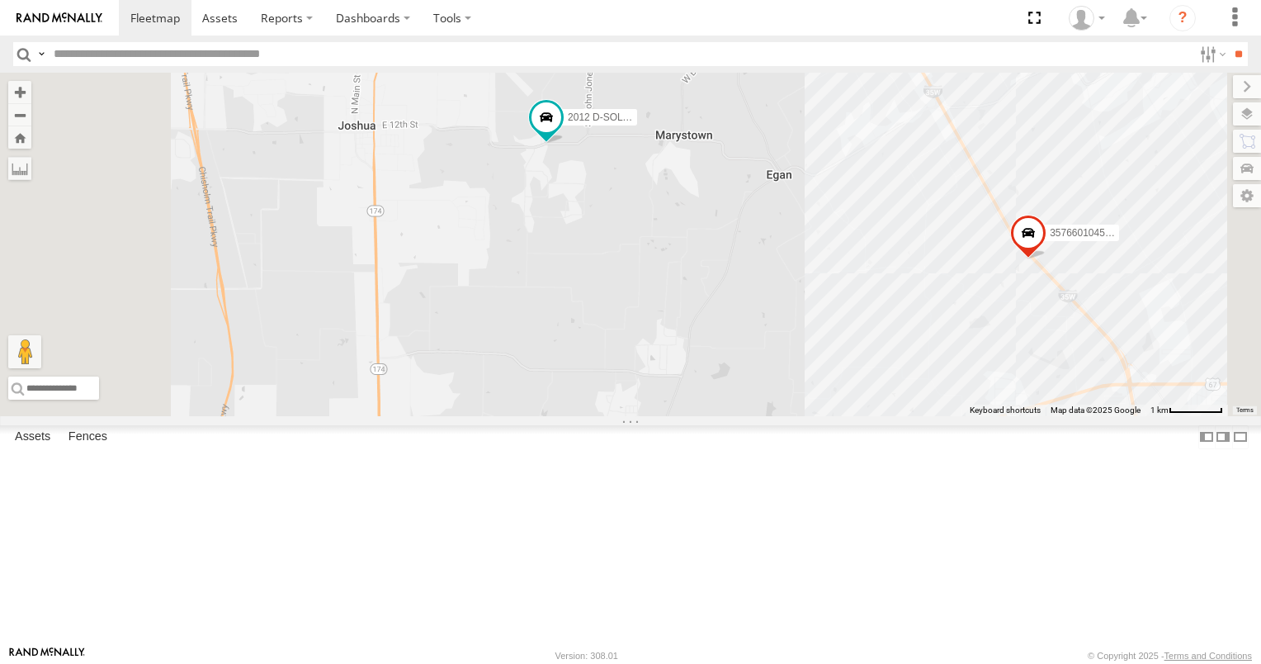
click at [929, 267] on div "2012 D-SOL Welding Truck #3 357660104512553" at bounding box center [630, 244] width 1261 height 343
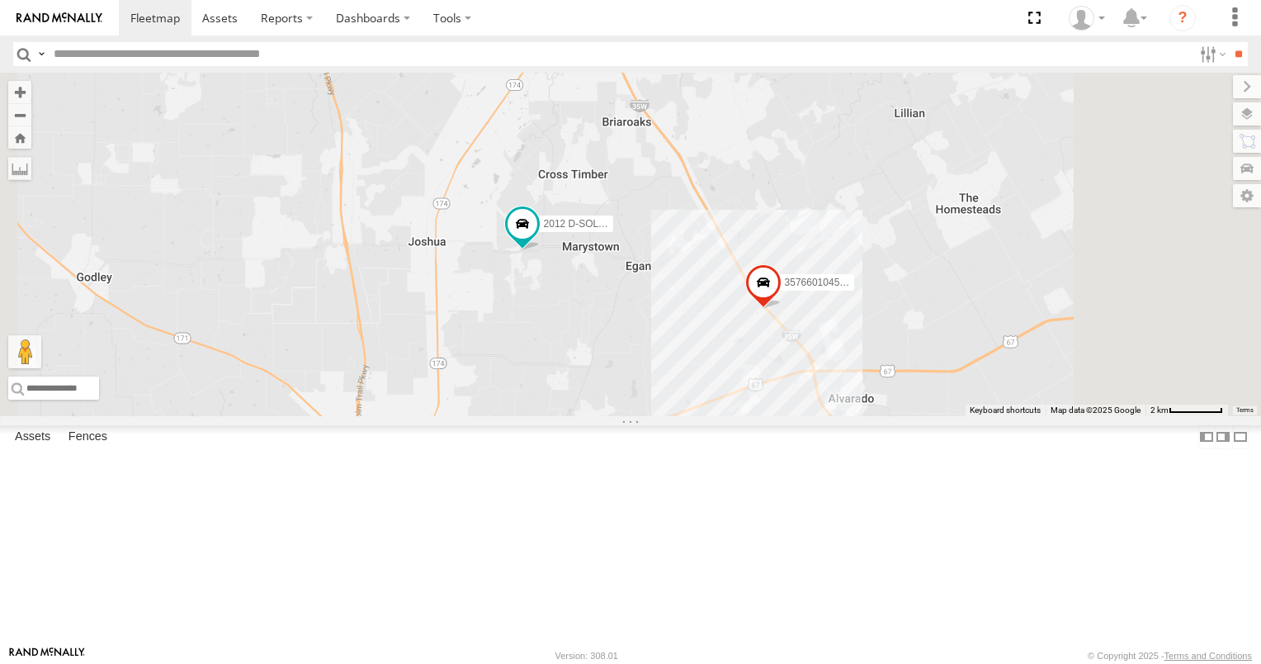
drag, startPoint x: 1099, startPoint y: 373, endPoint x: 944, endPoint y: 446, distance: 170.6
click at [944, 416] on div "2012 D-SOL Welding Truck #3 357660104512553" at bounding box center [630, 244] width 1261 height 343
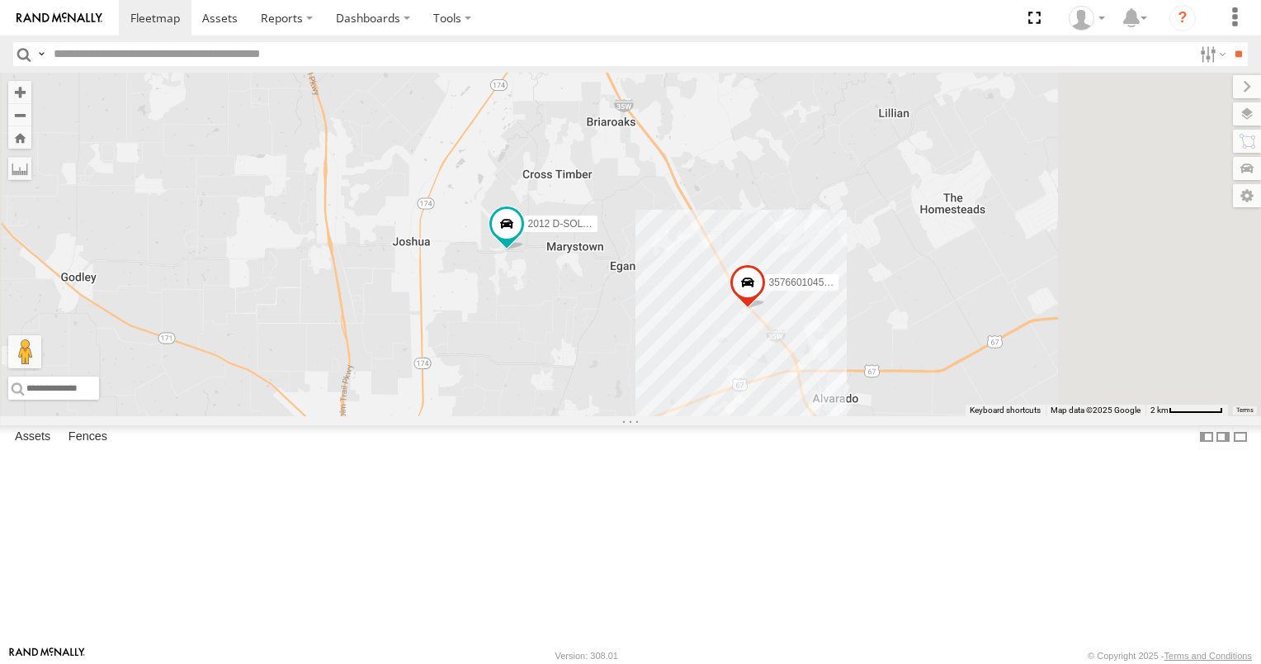
click at [0, 0] on div "2012 D-SOL Welding Truck #3" at bounding box center [0, 0] width 0 height 0
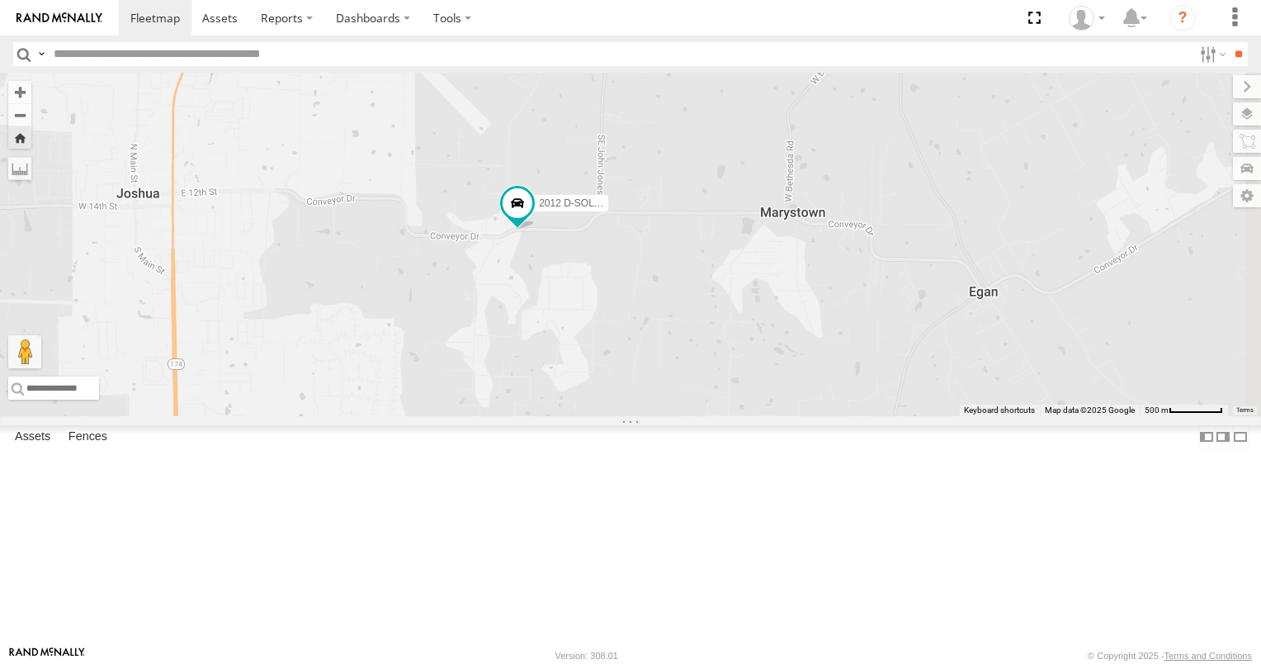
drag, startPoint x: 1153, startPoint y: 500, endPoint x: 858, endPoint y: 395, distance: 313.0
click at [858, 393] on div "2012 D-SOL Welding Truck #3" at bounding box center [630, 244] width 1261 height 343
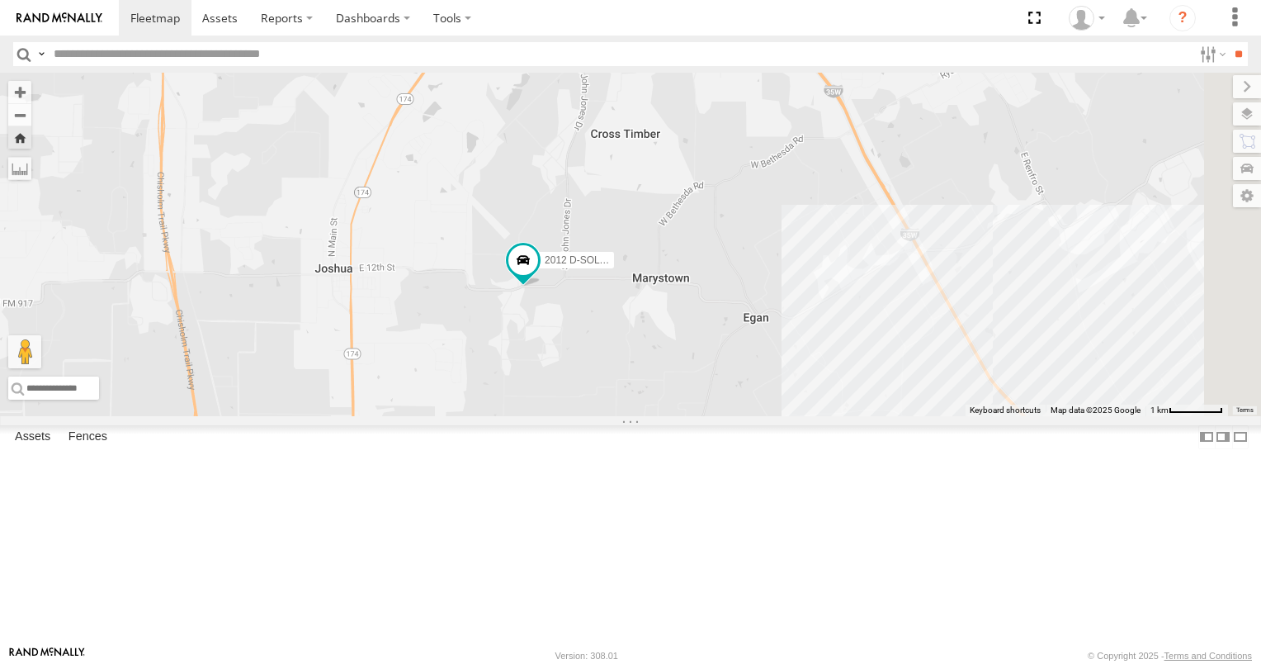
drag, startPoint x: 1139, startPoint y: 465, endPoint x: 1023, endPoint y: 471, distance: 116.6
click at [1023, 416] on div "2012 D-SOL Welding Truck #3" at bounding box center [630, 244] width 1261 height 343
click at [0, 0] on link at bounding box center [0, 0] width 0 height 0
click at [998, 384] on div "2012 D-SOL Welding Truck #3" at bounding box center [630, 244] width 1261 height 343
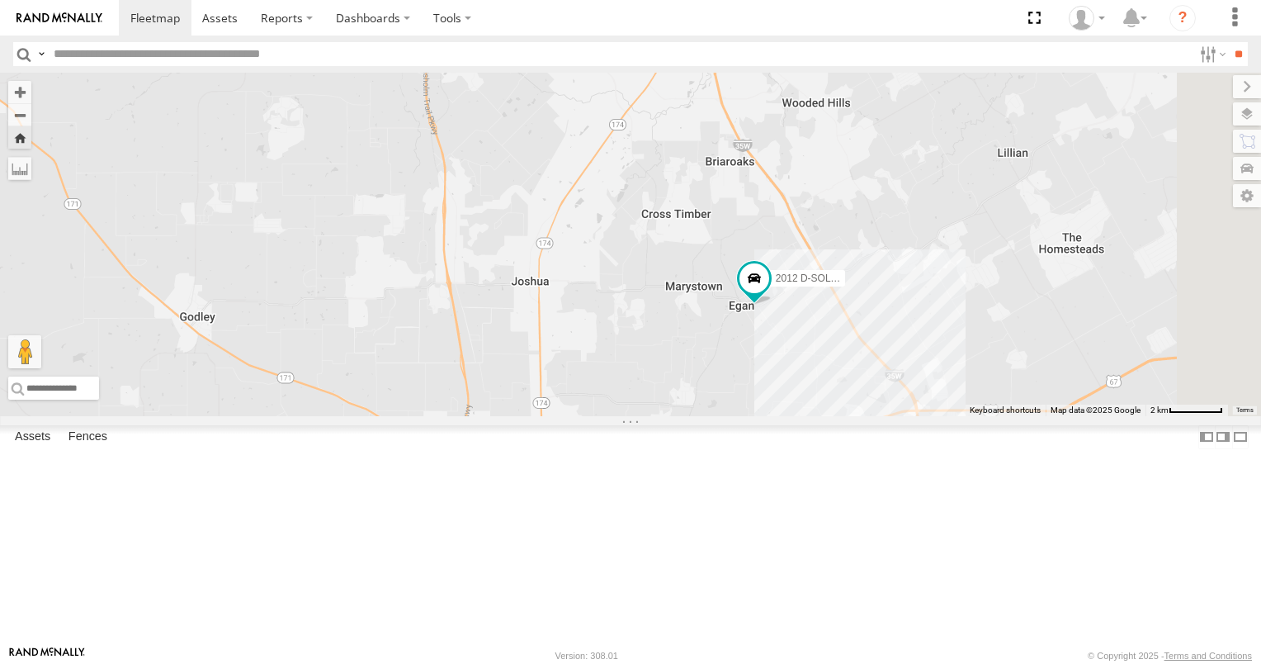
drag, startPoint x: 1137, startPoint y: 449, endPoint x: 1037, endPoint y: 437, distance: 100.6
click at [1037, 416] on div "2012 D-SOL Welding Truck #3" at bounding box center [630, 244] width 1261 height 343
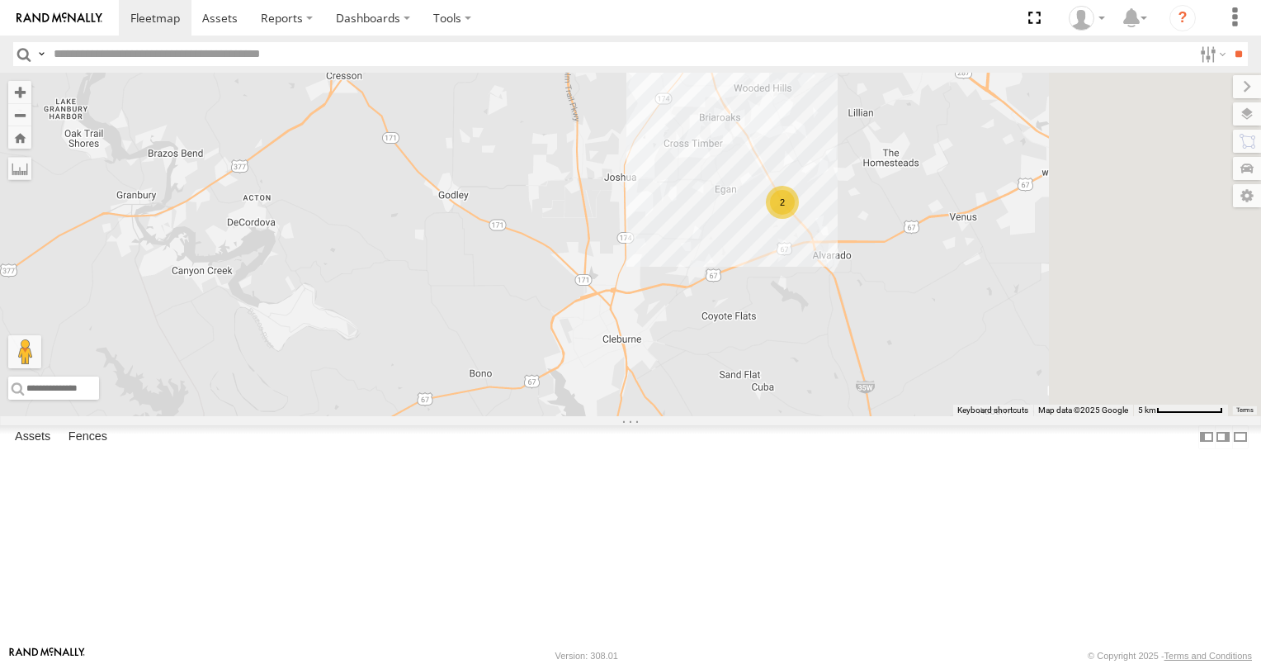
drag, startPoint x: 1146, startPoint y: 441, endPoint x: 938, endPoint y: 355, distance: 224.2
click at [938, 355] on div "2" at bounding box center [630, 244] width 1261 height 343
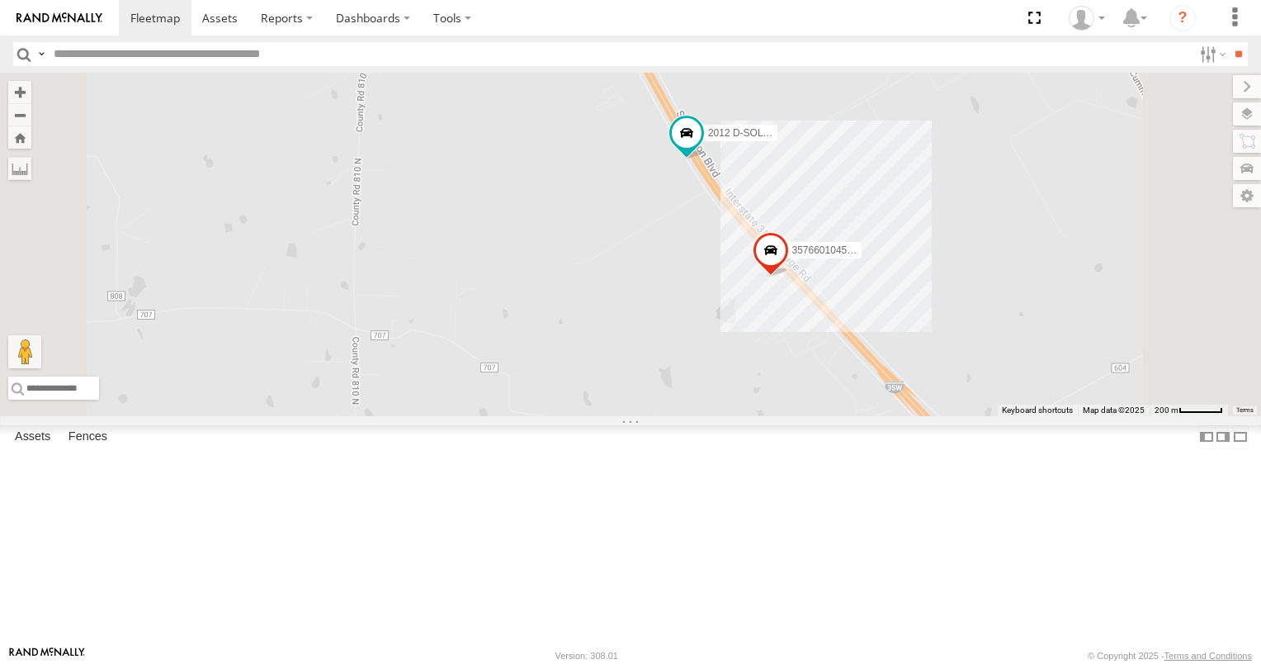
drag, startPoint x: 961, startPoint y: 373, endPoint x: 867, endPoint y: 424, distance: 106.4
click at [867, 416] on div "2012 D-SOL Welding Truck #3 357660104512553" at bounding box center [630, 244] width 1261 height 343
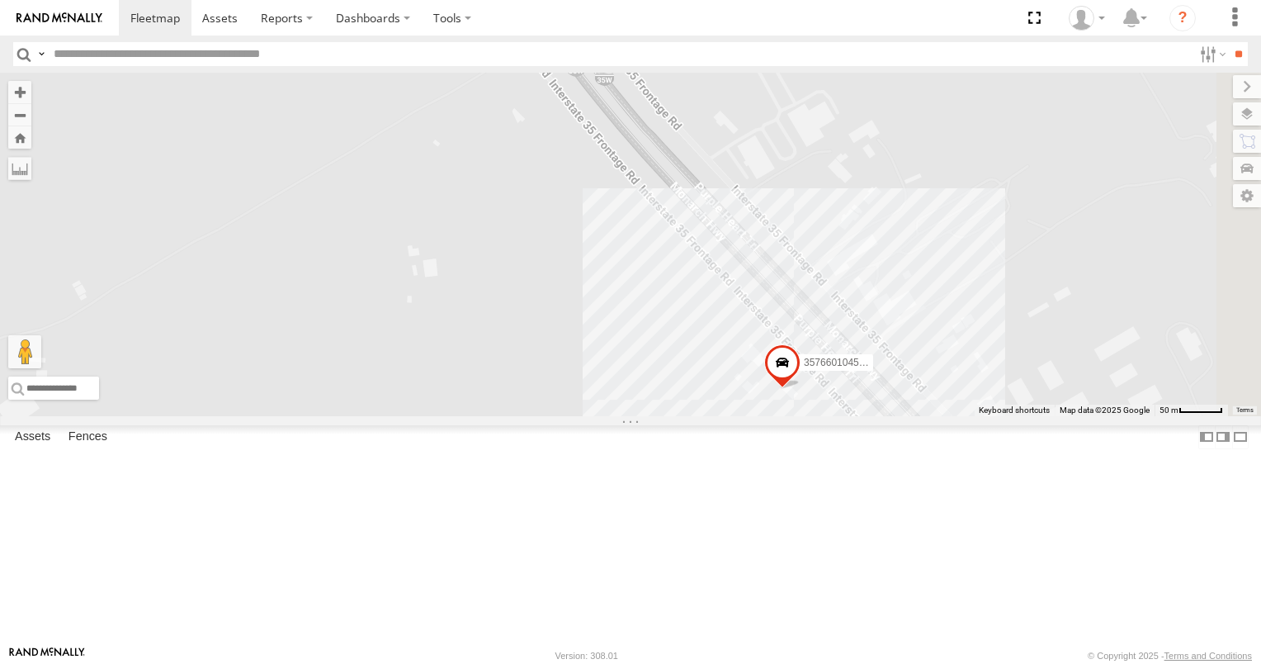
drag, startPoint x: 944, startPoint y: 311, endPoint x: 902, endPoint y: 489, distance: 182.4
click at [908, 416] on div "2012 D-SOL Welding Truck #3 357660104512553" at bounding box center [630, 244] width 1261 height 343
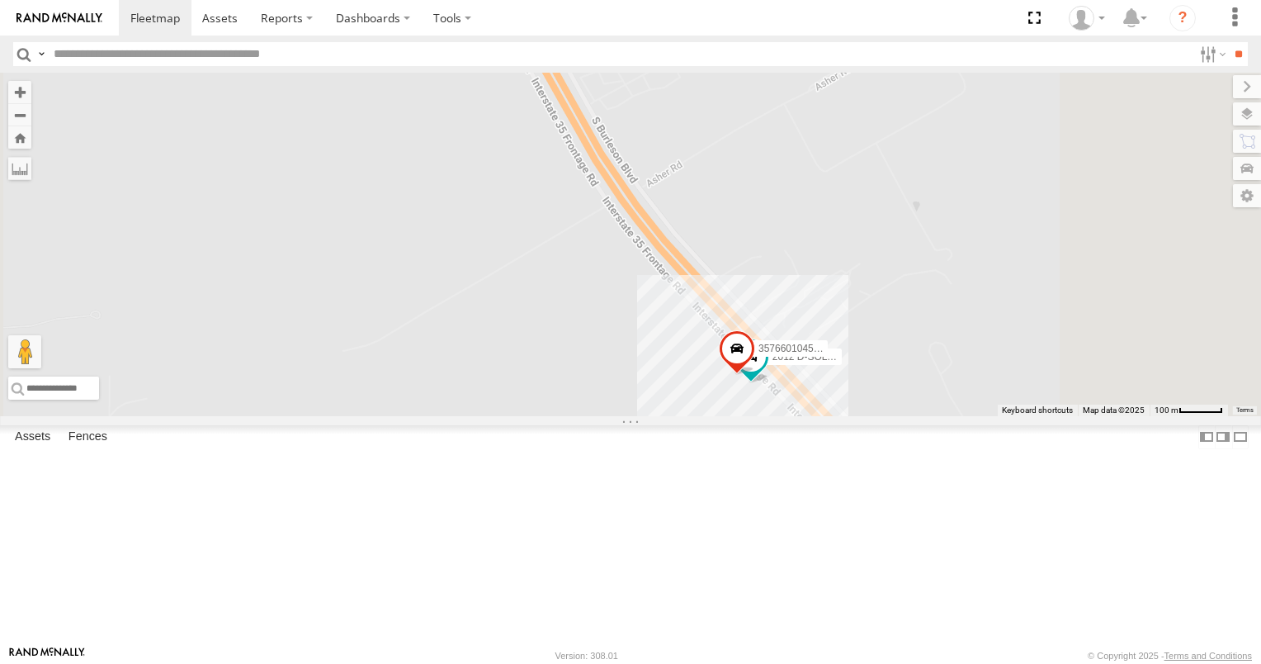
click at [0, 0] on link at bounding box center [0, 0] width 0 height 0
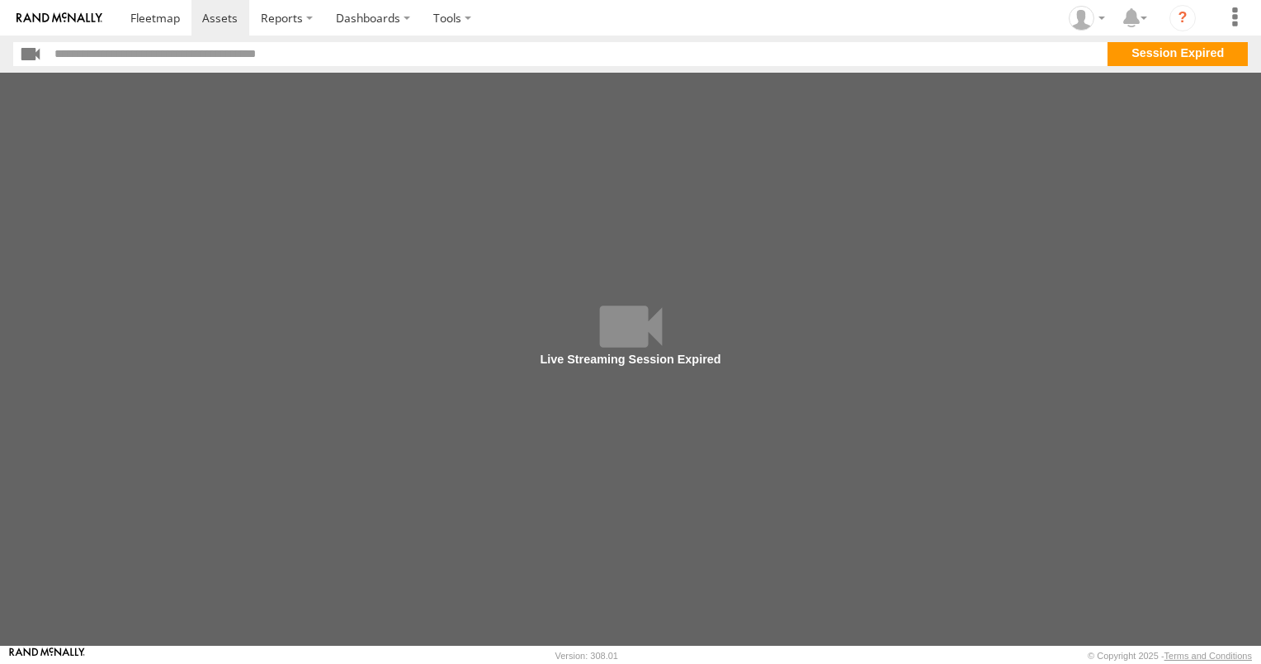
click at [1127, 59] on section "**" at bounding box center [630, 54] width 1235 height 24
click at [1130, 54] on section "**" at bounding box center [630, 54] width 1235 height 24
click at [812, 116] on main at bounding box center [630, 359] width 1261 height 573
click at [220, 55] on input "text" at bounding box center [578, 54] width 1059 height 24
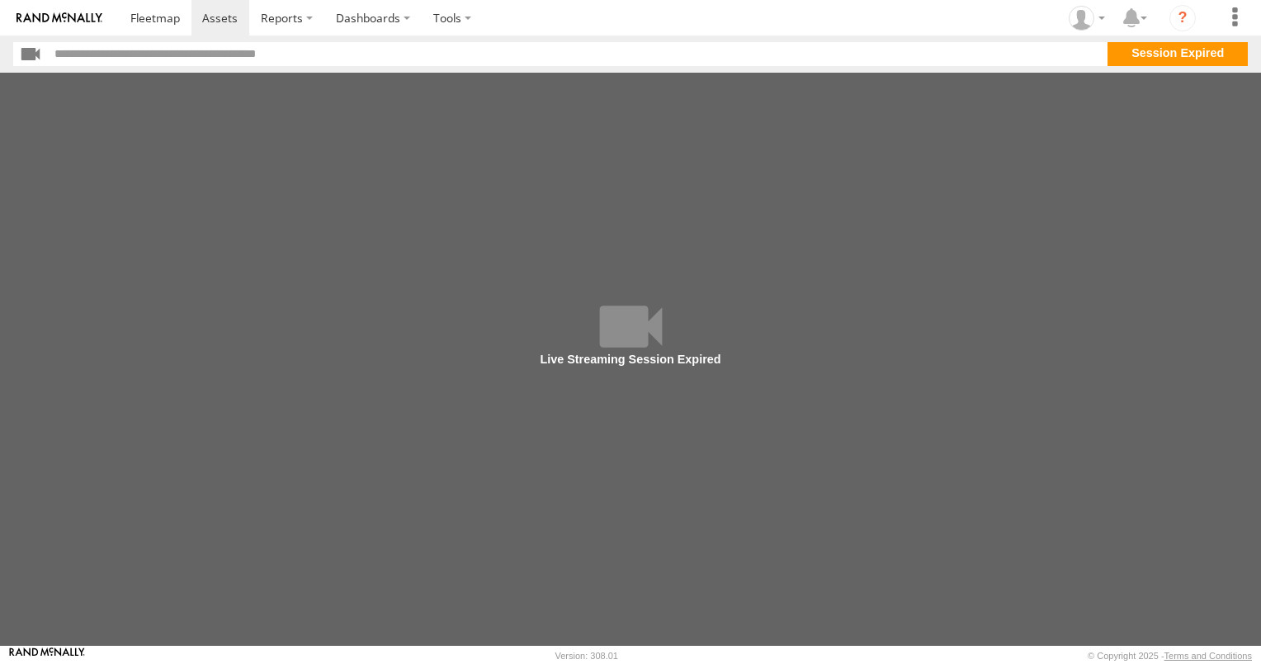
click at [230, 55] on input "text" at bounding box center [578, 54] width 1059 height 24
click at [232, 54] on input "text" at bounding box center [578, 54] width 1059 height 24
click at [243, 64] on input "text" at bounding box center [578, 54] width 1059 height 24
